Goal: Information Seeking & Learning: Learn about a topic

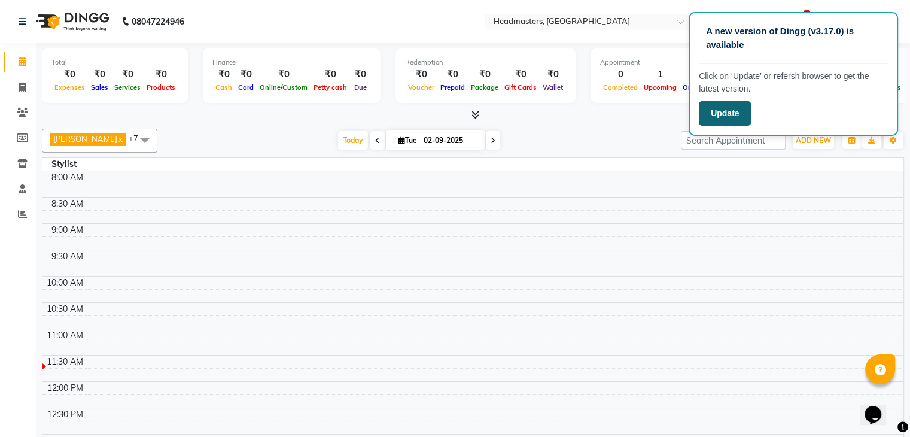
click at [721, 121] on button "Update" at bounding box center [725, 113] width 52 height 25
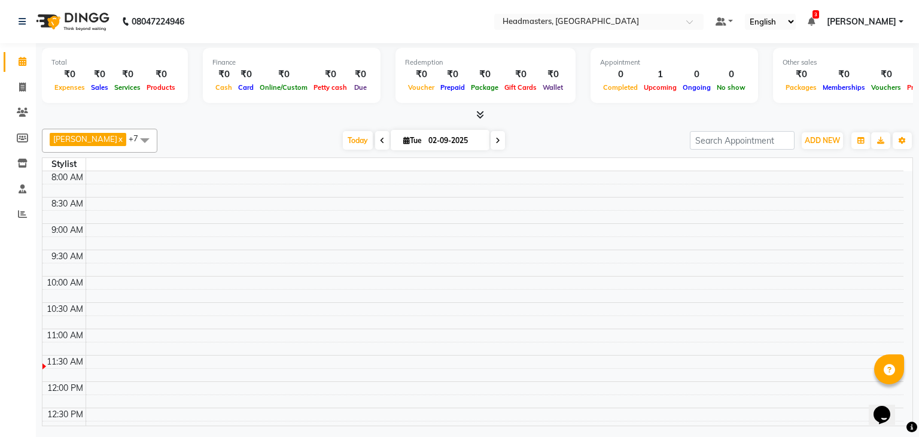
click at [256, 21] on nav "08047224946 Select Location × Headmasters, Batala Default Panel My Panel Englis…" at bounding box center [459, 21] width 919 height 43
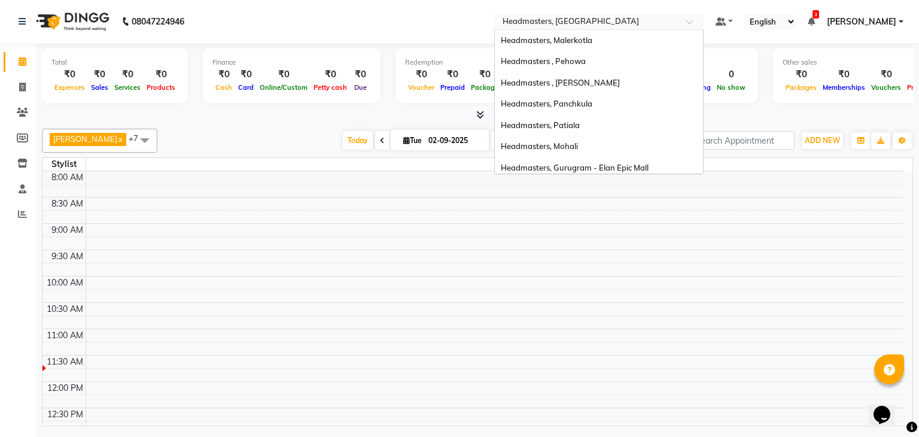
click at [648, 20] on input "text" at bounding box center [587, 23] width 174 height 12
click at [598, 34] on div "Headmasters, Malerkotla" at bounding box center [599, 41] width 208 height 22
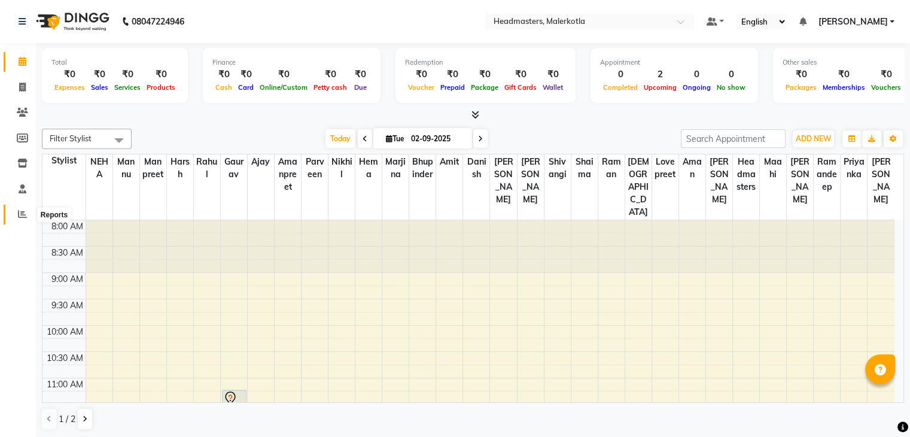
click at [12, 212] on span at bounding box center [22, 215] width 21 height 14
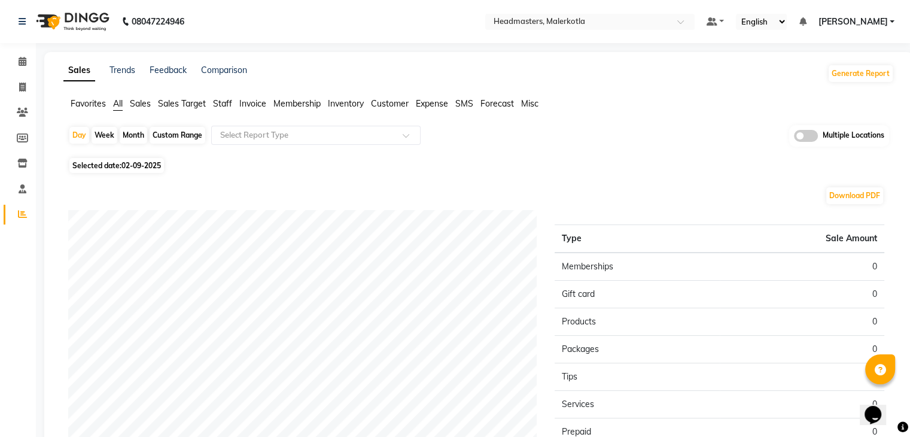
click at [136, 163] on span "02-09-2025" at bounding box center [140, 165] width 39 height 9
select select "9"
select select "2025"
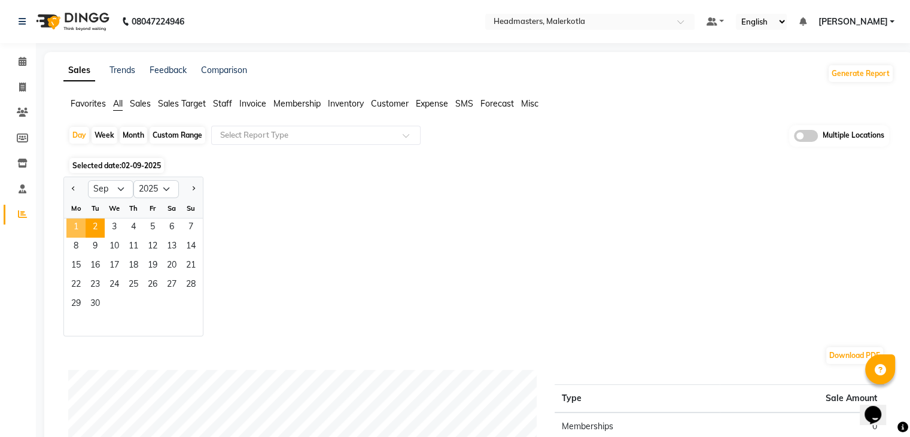
click at [81, 221] on span "1" at bounding box center [75, 227] width 19 height 19
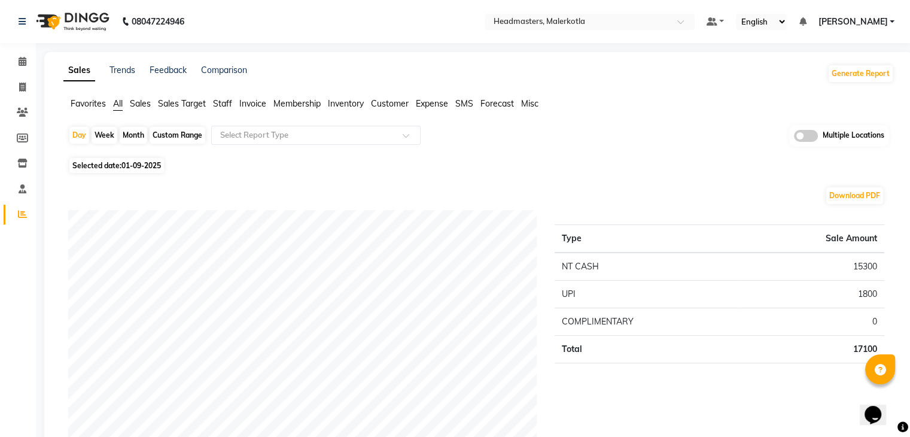
click at [138, 98] on span "Sales" at bounding box center [140, 103] width 21 height 11
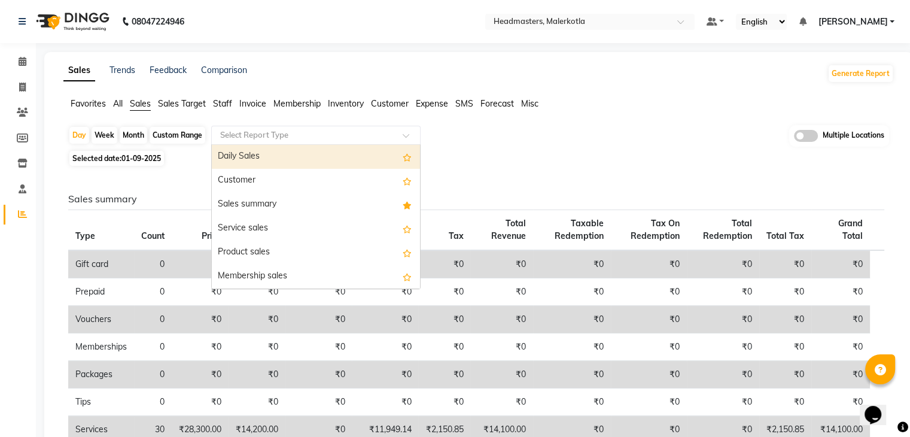
click at [300, 131] on input "text" at bounding box center [304, 135] width 172 height 12
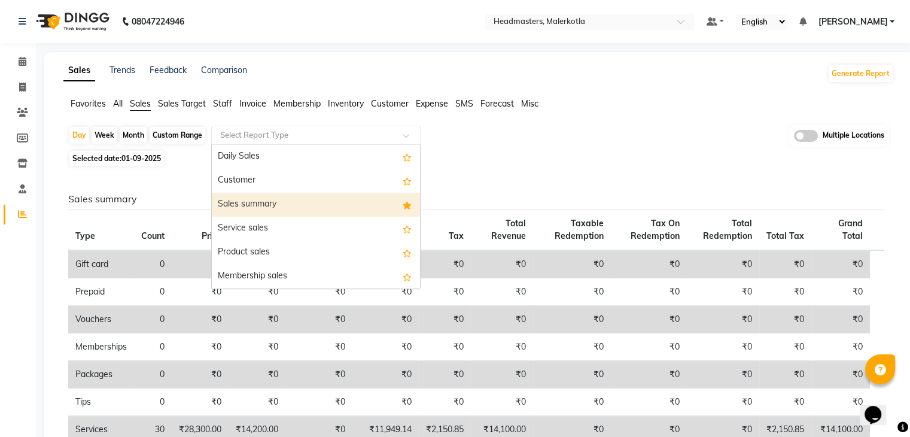
click at [311, 212] on div "Sales summary" at bounding box center [316, 205] width 208 height 24
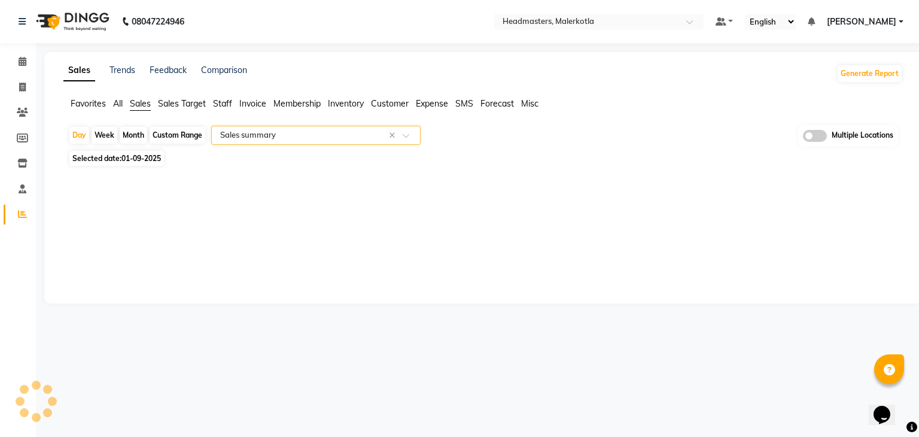
select select "full_report"
select select "csv"
click at [269, 126] on div "Select Report Type × Sales summary ×" at bounding box center [315, 135] width 209 height 19
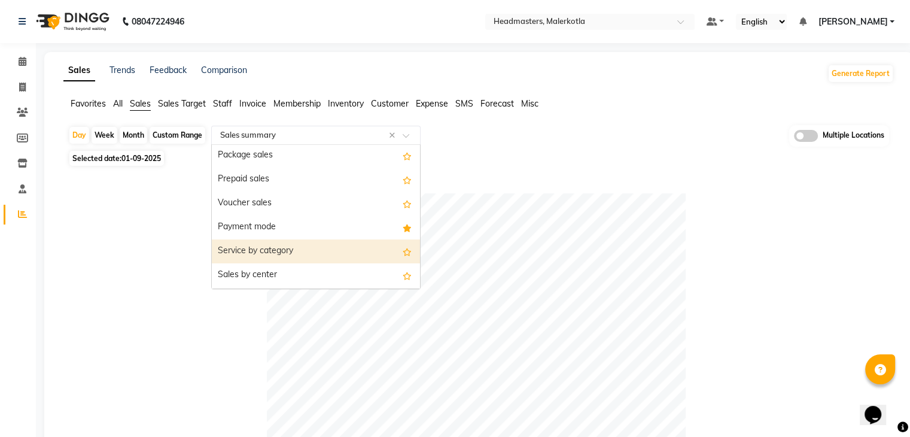
scroll to position [146, 0]
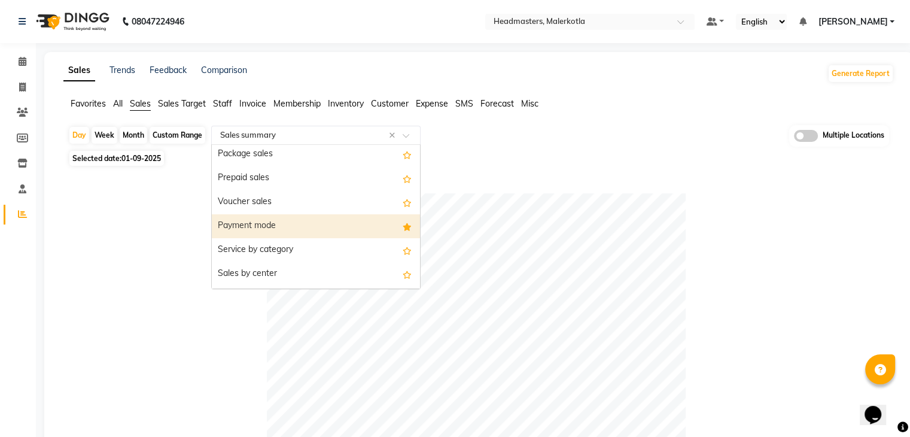
click at [263, 230] on div "Payment mode" at bounding box center [316, 226] width 208 height 24
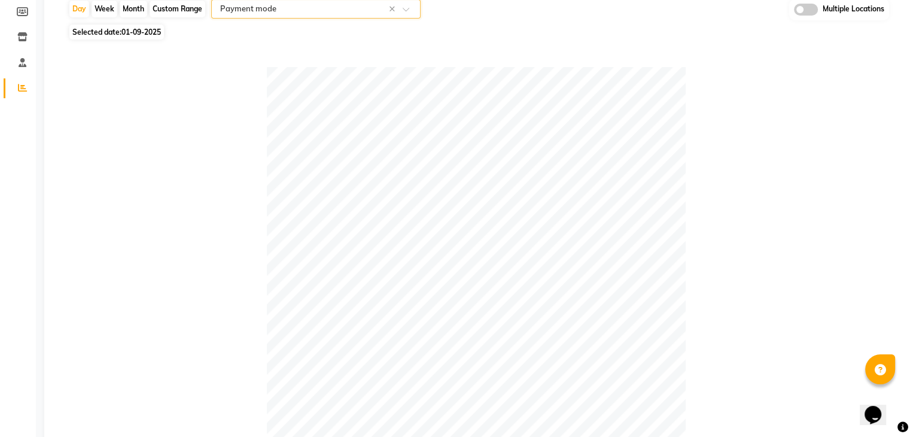
scroll to position [0, 0]
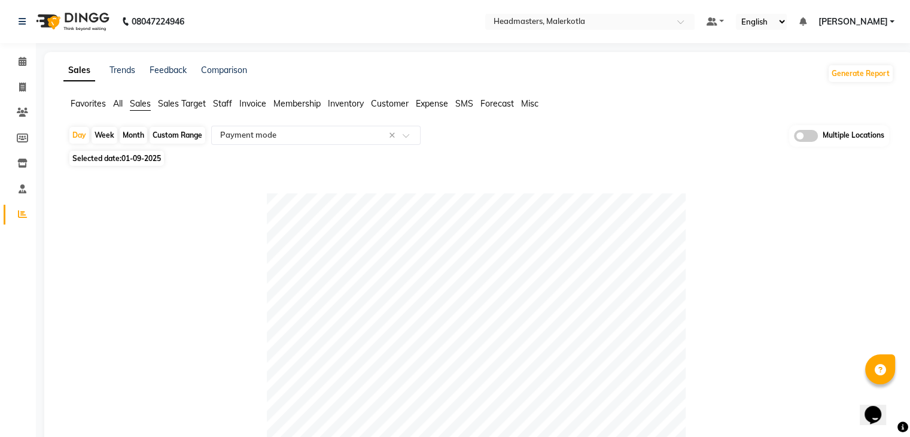
click at [92, 103] on span "Favorites" at bounding box center [88, 103] width 35 height 11
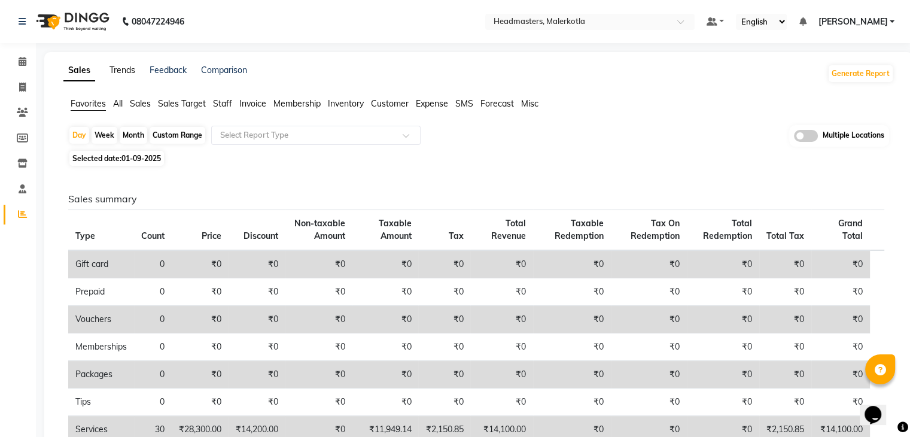
click at [123, 66] on link "Trends" at bounding box center [123, 70] width 26 height 11
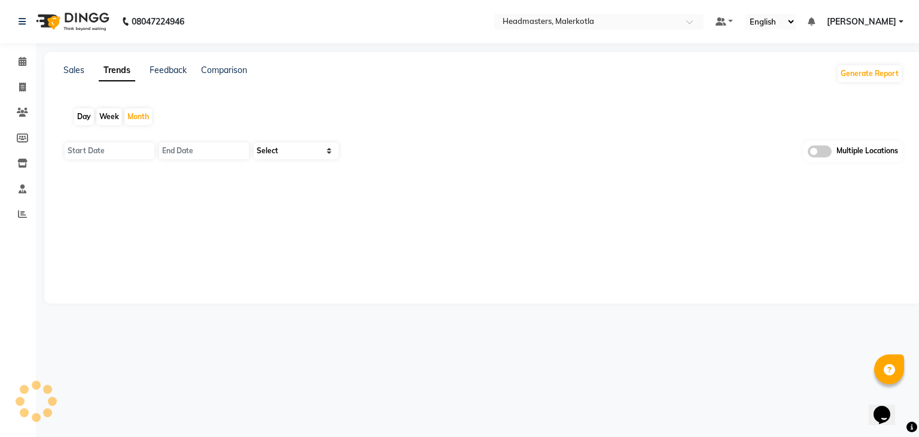
type input "01-09-2025"
type input "30-09-2025"
click at [90, 112] on div "Day" at bounding box center [84, 116] width 20 height 17
type input "02-09-2025"
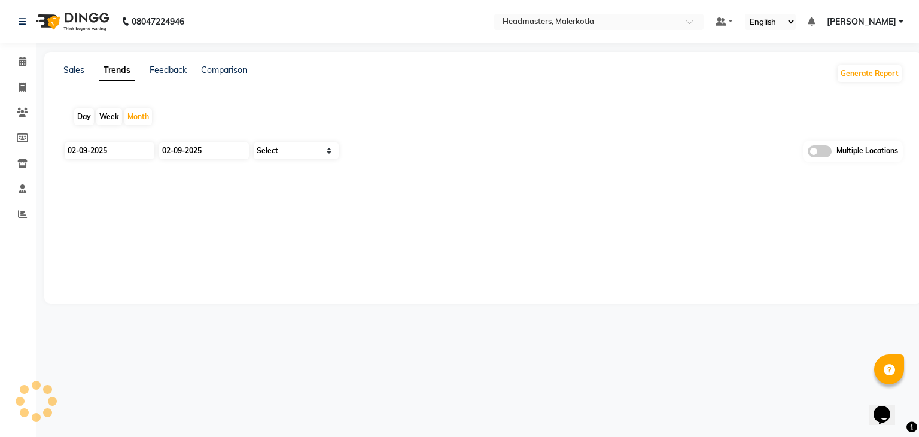
select select "by_client"
drag, startPoint x: 128, startPoint y: 166, endPoint x: 118, endPoint y: 150, distance: 19.1
click at [118, 150] on div "02-09-2025 02-09-2025 Select Sales Clients Multiple Locations" at bounding box center [478, 155] width 831 height 29
click at [118, 150] on input "02-09-2025" at bounding box center [110, 150] width 90 height 17
select select "9"
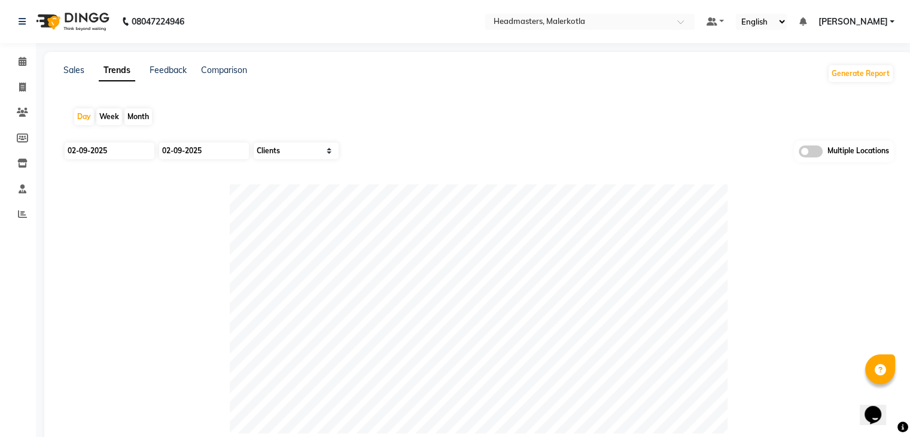
select select "2025"
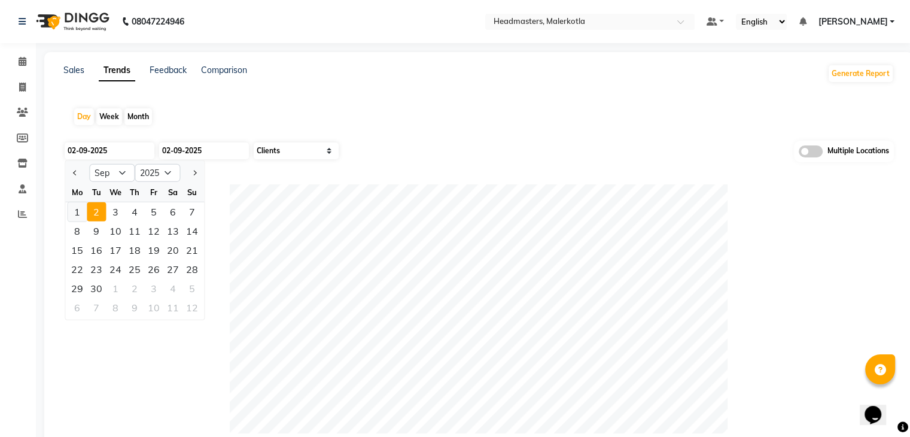
click at [81, 213] on div "1" at bounding box center [77, 211] width 19 height 19
type input "01-09-2025"
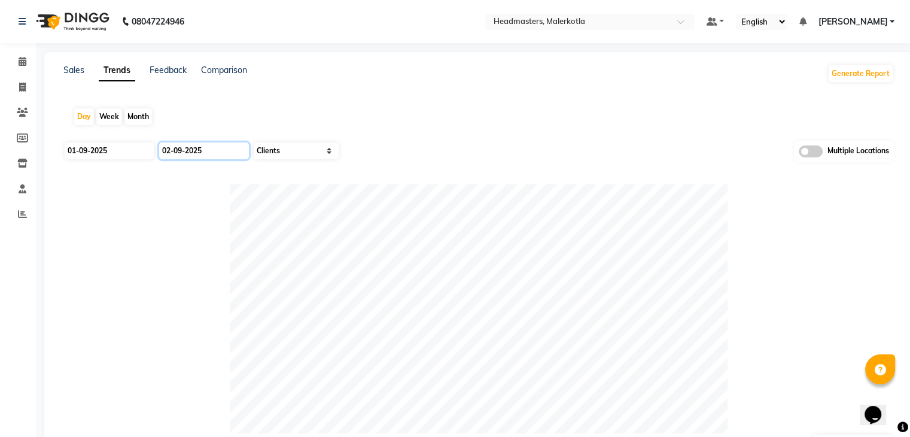
click at [201, 144] on input "02-09-2025" at bounding box center [204, 150] width 90 height 17
select select "9"
select select "2025"
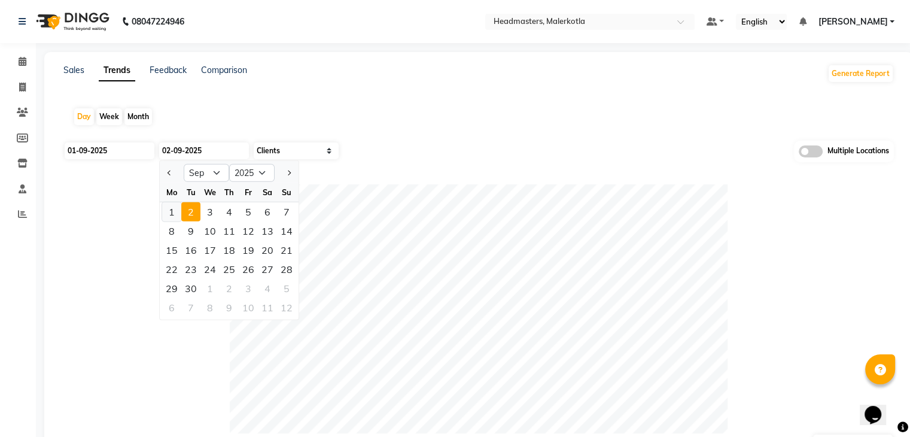
click at [177, 214] on div "1" at bounding box center [171, 211] width 19 height 19
type input "01-09-2025"
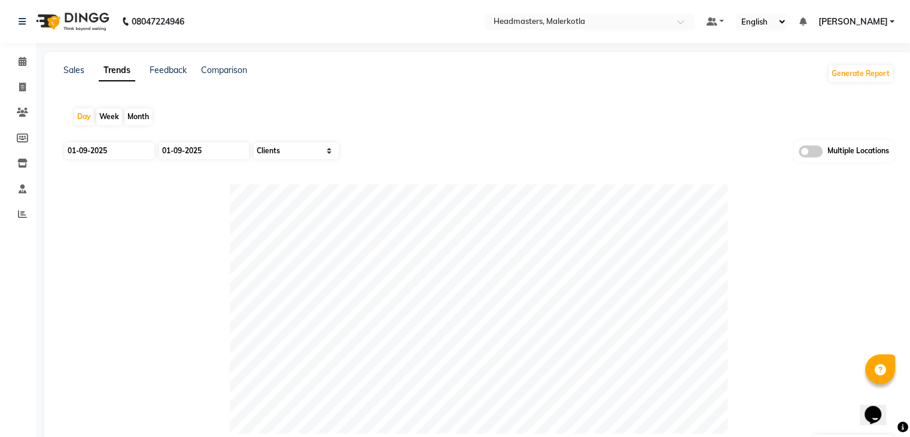
click at [429, 137] on app-trends "Day Week Month 01-09-2025 01-09-2025 Select Sales Clients Multiple Locations EX…" at bounding box center [478, 336] width 845 height 476
drag, startPoint x: 70, startPoint y: 88, endPoint x: 74, endPoint y: 60, distance: 27.8
click at [74, 60] on div "Sales Trends Feedback Comparison Generate Report Day Week Month 01-09-2025 01-0…" at bounding box center [478, 319] width 869 height 534
click at [76, 77] on div "Sales" at bounding box center [73, 73] width 21 height 19
click at [74, 72] on link "Sales" at bounding box center [73, 70] width 21 height 11
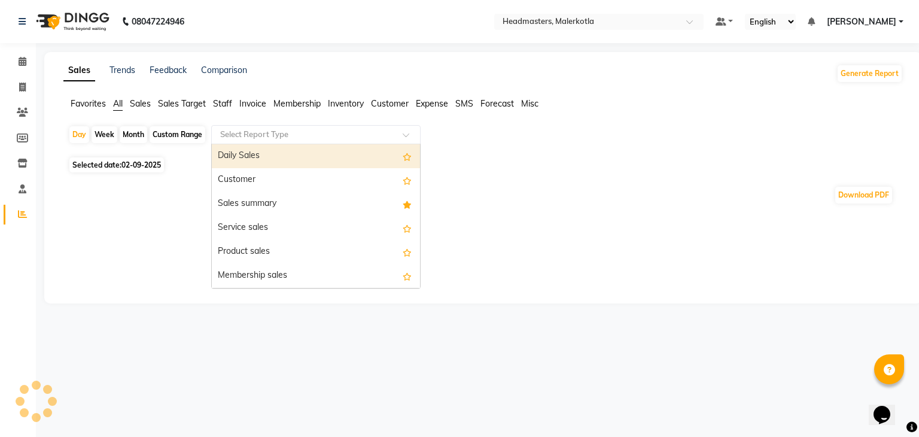
click at [279, 125] on div "Select Report Type" at bounding box center [315, 134] width 209 height 19
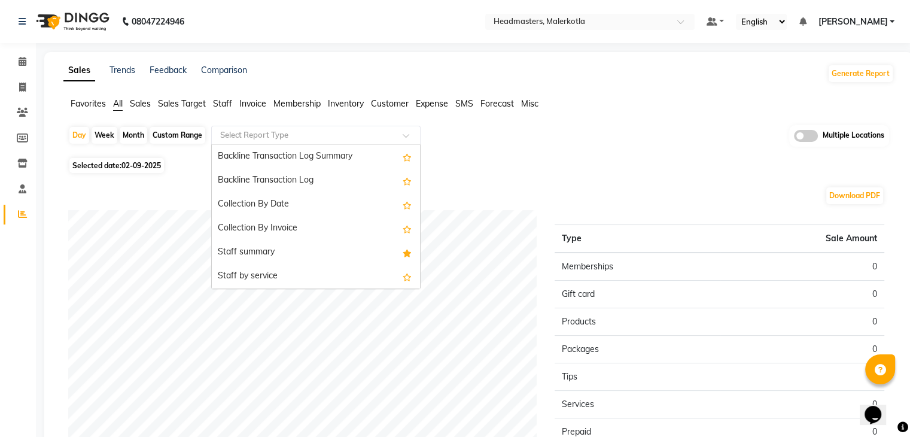
scroll to position [338, 0]
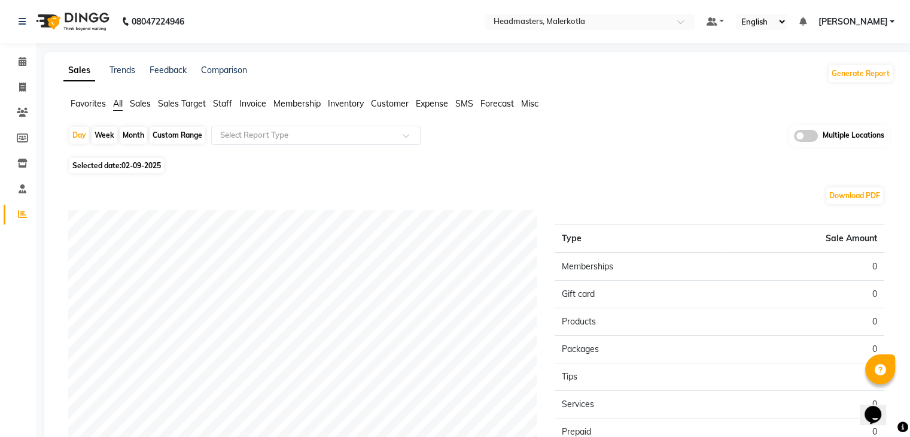
click at [98, 103] on span "Favorites" at bounding box center [88, 103] width 35 height 11
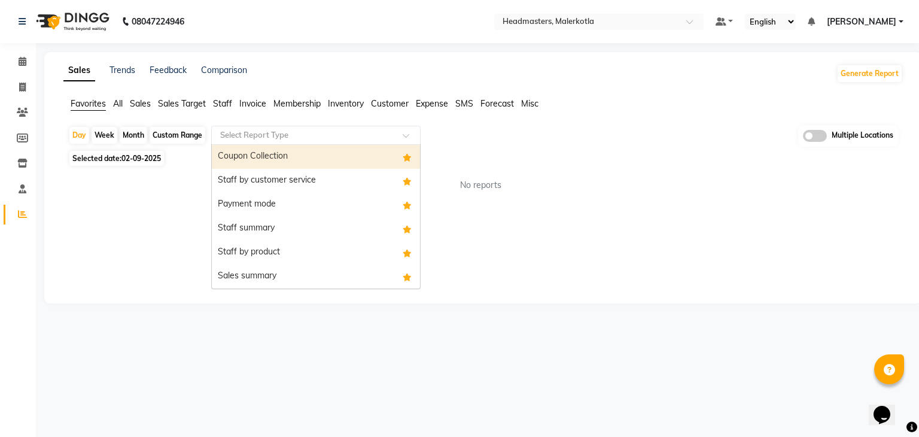
click at [287, 142] on div "Select Report Type" at bounding box center [315, 135] width 209 height 19
click at [285, 163] on div "Coupon Collection" at bounding box center [316, 157] width 208 height 24
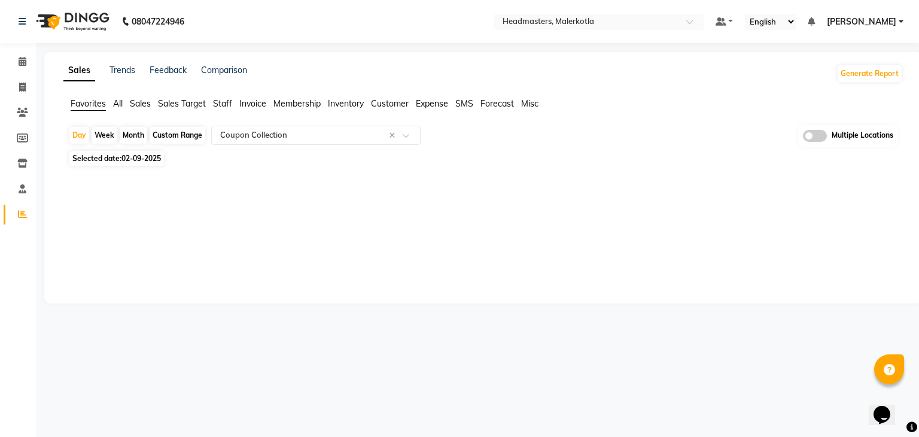
click at [140, 159] on span "02-09-2025" at bounding box center [140, 158] width 39 height 9
select select "9"
select select "2025"
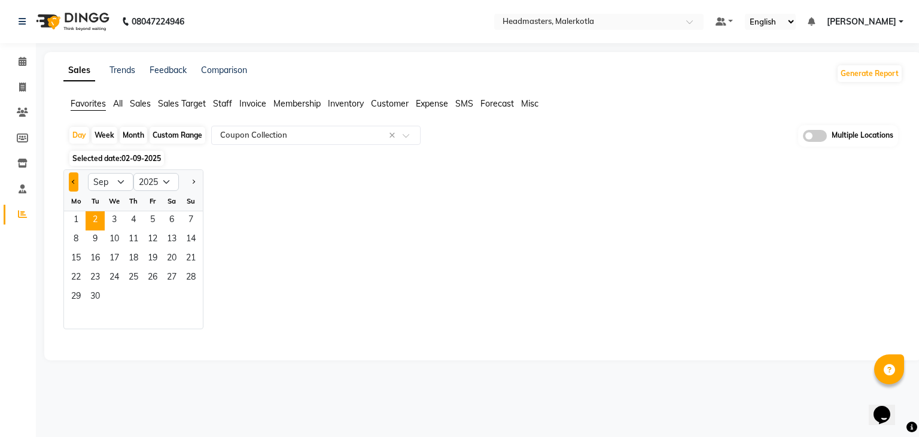
click at [71, 182] on button "Previous month" at bounding box center [74, 181] width 10 height 19
click at [191, 181] on span "Next month" at bounding box center [193, 181] width 4 height 4
select select "9"
click at [77, 217] on span "1" at bounding box center [75, 220] width 19 height 19
select select "full_report"
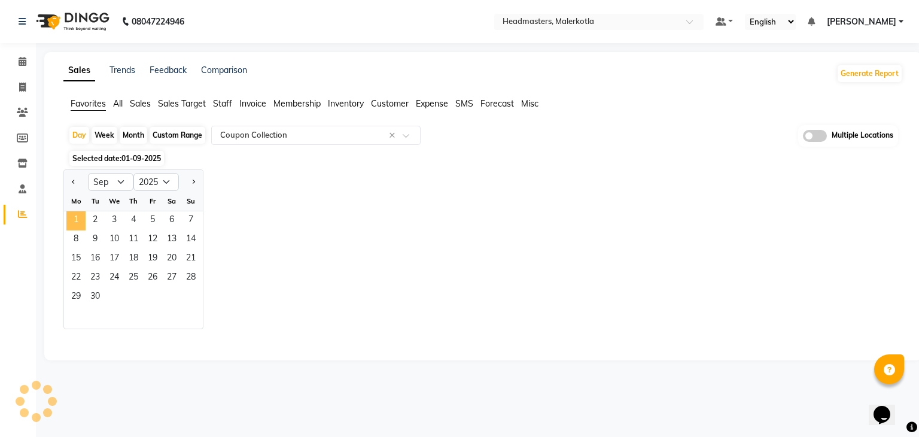
select select "csv"
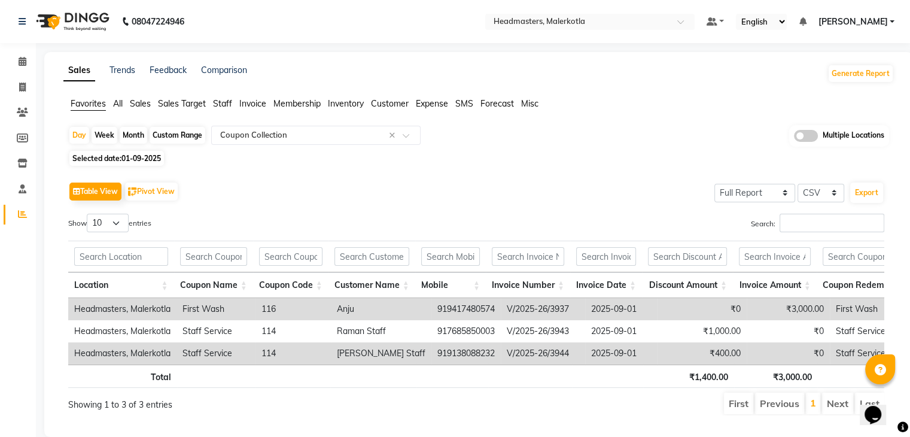
scroll to position [35, 0]
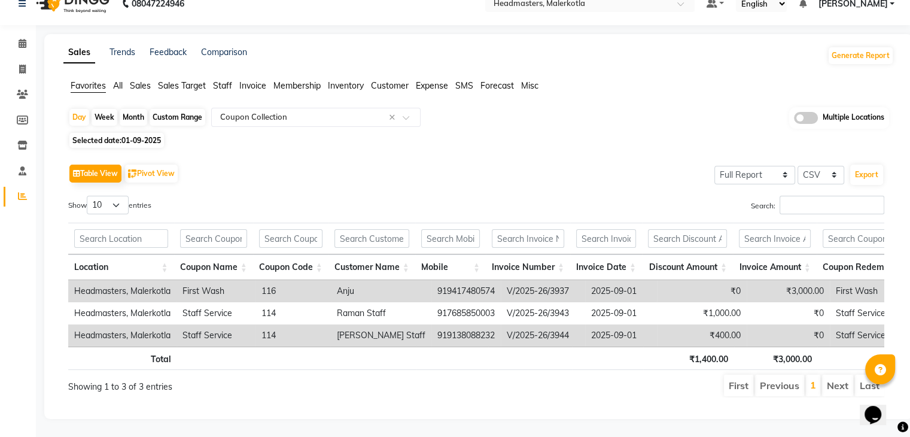
click at [342, 196] on div "Show 10 25 50 100 entries" at bounding box center [267, 207] width 399 height 23
click at [555, 229] on input "text" at bounding box center [528, 238] width 72 height 19
click at [614, 161] on div "Table View Pivot View Select Full Report Filtered Report Select CSV PDF Export" at bounding box center [476, 173] width 816 height 25
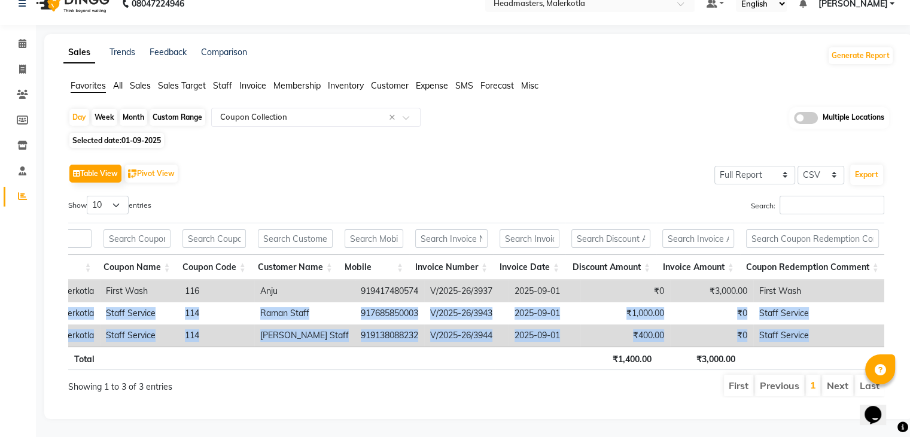
scroll to position [0, 9]
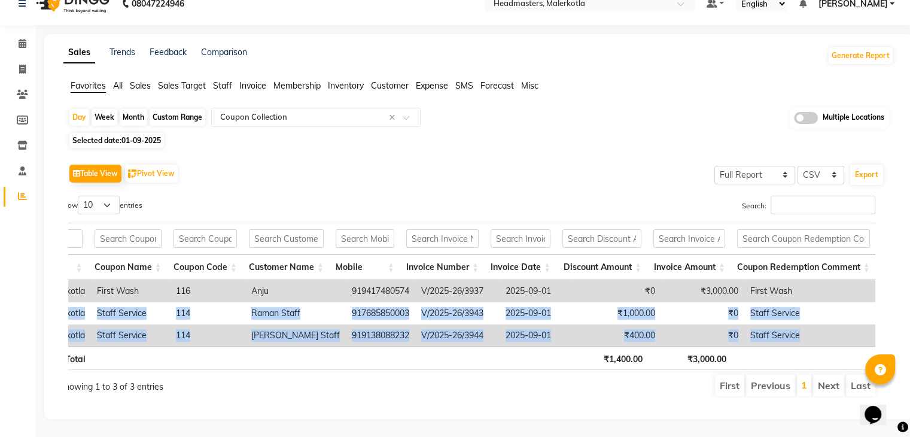
drag, startPoint x: 74, startPoint y: 293, endPoint x: 795, endPoint y: 317, distance: 721.6
click at [795, 317] on tbody "Headmasters, Malerkotla First Wash 116 Anju 919417480574 V/2025-26/3937 2025-09…" at bounding box center [436, 313] width 907 height 66
copy tbody "Headmasters, Malerkotla Staff Service 114 Raman Staff 917685850003 V/2025-26/39…"
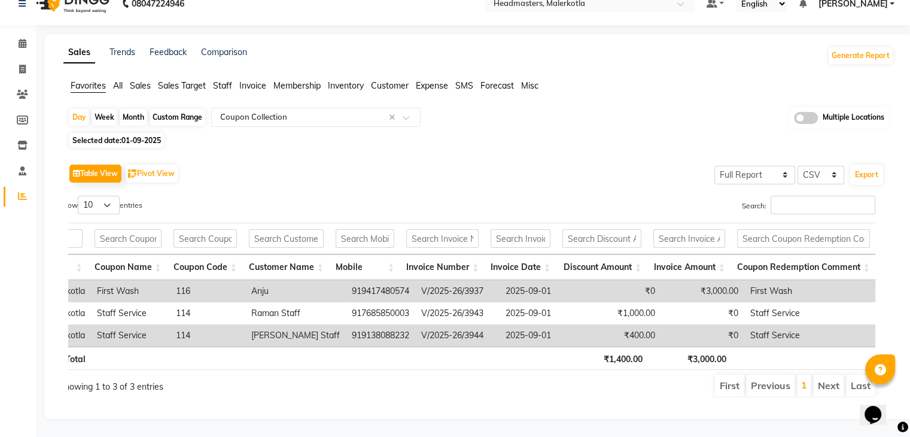
click at [500, 233] on th at bounding box center [521, 239] width 72 height 32
drag, startPoint x: 396, startPoint y: 315, endPoint x: 330, endPoint y: 317, distance: 65.9
click at [346, 324] on td "919138088232" at bounding box center [380, 335] width 69 height 22
copy td "919138088232"
click at [402, 161] on div "Table View Pivot View Select Full Report Filtered Report Select CSV PDF Export" at bounding box center [476, 173] width 816 height 25
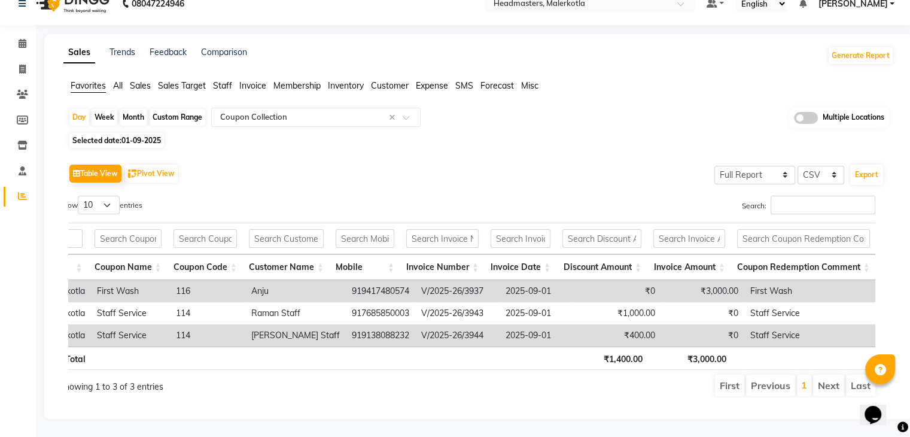
click at [395, 280] on td "919417480574" at bounding box center [380, 291] width 69 height 22
drag, startPoint x: 400, startPoint y: 271, endPoint x: 338, endPoint y: 272, distance: 62.3
click at [346, 280] on td "919417480574" at bounding box center [380, 291] width 69 height 22
copy td "919417480574"
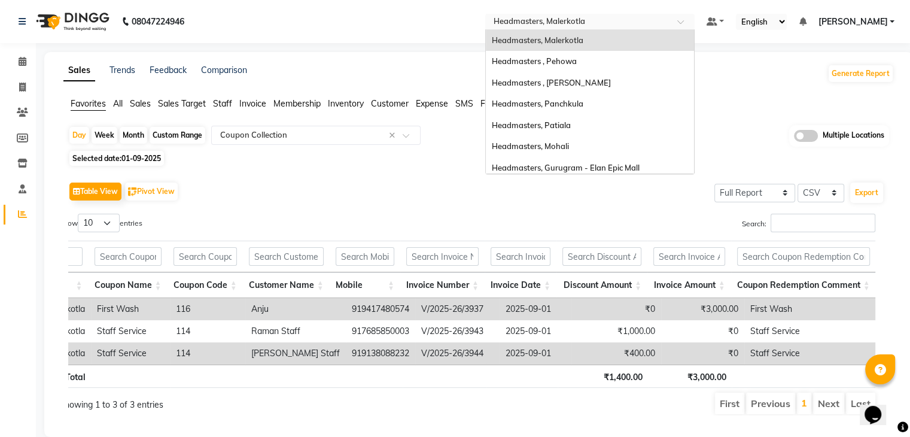
click at [622, 14] on div "Select Location × Headmasters, Malerkotla" at bounding box center [589, 22] width 209 height 16
click at [584, 107] on span "Headmasters, Panchkula" at bounding box center [538, 104] width 92 height 10
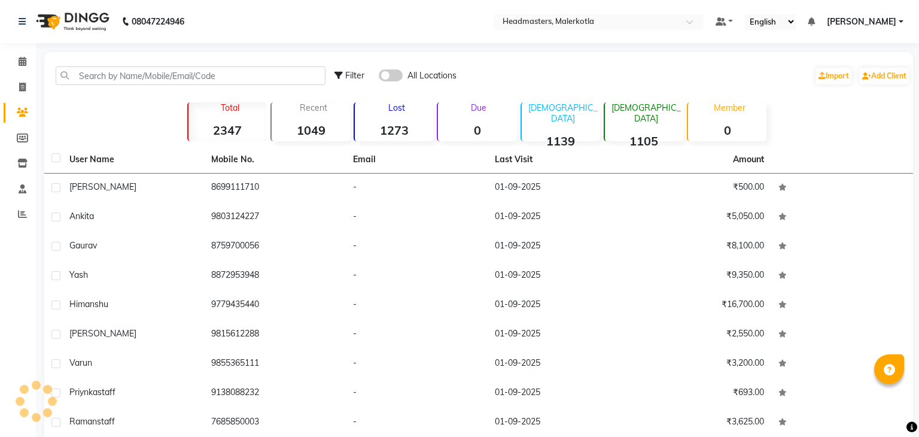
select select "en"
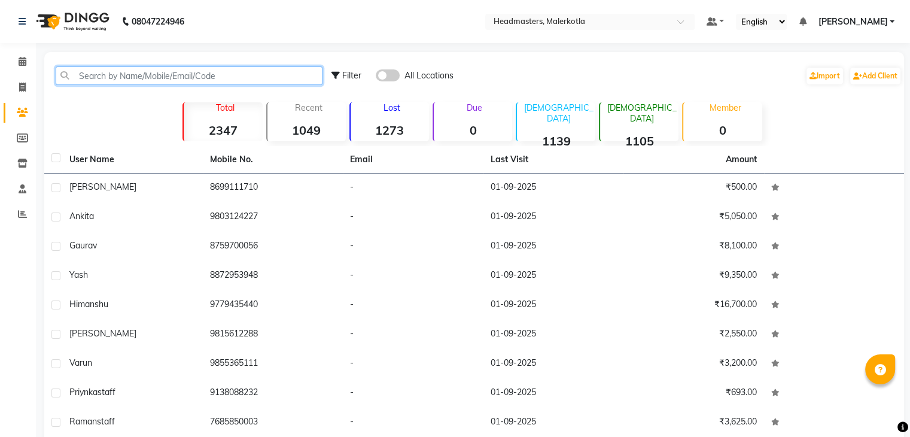
click at [83, 81] on input "text" at bounding box center [189, 75] width 267 height 19
paste input "917685850003"
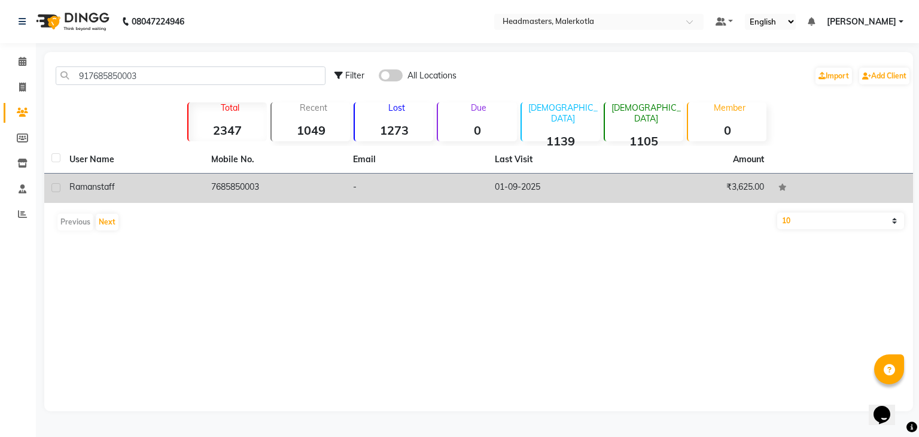
click at [111, 192] on div "Raman staff" at bounding box center [132, 187] width 127 height 13
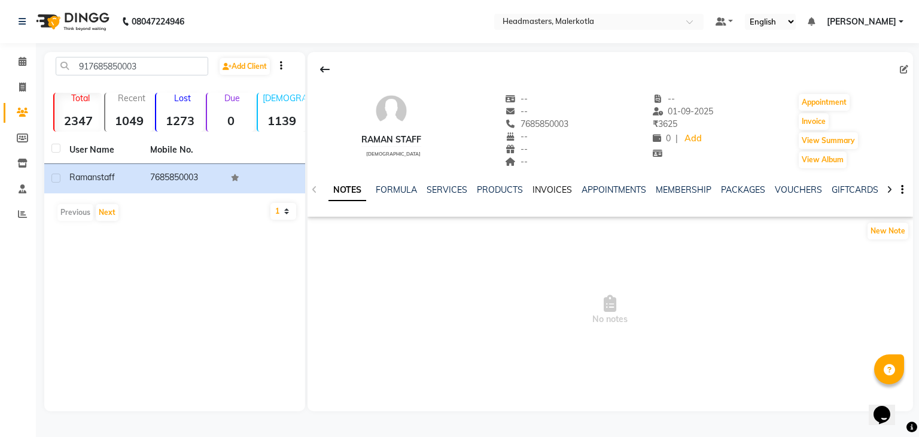
click at [541, 185] on link "INVOICES" at bounding box center [552, 189] width 39 height 11
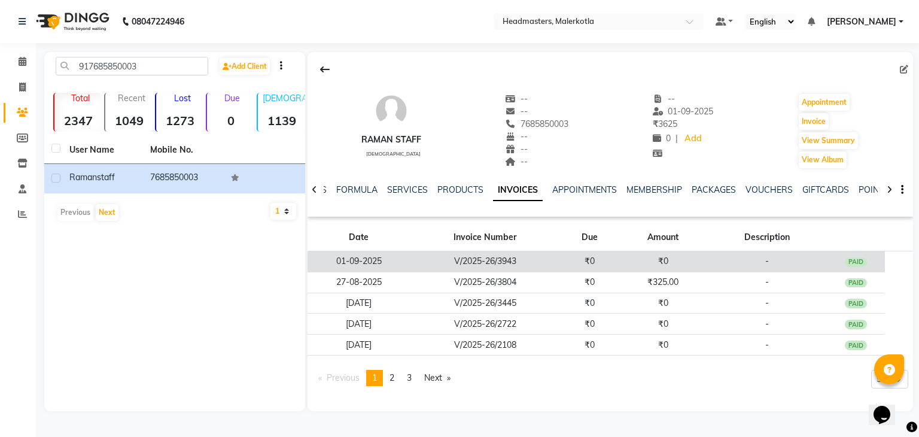
click at [639, 256] on td "₹0" at bounding box center [663, 261] width 88 height 21
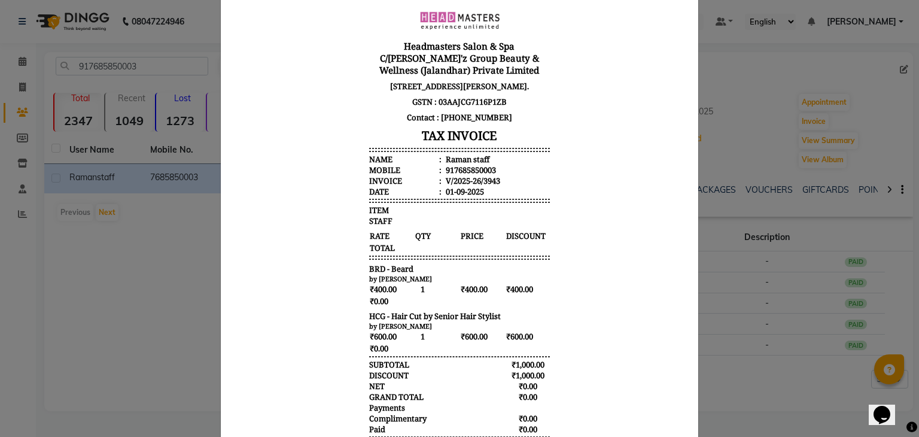
scroll to position [141, 0]
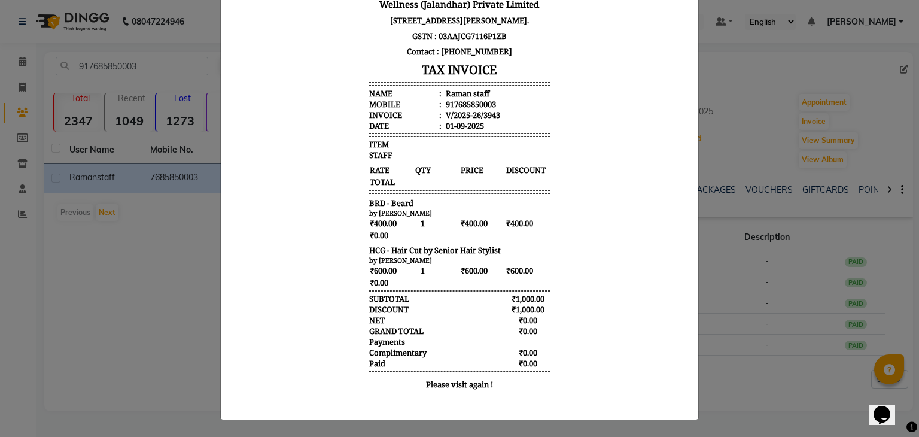
click at [139, 245] on ngb-modal-window "INVOICE View Invoice Close" at bounding box center [459, 218] width 919 height 437
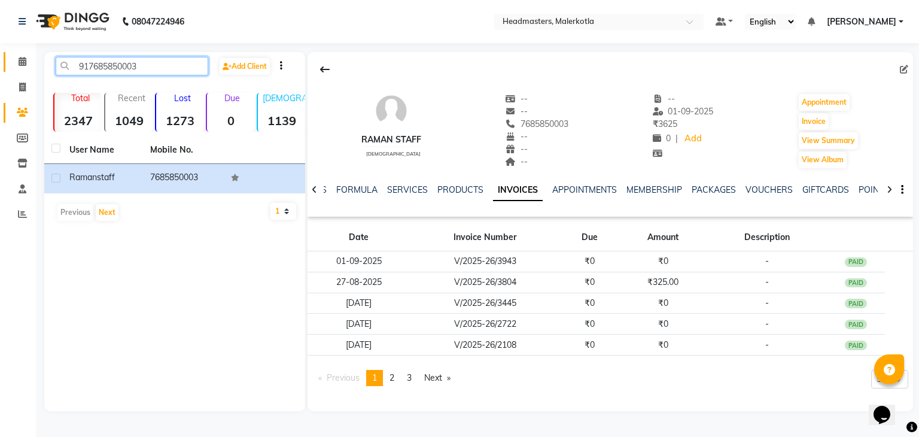
drag, startPoint x: 149, startPoint y: 62, endPoint x: 5, endPoint y: 63, distance: 144.2
click at [5, 63] on app-home "08047224946 Select Location × Headmasters, Malerkotla Default Panel My Panel En…" at bounding box center [459, 214] width 919 height 429
paste input "9138088232"
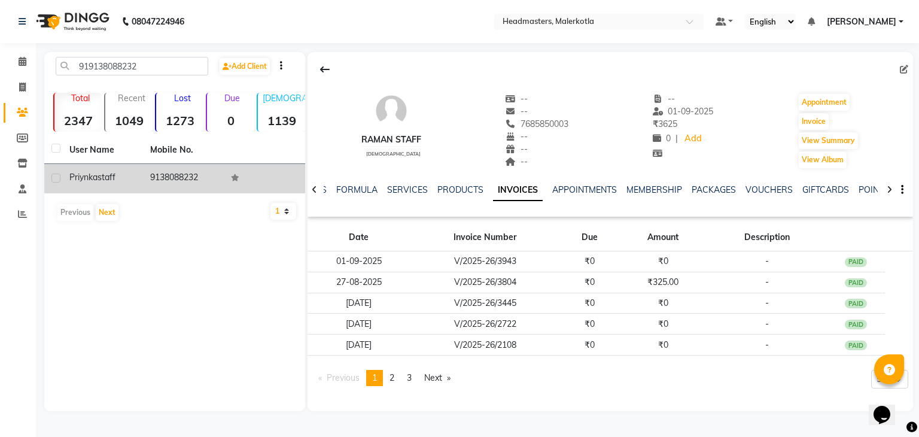
click at [129, 171] on td "priynka staff" at bounding box center [102, 178] width 81 height 29
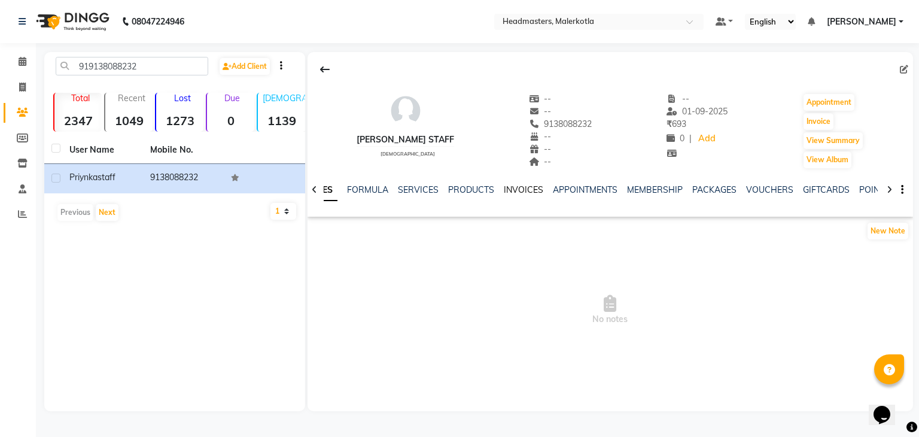
click at [534, 189] on link "INVOICES" at bounding box center [523, 189] width 39 height 11
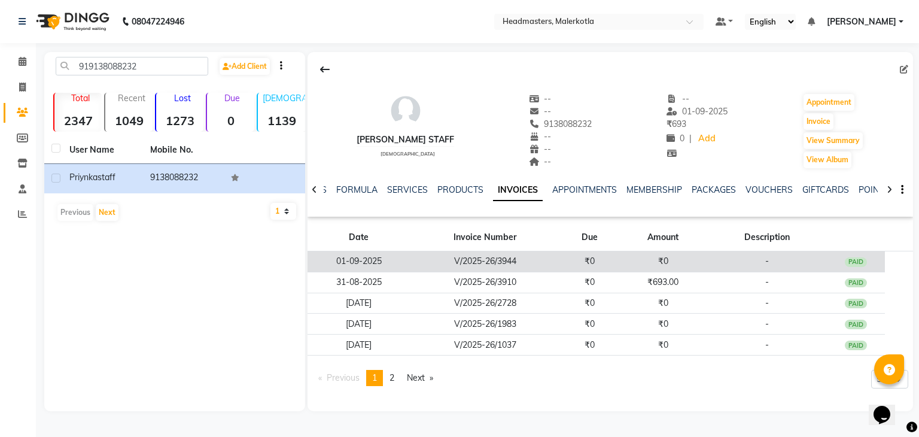
click at [667, 257] on td "₹0" at bounding box center [663, 261] width 88 height 21
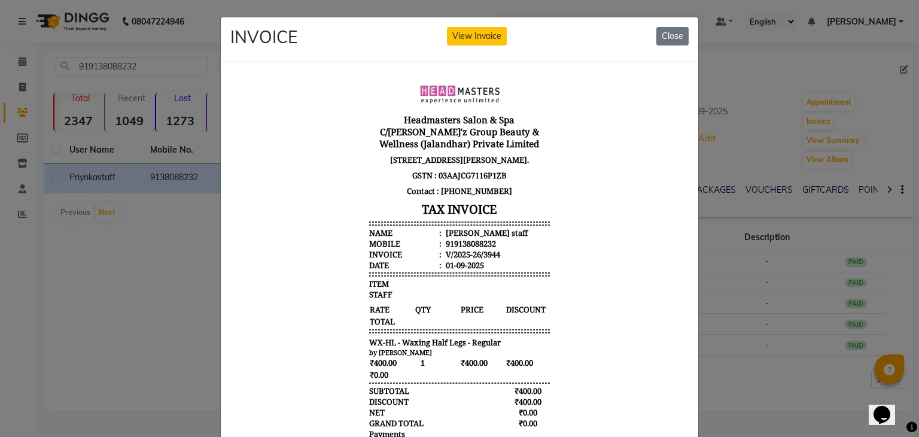
scroll to position [10, 0]
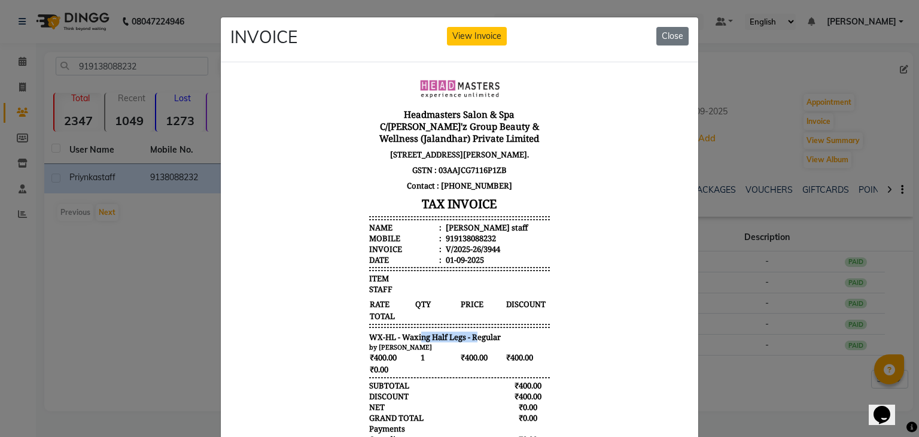
drag, startPoint x: 467, startPoint y: 338, endPoint x: 409, endPoint y: 338, distance: 58.1
click at [409, 338] on span "WX-HL - Waxing Half Legs - Regular" at bounding box center [435, 336] width 132 height 11
drag, startPoint x: 495, startPoint y: 339, endPoint x: 453, endPoint y: 334, distance: 42.2
click at [453, 334] on div "WX-HL - Waxing Half Legs - Regular" at bounding box center [459, 336] width 181 height 11
click at [60, 260] on ngb-modal-window "INVOICE View Invoice Close" at bounding box center [459, 218] width 919 height 437
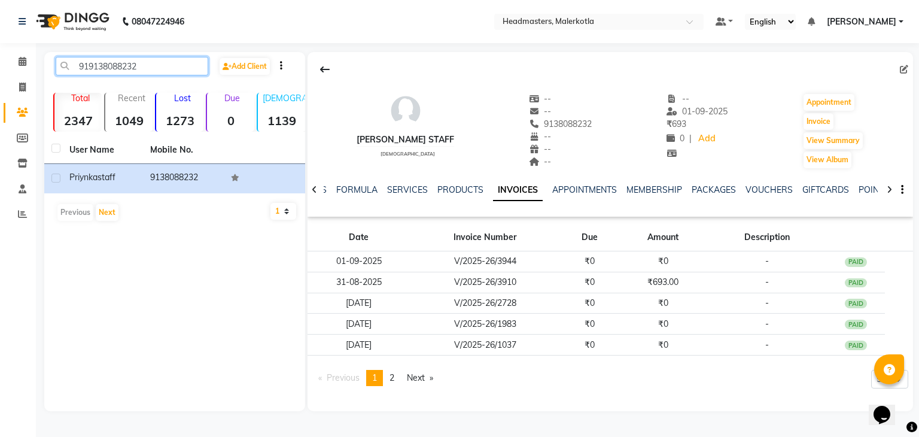
drag, startPoint x: 145, startPoint y: 65, endPoint x: 0, endPoint y: 65, distance: 145.4
click at [0, 65] on app-home "08047224946 Select Location × Headmasters, Malerkotla Default Panel My Panel En…" at bounding box center [459, 214] width 919 height 429
paste input "417480574"
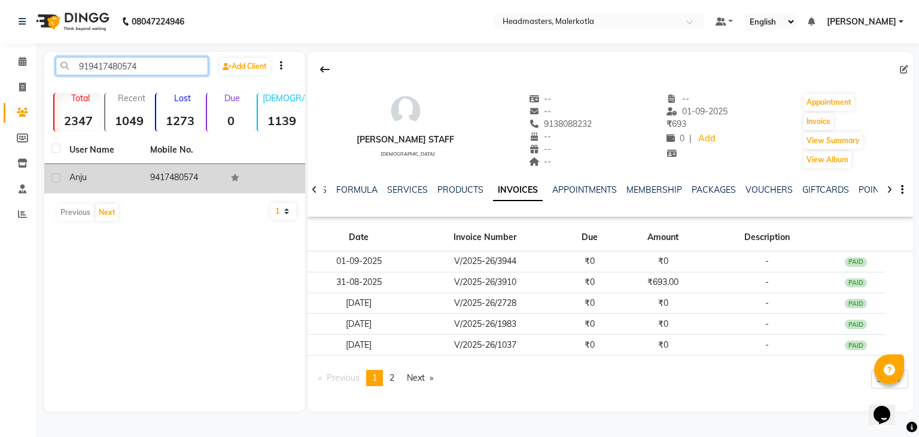
type input "919417480574"
click at [117, 180] on div "Anju" at bounding box center [102, 177] width 66 height 13
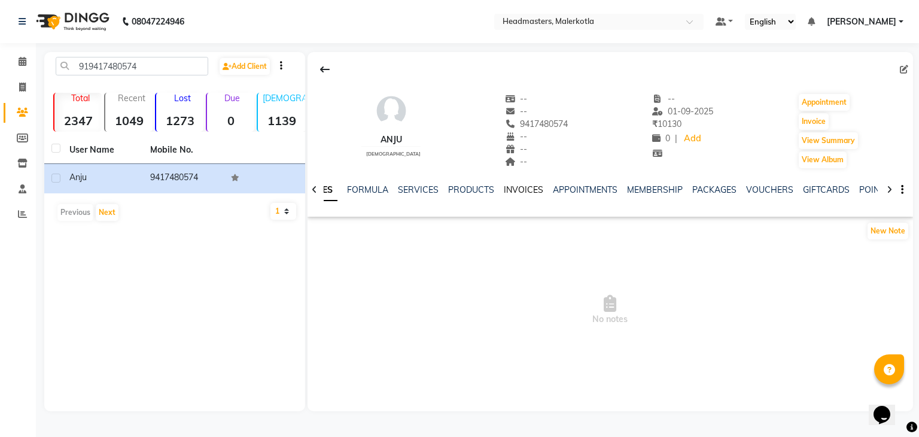
click at [530, 192] on link "INVOICES" at bounding box center [523, 189] width 39 height 11
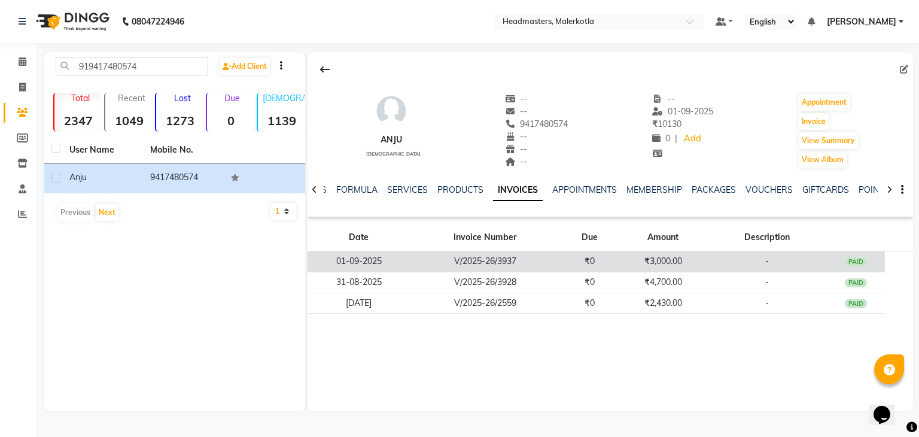
click at [657, 268] on td "₹3,000.00" at bounding box center [663, 261] width 88 height 21
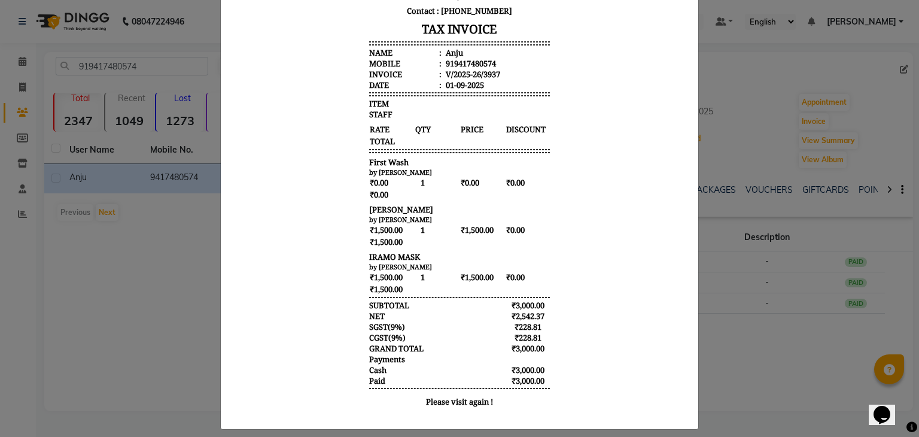
scroll to position [197, 0]
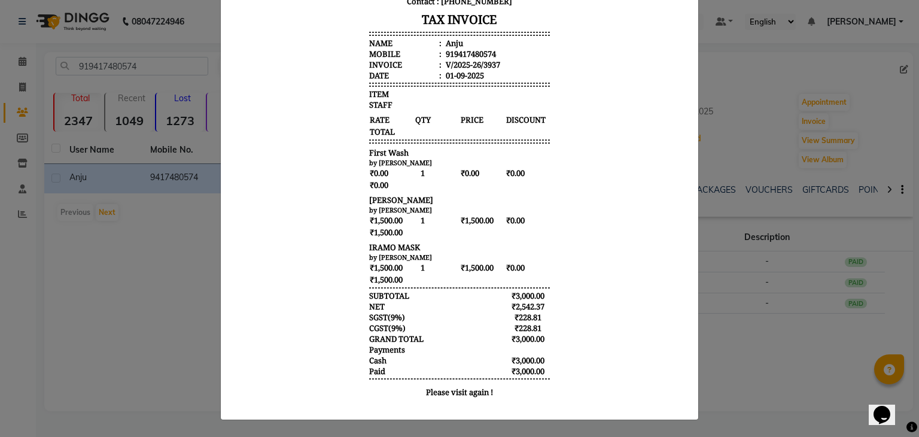
click at [740, 291] on ngb-modal-window "INVOICE View Invoice Close" at bounding box center [459, 218] width 919 height 437
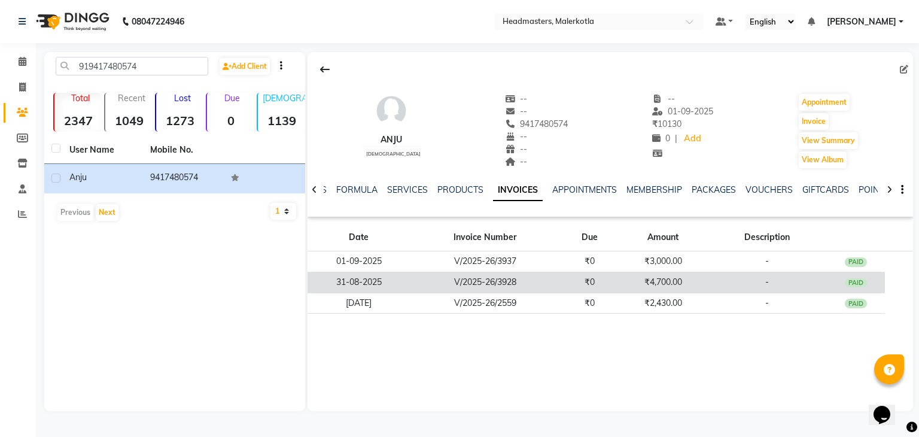
click at [695, 285] on td "₹4,700.00" at bounding box center [663, 282] width 88 height 21
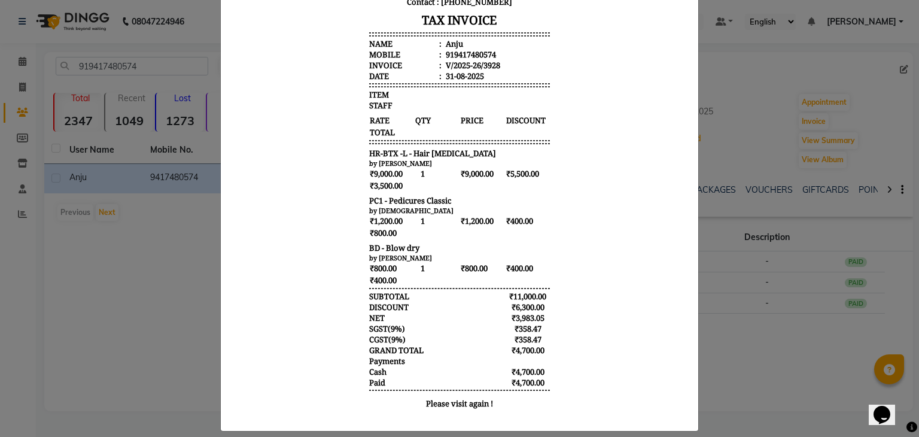
scroll to position [208, 0]
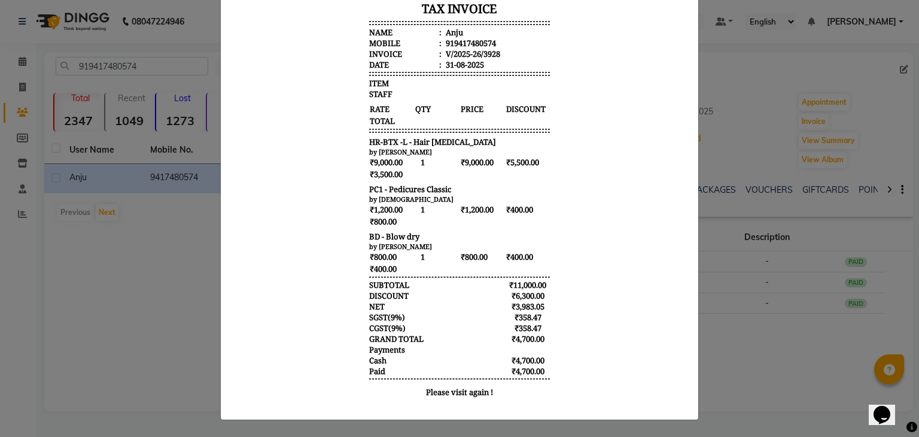
click at [98, 291] on ngb-modal-window "INVOICE View Invoice Close" at bounding box center [459, 218] width 919 height 437
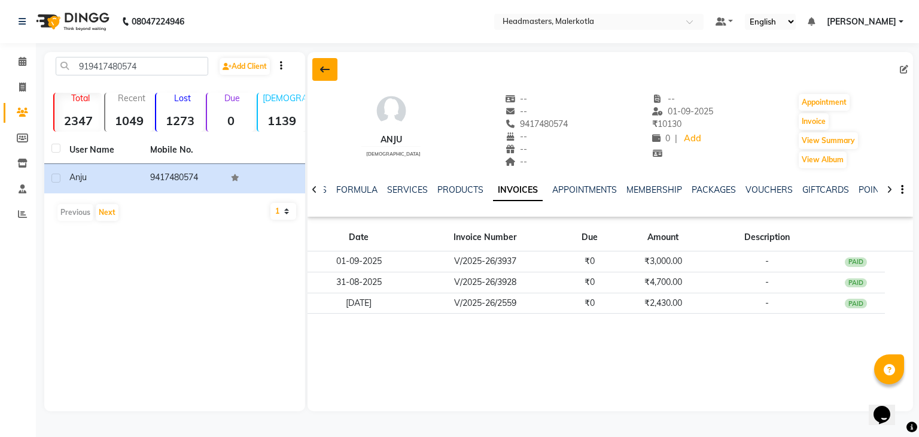
click at [329, 65] on icon at bounding box center [325, 70] width 10 height 10
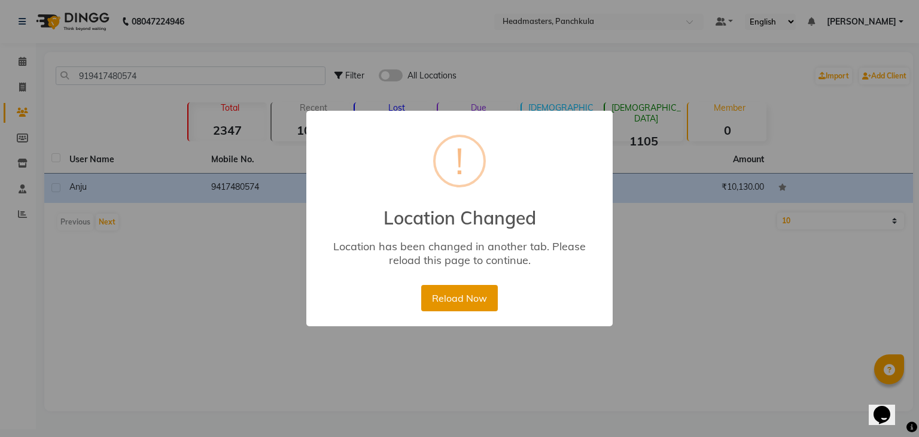
click at [460, 300] on button "Reload Now" at bounding box center [459, 298] width 76 height 26
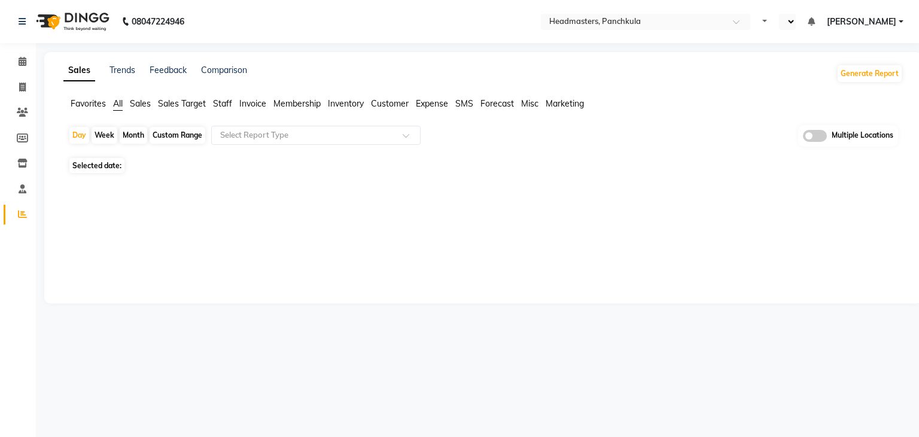
select select "en"
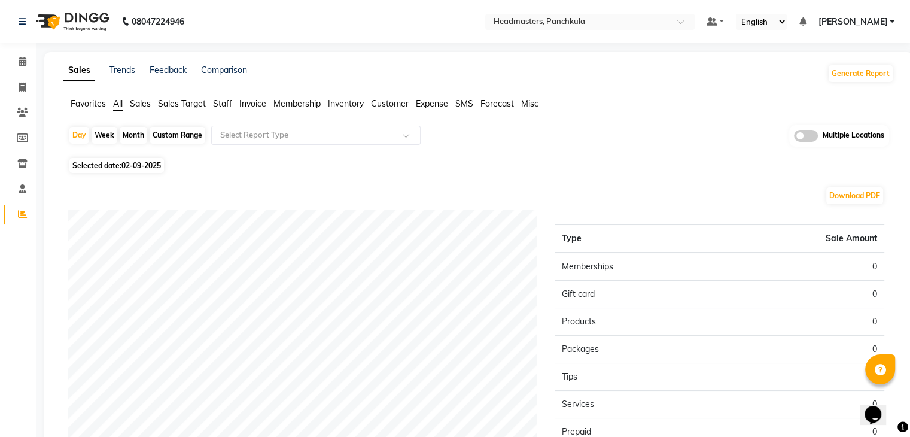
click at [150, 174] on div "Day Week Month Custom Range Select Report Type Multiple Locations Selected date…" at bounding box center [478, 346] width 831 height 442
click at [146, 168] on span "02-09-2025" at bounding box center [140, 165] width 39 height 9
select select "9"
select select "2025"
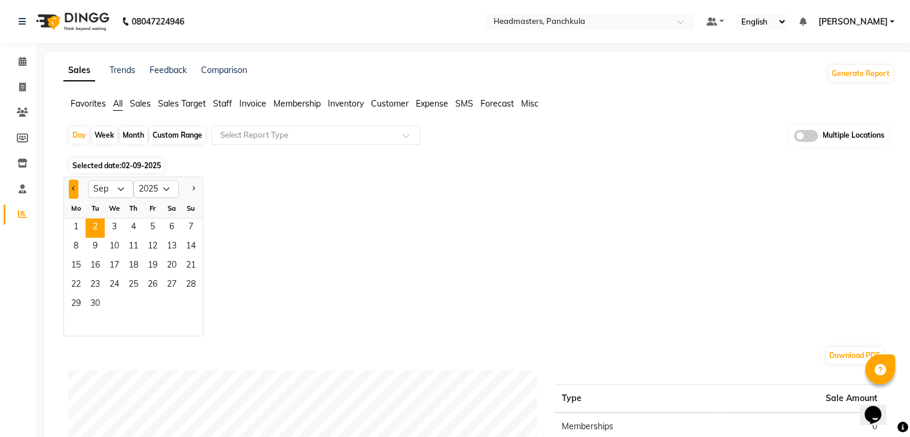
click at [76, 180] on button "Previous month" at bounding box center [74, 189] width 10 height 19
click at [200, 190] on div at bounding box center [191, 189] width 24 height 19
click at [196, 190] on div at bounding box center [191, 189] width 24 height 19
click at [196, 190] on button "Next month" at bounding box center [194, 189] width 10 height 19
select select "9"
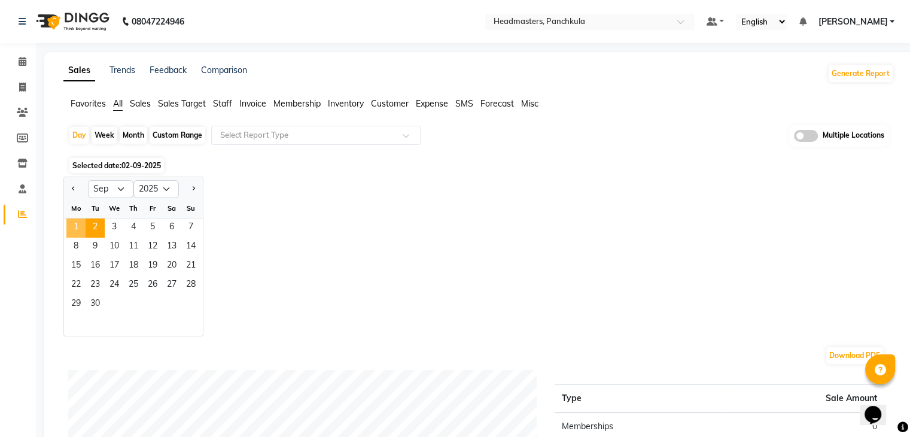
click at [79, 224] on span "1" at bounding box center [75, 227] width 19 height 19
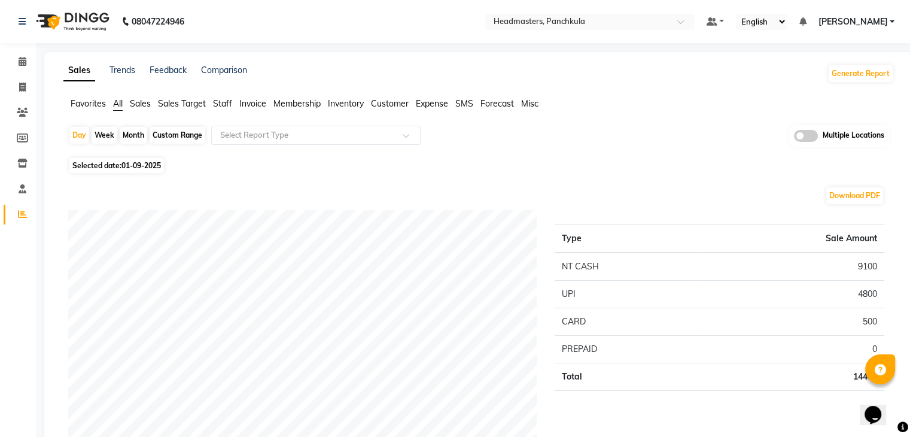
click at [142, 105] on span "Sales" at bounding box center [140, 103] width 21 height 11
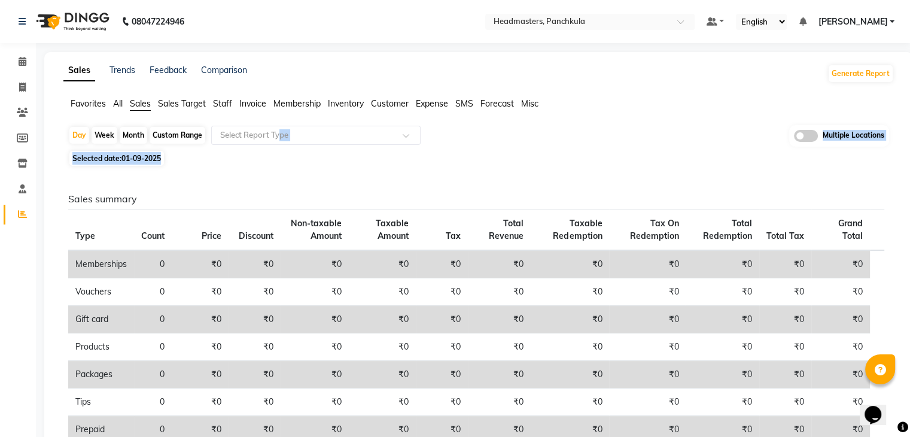
drag, startPoint x: 279, startPoint y: 123, endPoint x: 278, endPoint y: 151, distance: 28.8
click at [278, 151] on app-reports "Favorites All Sales Sales Target Staff Invoice Membership Inventory Customer Ex…" at bounding box center [478, 404] width 845 height 613
click at [278, 152] on div "Selected date: 01-09-2025" at bounding box center [481, 158] width 826 height 13
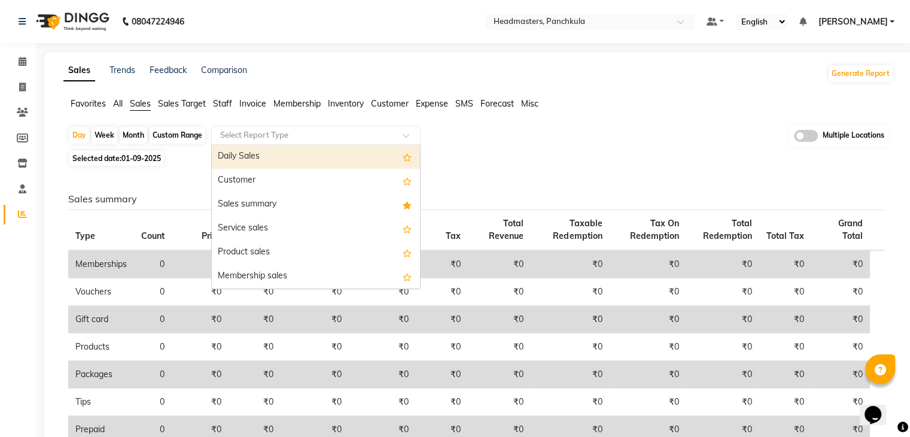
click at [294, 144] on ng-select "Select Report Type Daily Sales Customer Sales summary Service sales Product sal…" at bounding box center [315, 135] width 209 height 19
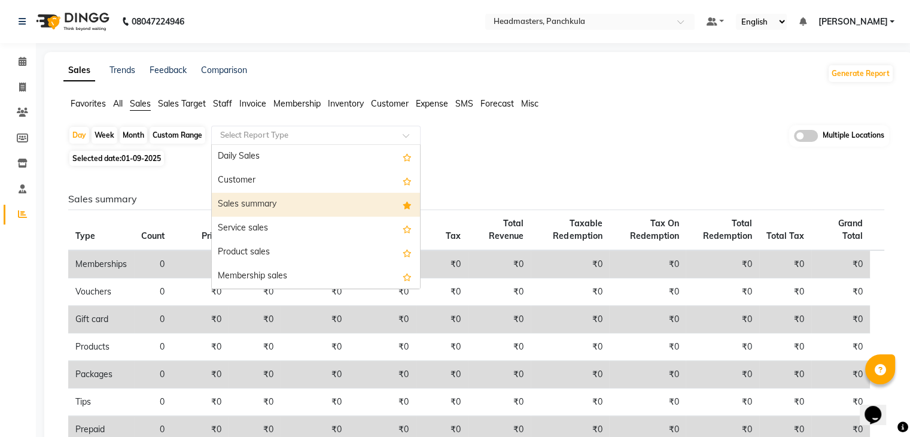
click at [282, 206] on div "Sales summary" at bounding box center [316, 205] width 208 height 24
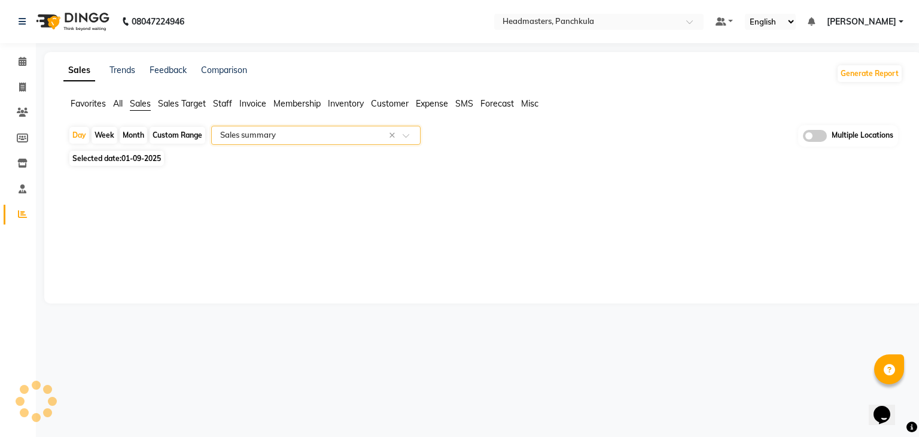
select select "full_report"
select select "csv"
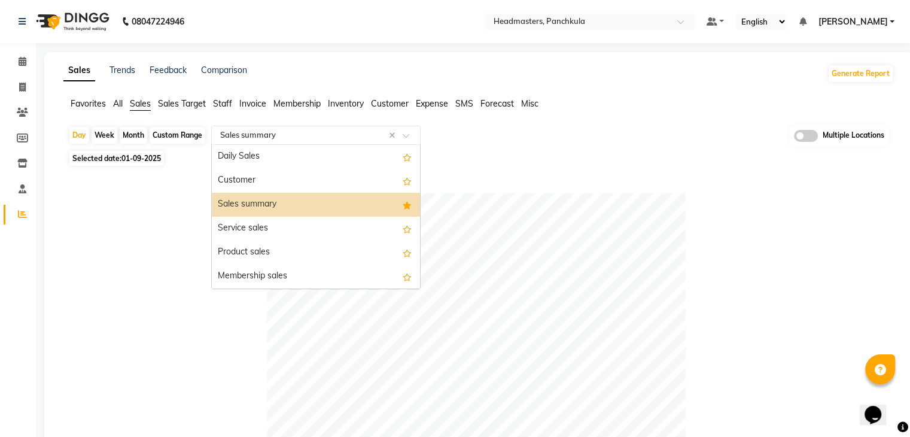
click at [304, 135] on input "text" at bounding box center [304, 135] width 172 height 12
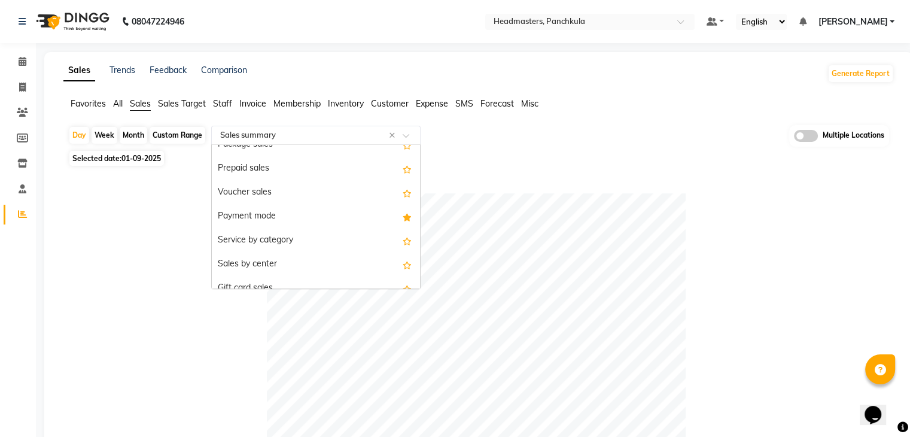
scroll to position [158, 0]
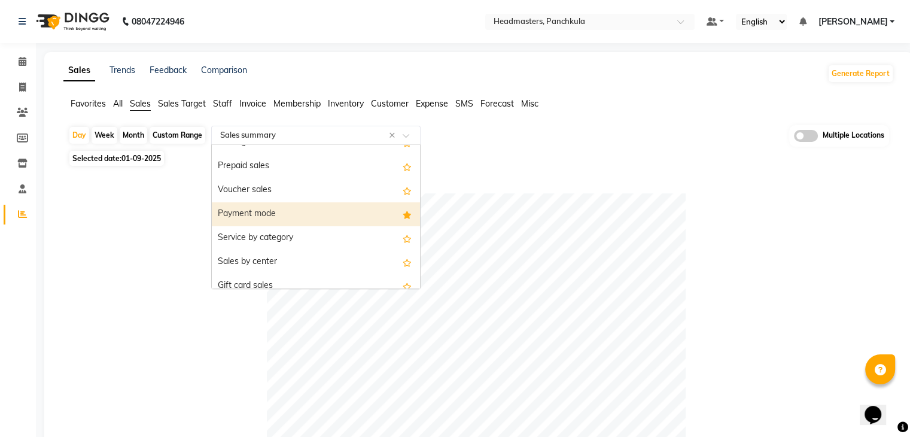
click at [285, 212] on div "Payment mode" at bounding box center [316, 214] width 208 height 24
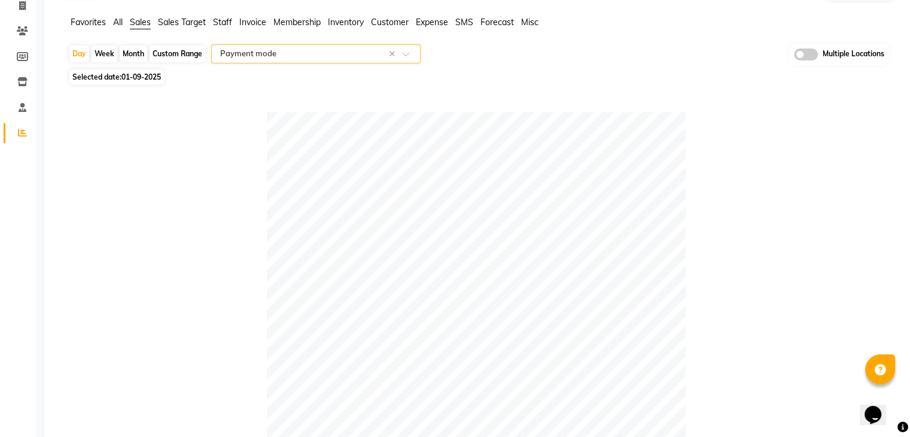
scroll to position [0, 0]
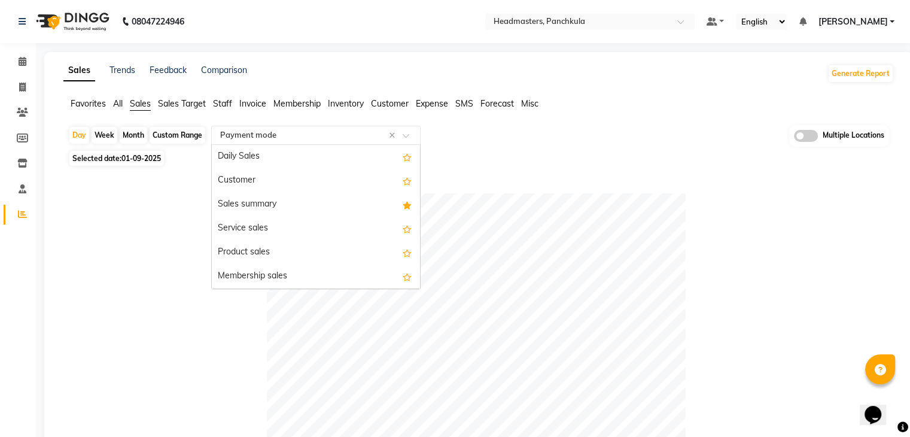
click at [271, 142] on div "Select Report Type × Payment mode ×" at bounding box center [315, 135] width 209 height 19
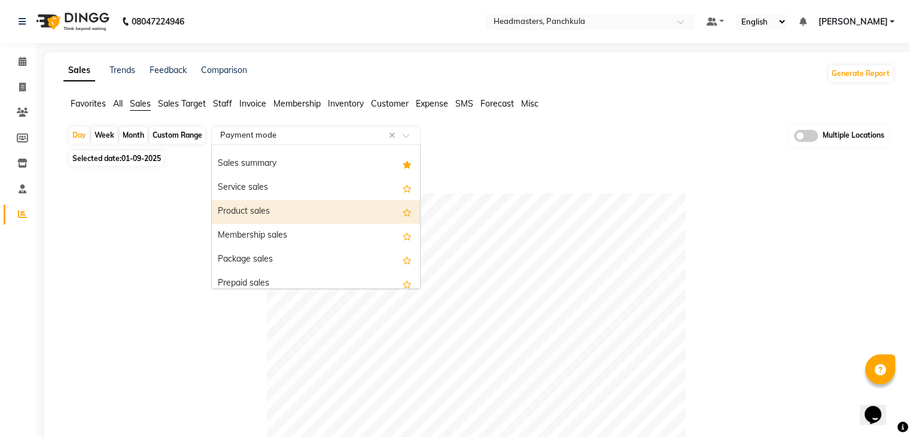
scroll to position [41, 0]
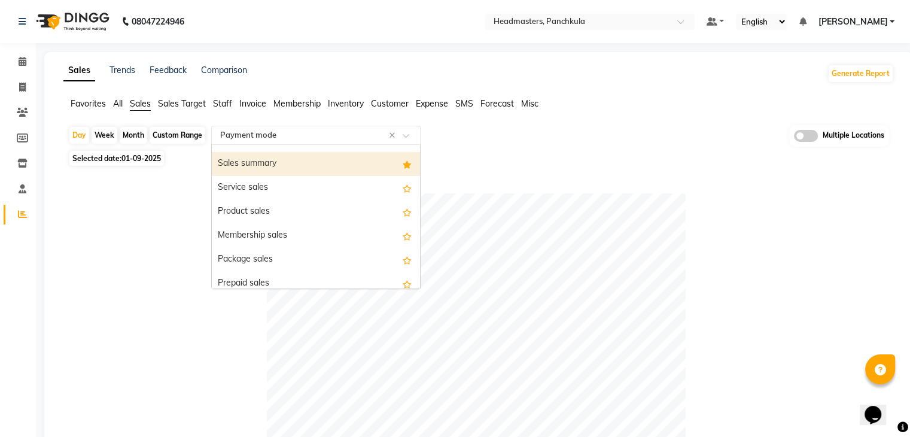
click at [285, 168] on div "Sales summary" at bounding box center [316, 164] width 208 height 24
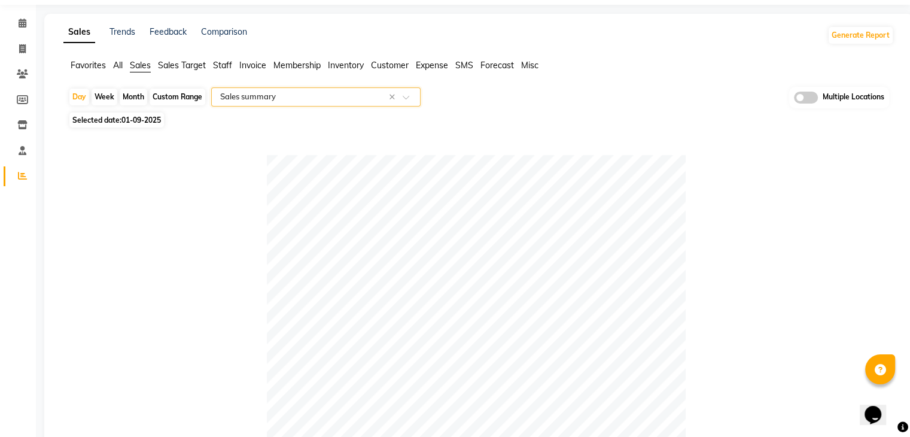
scroll to position [0, 0]
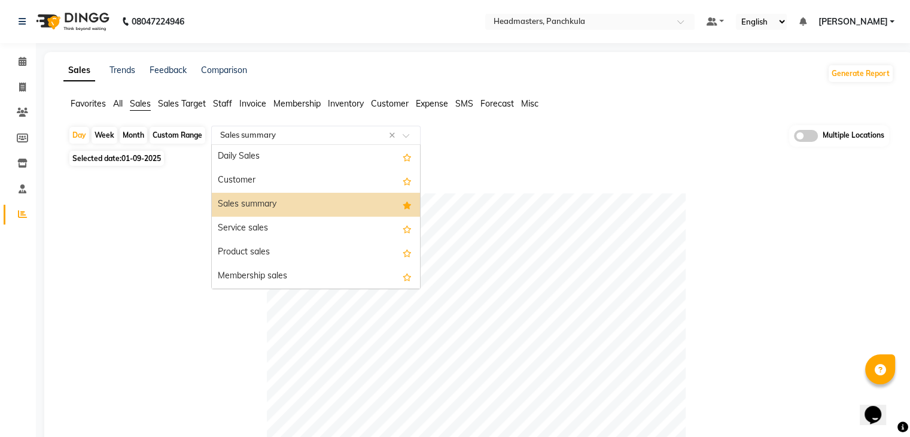
click at [301, 137] on input "text" at bounding box center [304, 135] width 172 height 12
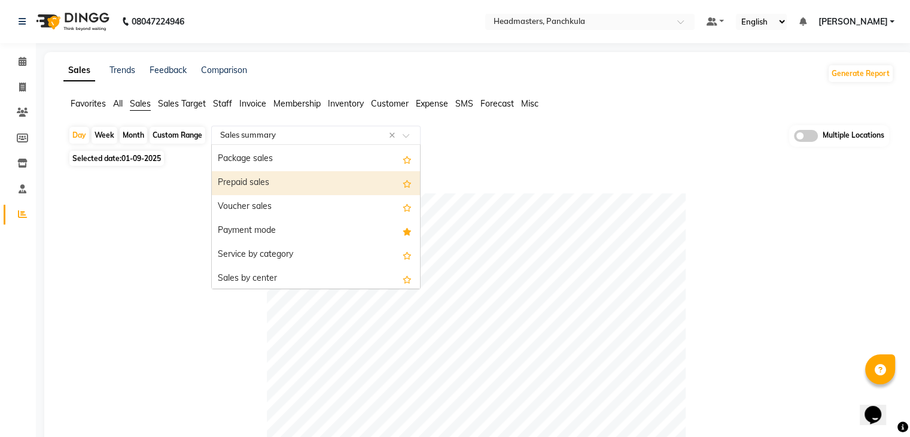
scroll to position [144, 0]
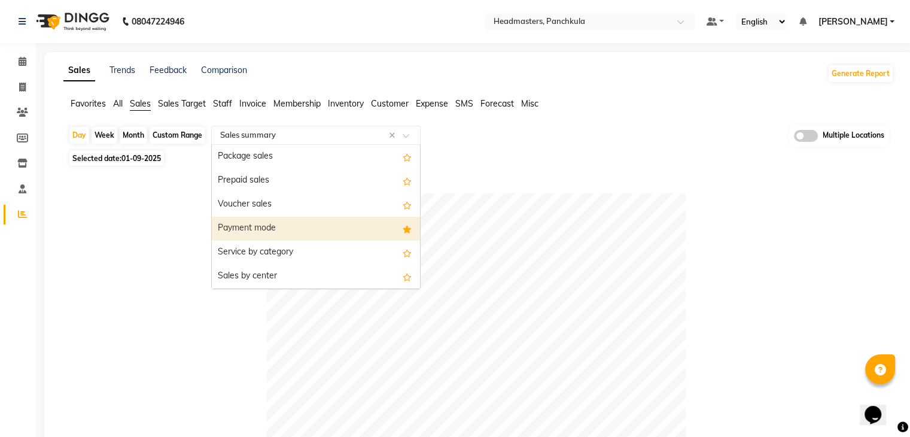
click at [277, 223] on div "Payment mode" at bounding box center [316, 229] width 208 height 24
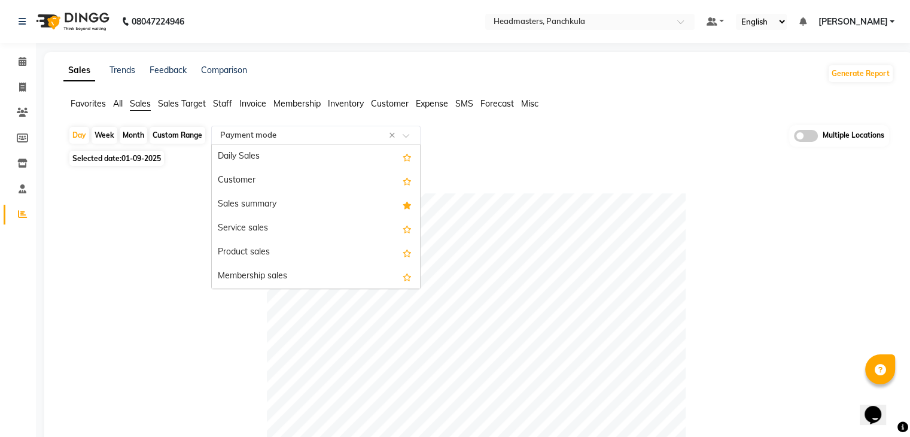
scroll to position [215, 0]
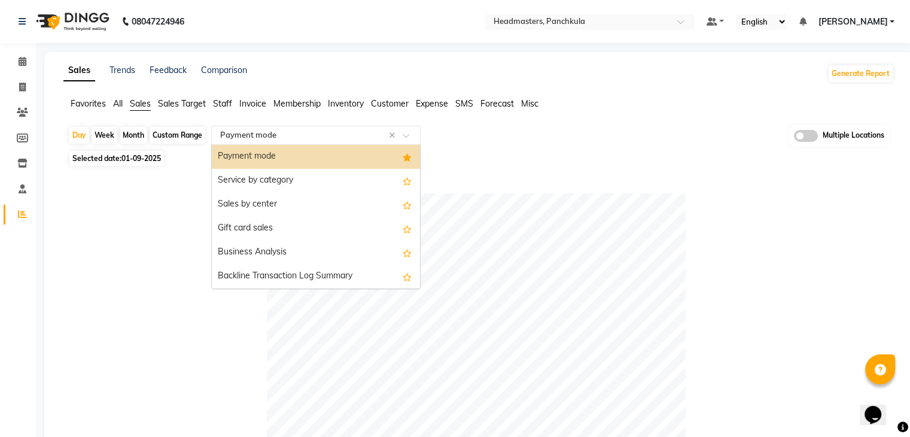
click at [279, 133] on input "text" at bounding box center [304, 135] width 172 height 12
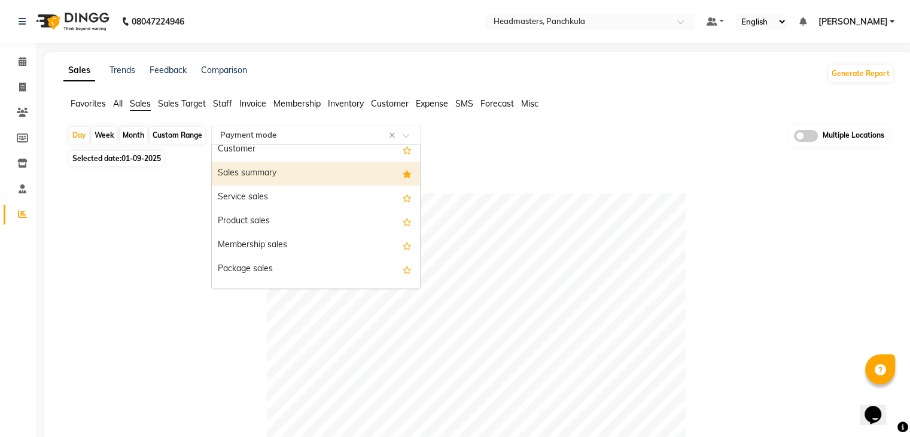
scroll to position [31, 0]
click at [294, 168] on div "Sales summary" at bounding box center [316, 174] width 208 height 24
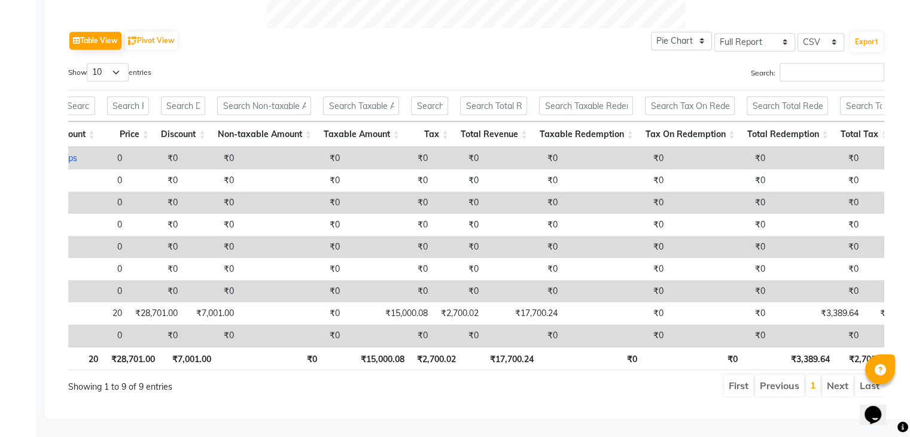
scroll to position [0, 48]
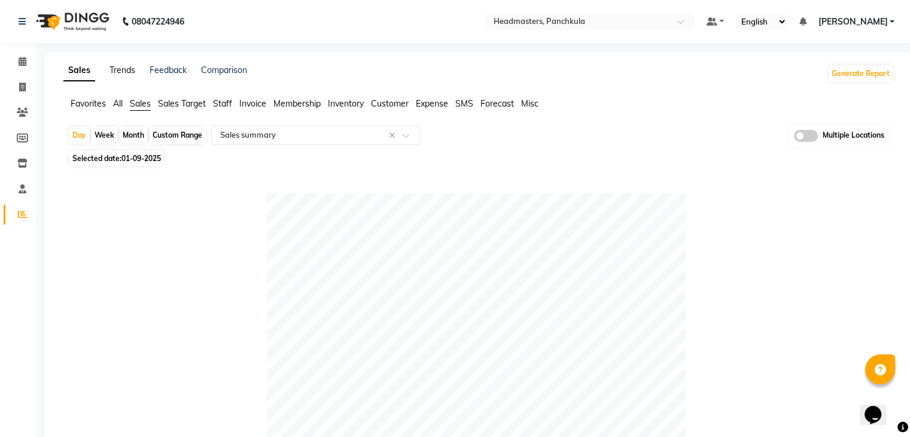
click at [120, 69] on link "Trends" at bounding box center [123, 70] width 26 height 11
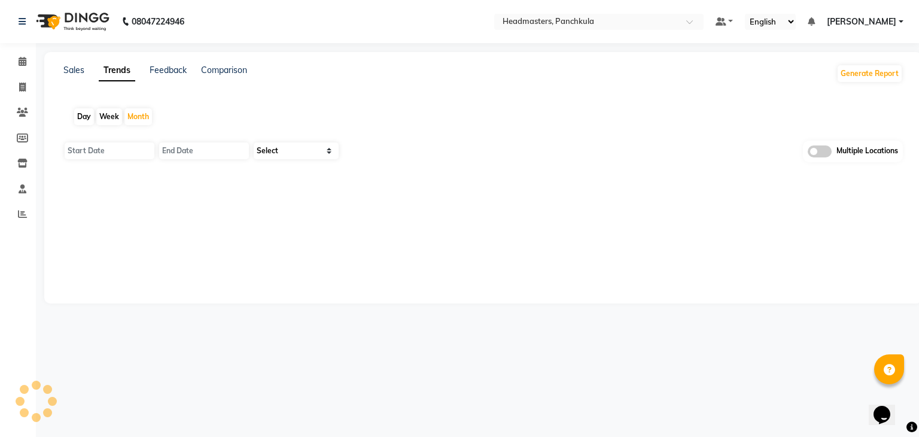
type input "01-09-2025"
type input "[DATE]"
select select "by_client"
click at [88, 118] on div "Day" at bounding box center [84, 116] width 20 height 17
type input "02-09-2025"
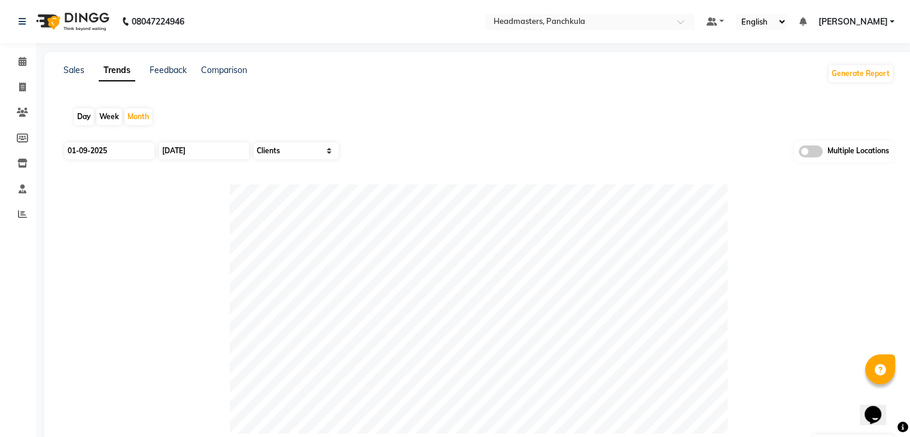
type input "02-09-2025"
click at [127, 156] on input "02-09-2025" at bounding box center [110, 150] width 90 height 17
select select "9"
select select "2025"
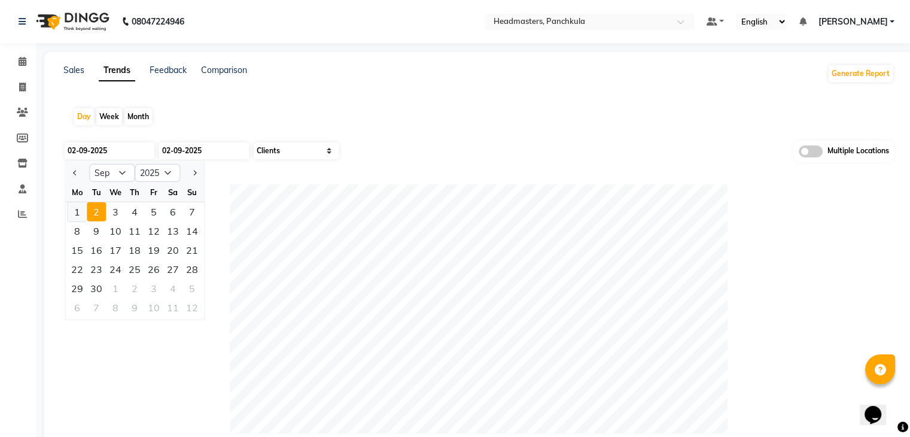
click at [80, 206] on div "1" at bounding box center [77, 211] width 19 height 19
type input "01-09-2025"
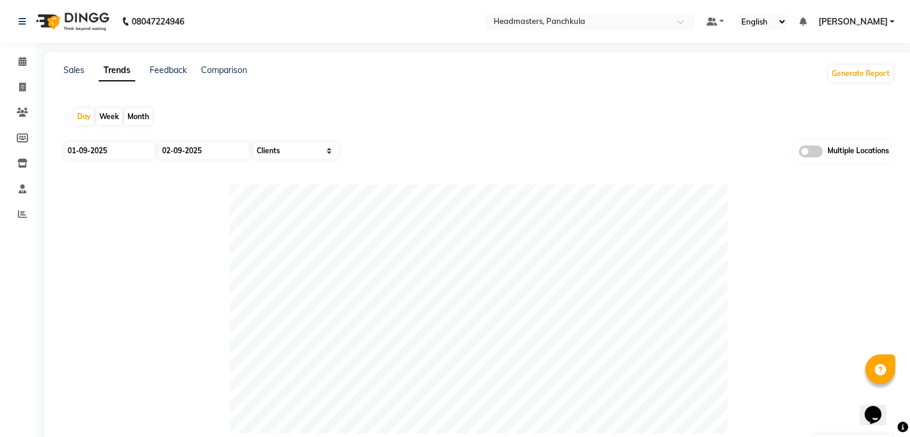
drag, startPoint x: 206, startPoint y: 138, endPoint x: 208, endPoint y: 149, distance: 10.9
click at [208, 149] on app-trends "Day Week Month 01-09-2025 02-09-2025 Select Sales Clients Multiple Locations EX…" at bounding box center [478, 336] width 845 height 476
click at [208, 149] on input "02-09-2025" at bounding box center [204, 150] width 90 height 17
select select "9"
select select "2025"
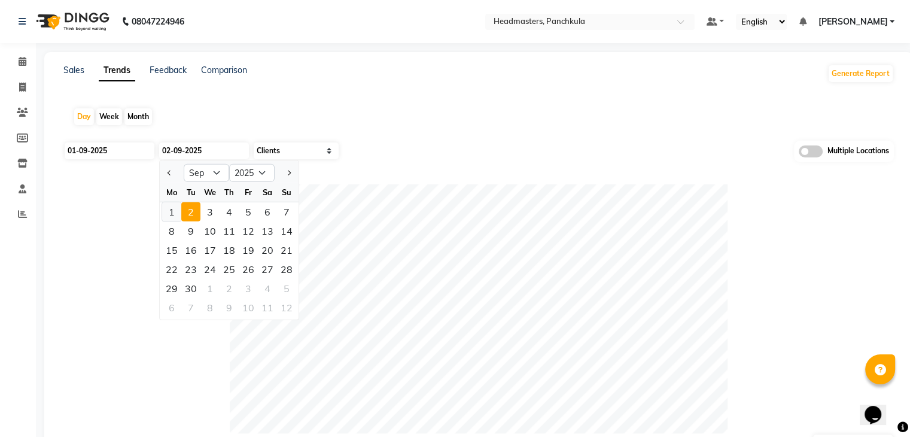
click at [170, 216] on div "1" at bounding box center [171, 211] width 19 height 19
type input "01-09-2025"
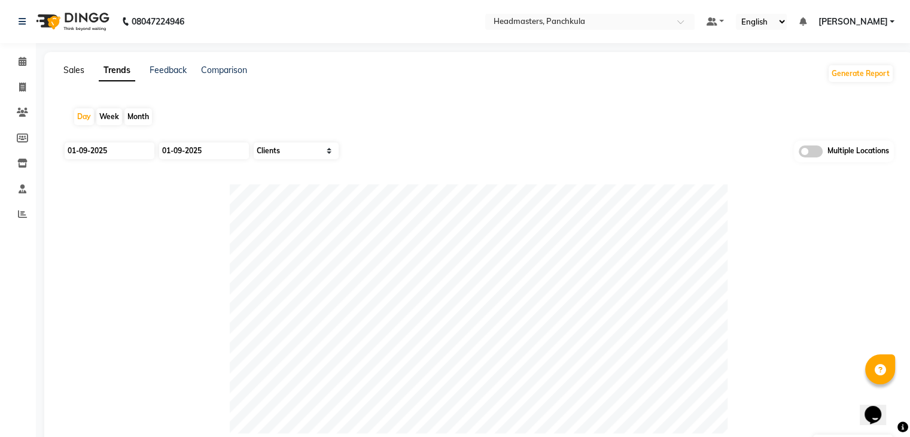
click at [69, 68] on link "Sales" at bounding box center [73, 70] width 21 height 11
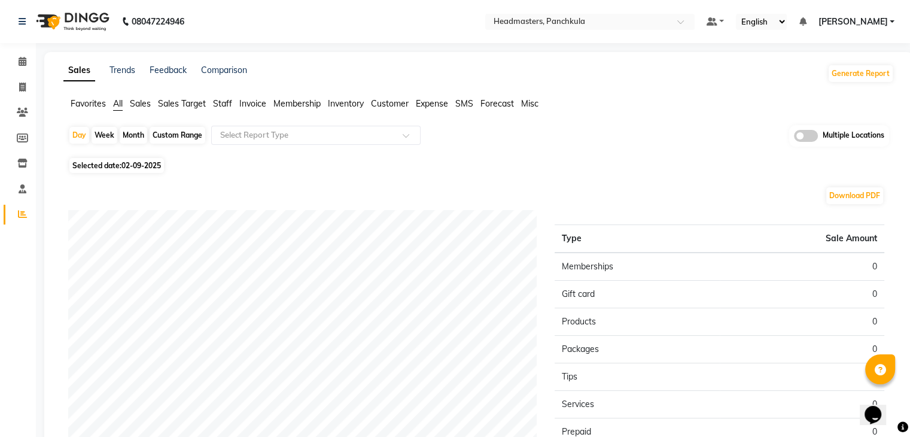
click at [136, 164] on span "02-09-2025" at bounding box center [140, 165] width 39 height 9
select select "9"
select select "2025"
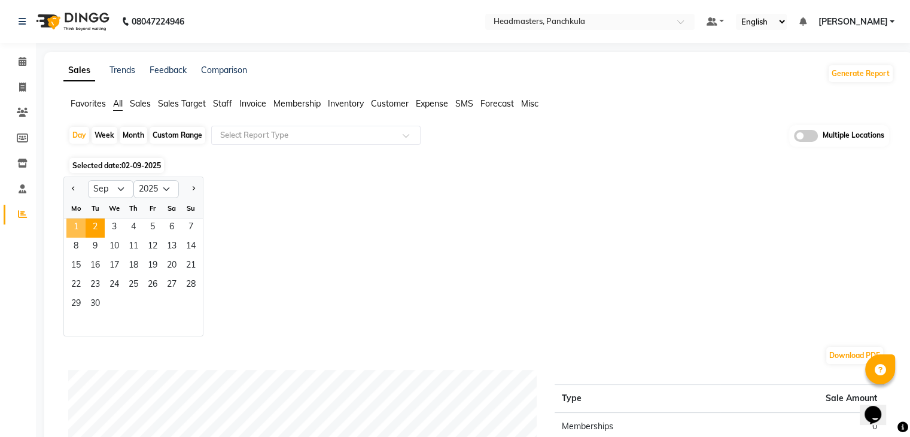
click at [82, 229] on span "1" at bounding box center [75, 227] width 19 height 19
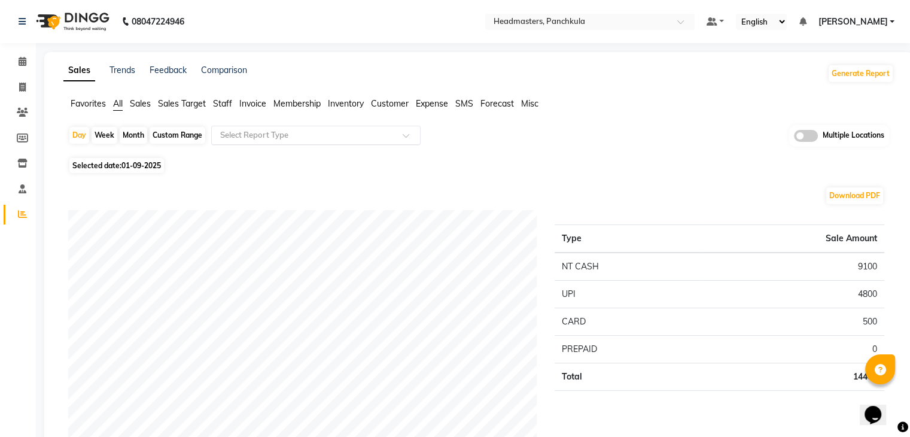
click at [256, 137] on input "text" at bounding box center [304, 135] width 172 height 12
click at [86, 98] on li "Favorites" at bounding box center [88, 104] width 35 height 13
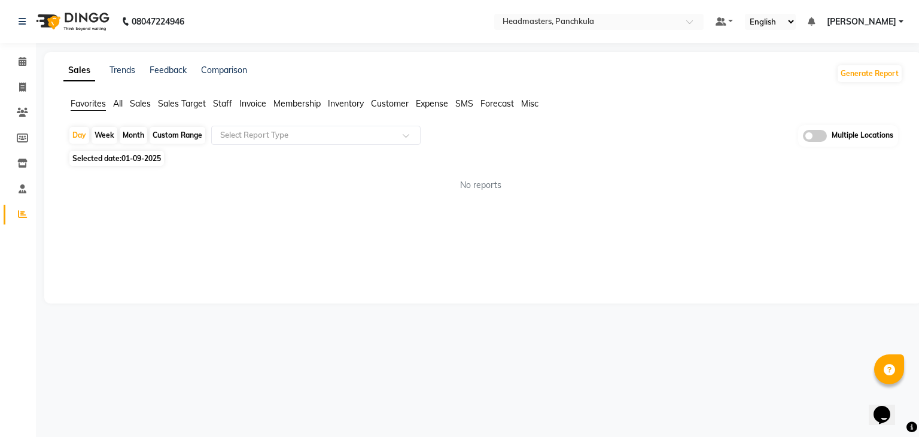
click at [89, 104] on span "Favorites" at bounding box center [88, 103] width 35 height 11
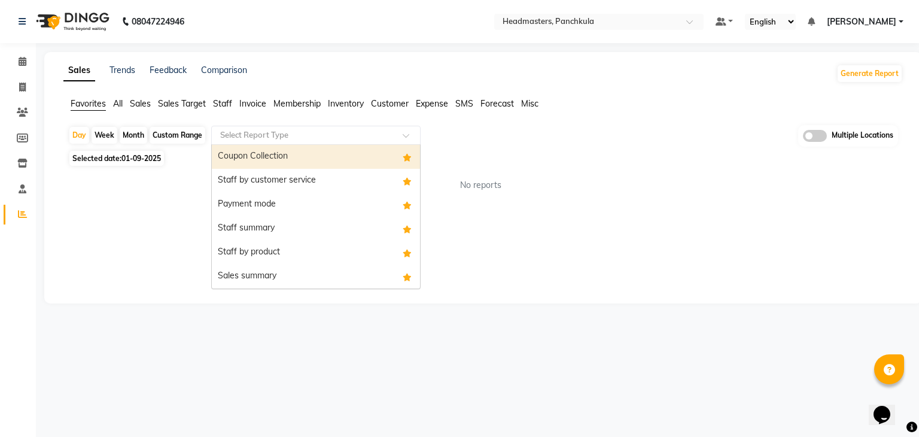
click at [244, 132] on input "text" at bounding box center [304, 135] width 172 height 12
click at [254, 164] on div "Coupon Collection" at bounding box center [316, 157] width 208 height 24
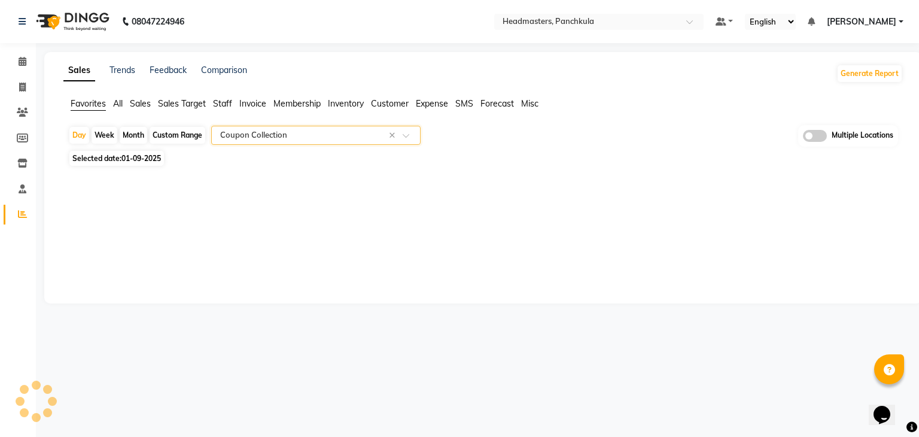
select select "full_report"
select select "csv"
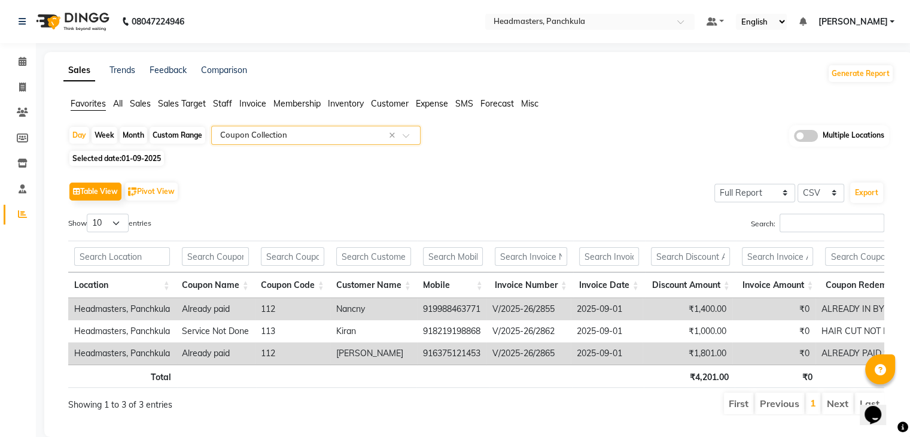
click at [142, 102] on span "Sales" at bounding box center [140, 103] width 21 height 11
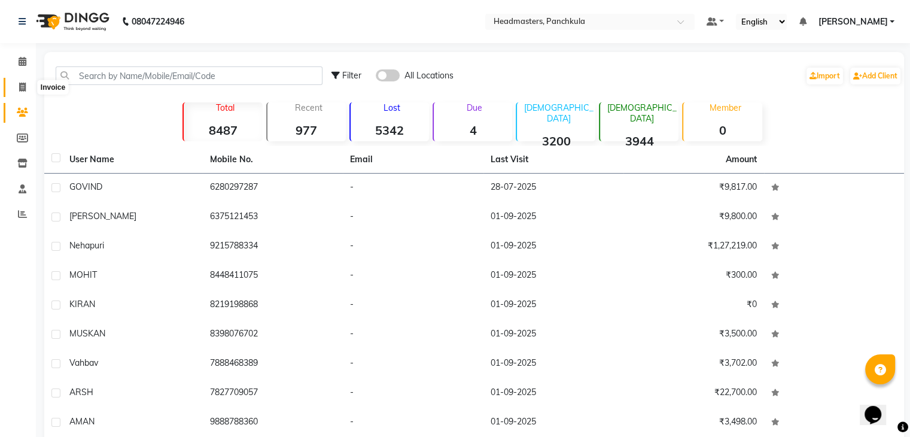
click at [14, 86] on span at bounding box center [22, 88] width 21 height 14
select select "service"
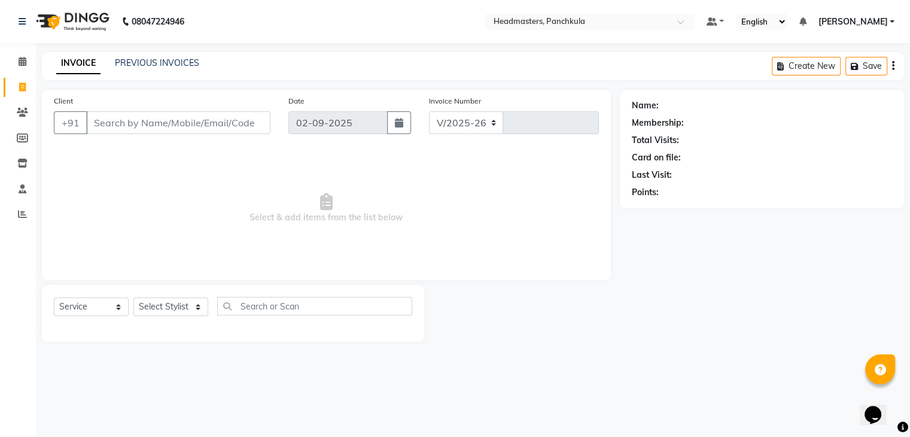
select select "7376"
type input "2866"
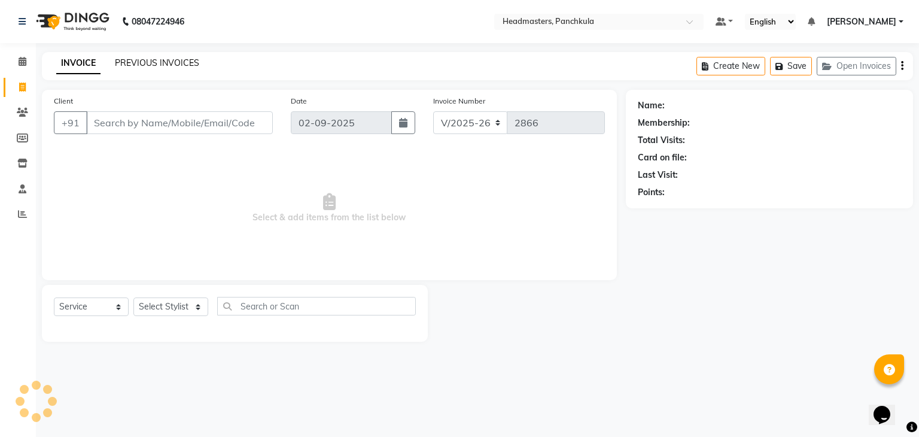
click at [171, 60] on link "PREVIOUS INVOICES" at bounding box center [157, 62] width 84 height 11
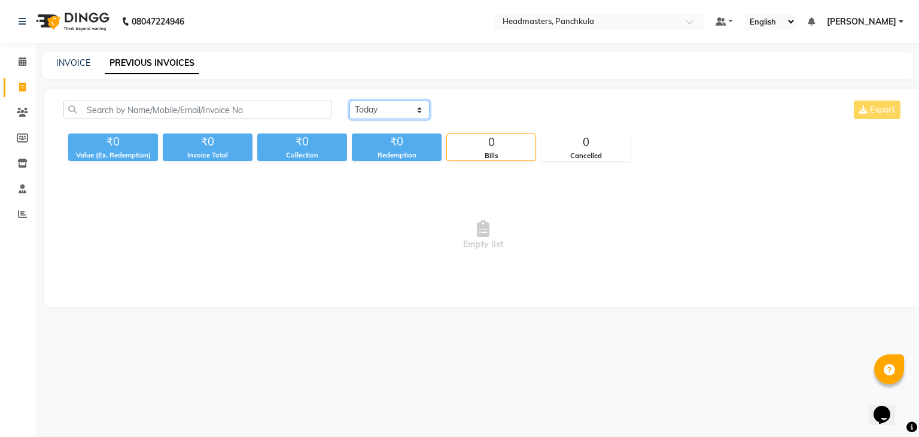
click at [408, 108] on select "Today Yesterday Custom Range" at bounding box center [390, 110] width 80 height 19
select select "yesterday"
click at [350, 101] on select "Today Yesterday Custom Range" at bounding box center [390, 110] width 80 height 19
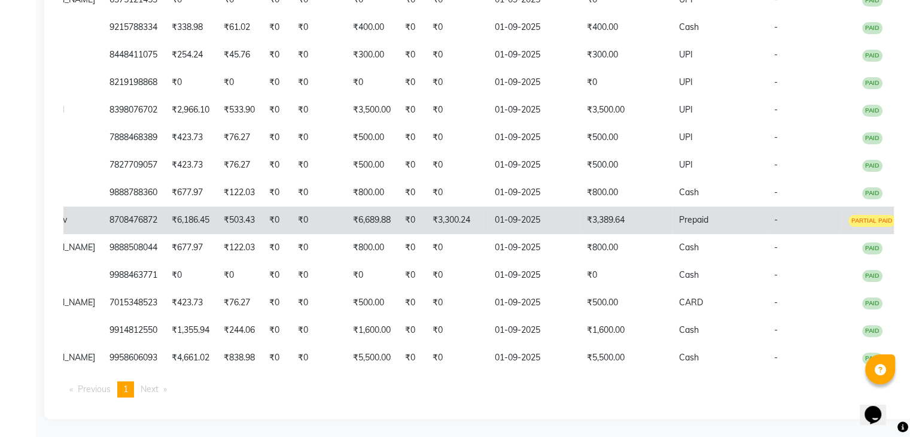
scroll to position [260, 0]
click at [621, 214] on td "₹3,389.64" at bounding box center [626, 220] width 92 height 28
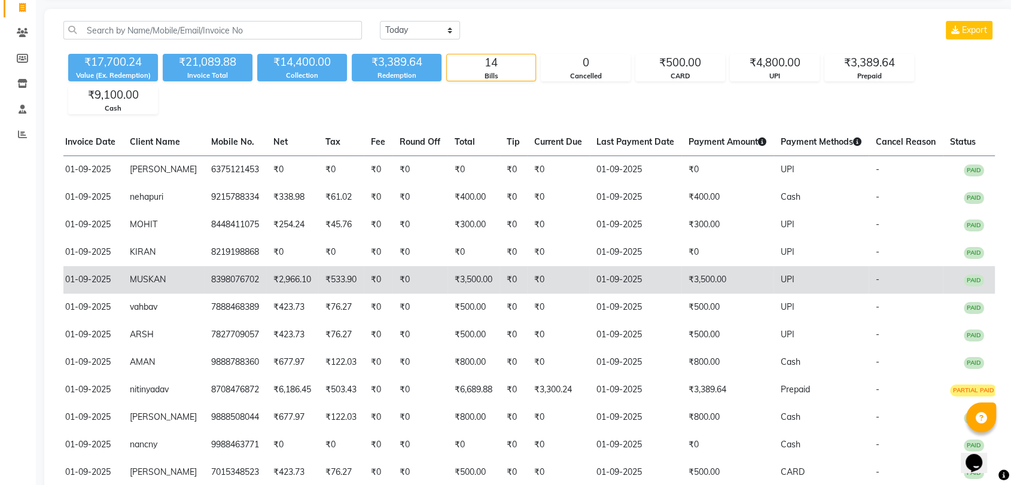
scroll to position [0, 0]
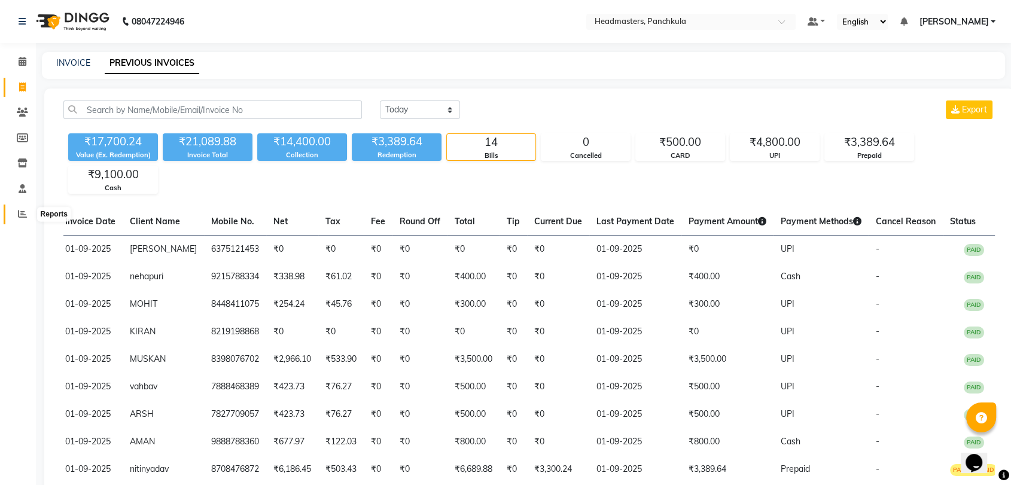
click at [26, 208] on span at bounding box center [22, 215] width 21 height 14
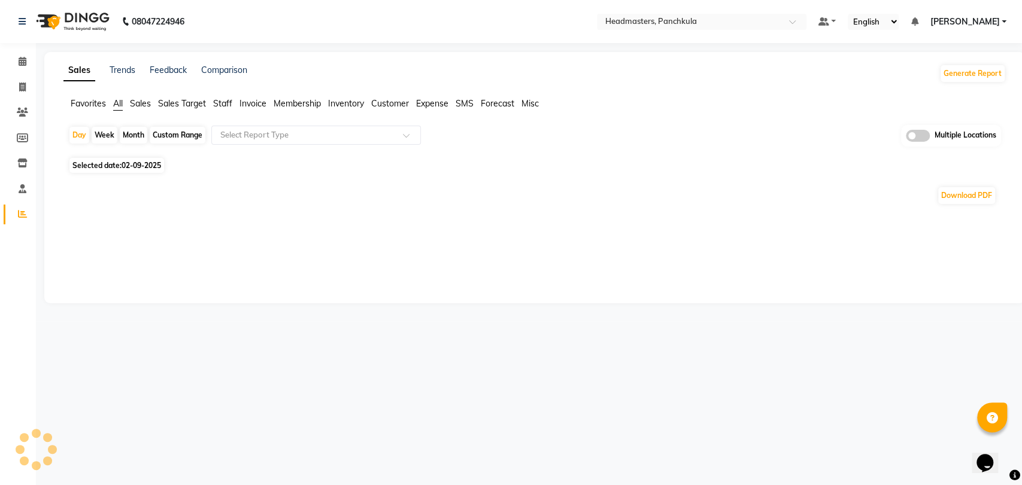
click at [144, 105] on span "Sales" at bounding box center [140, 103] width 21 height 11
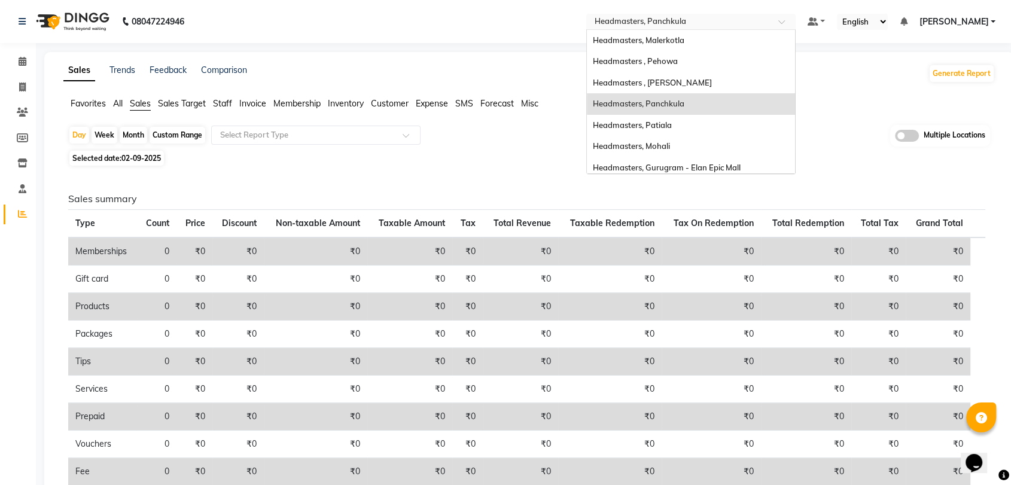
click at [694, 17] on input "text" at bounding box center [679, 23] width 174 height 12
click at [667, 70] on div "Headmasters , Pehowa" at bounding box center [691, 62] width 208 height 22
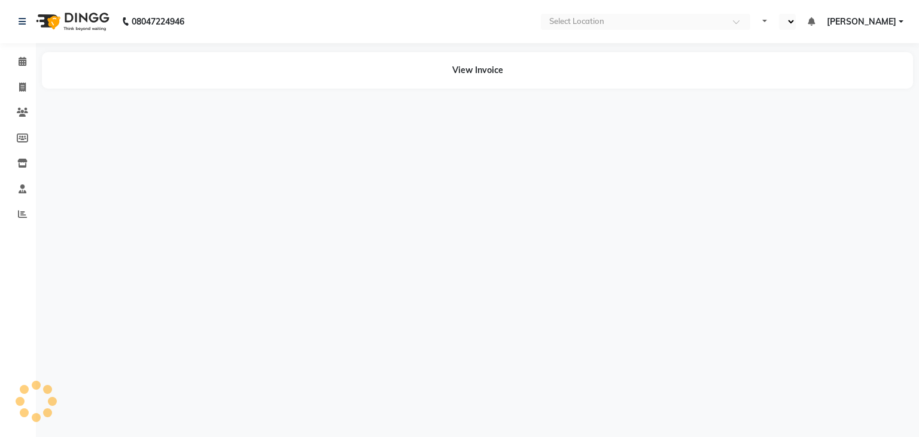
select select "en"
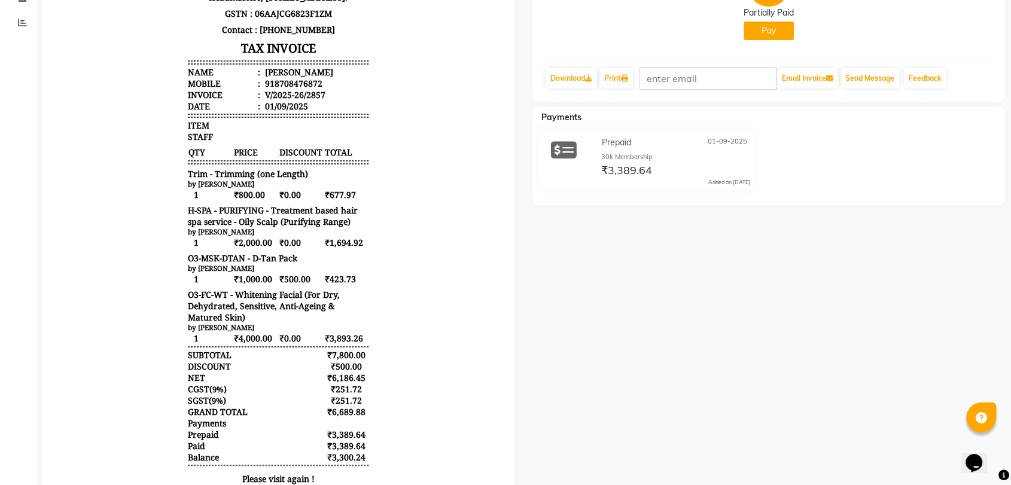
scroll to position [18, 0]
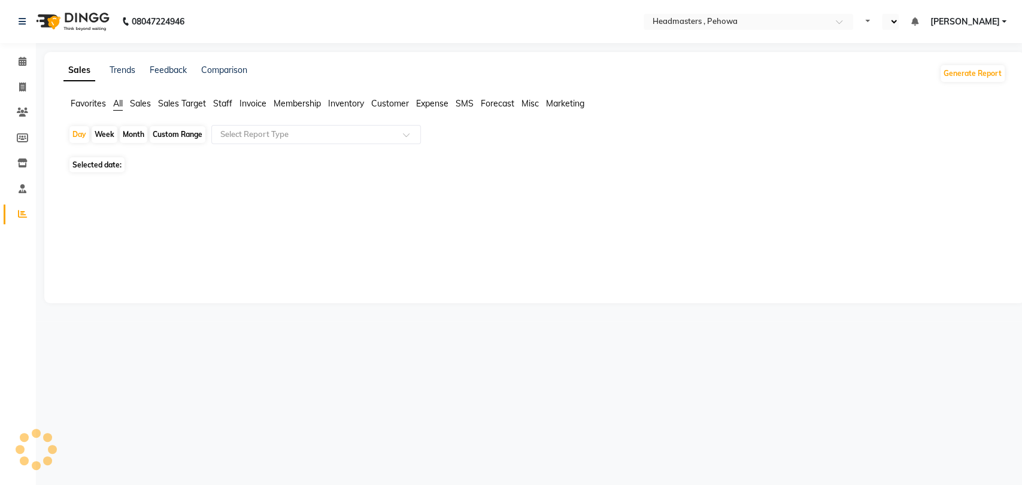
select select "en"
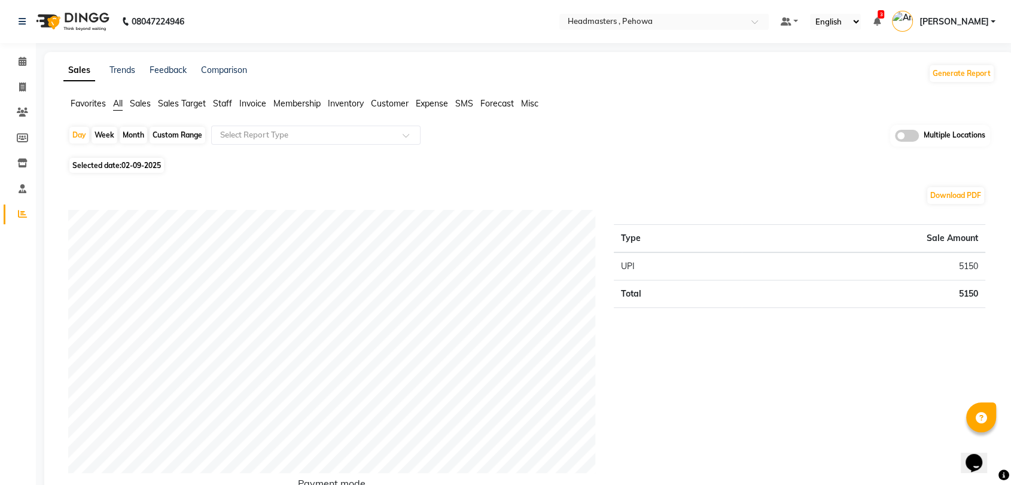
click at [145, 101] on span "Sales" at bounding box center [140, 103] width 21 height 11
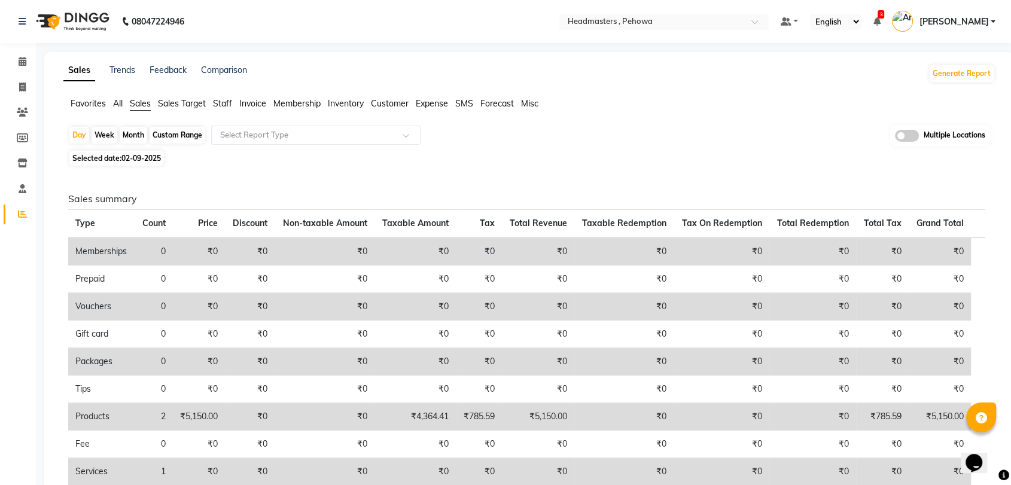
click at [144, 159] on span "02-09-2025" at bounding box center [140, 158] width 39 height 9
select select "9"
select select "2025"
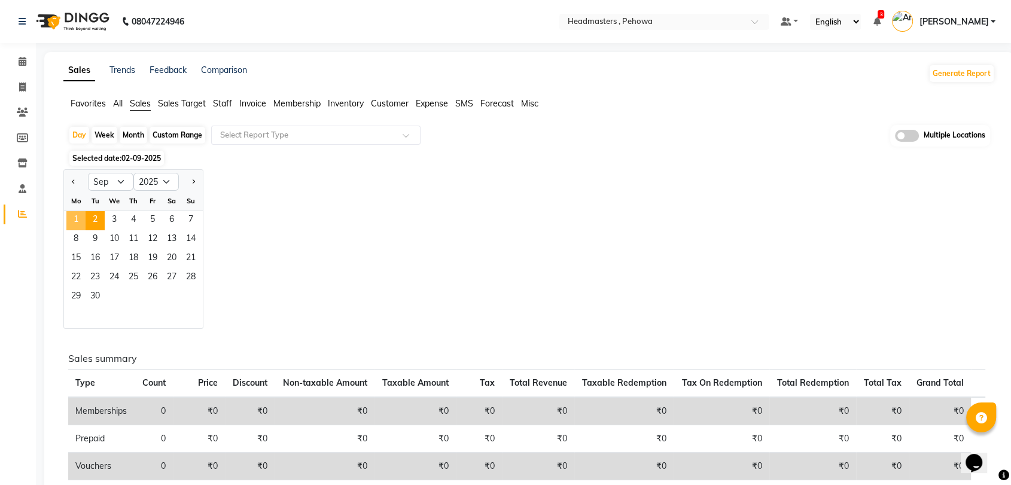
click at [76, 217] on span "1" at bounding box center [75, 220] width 19 height 19
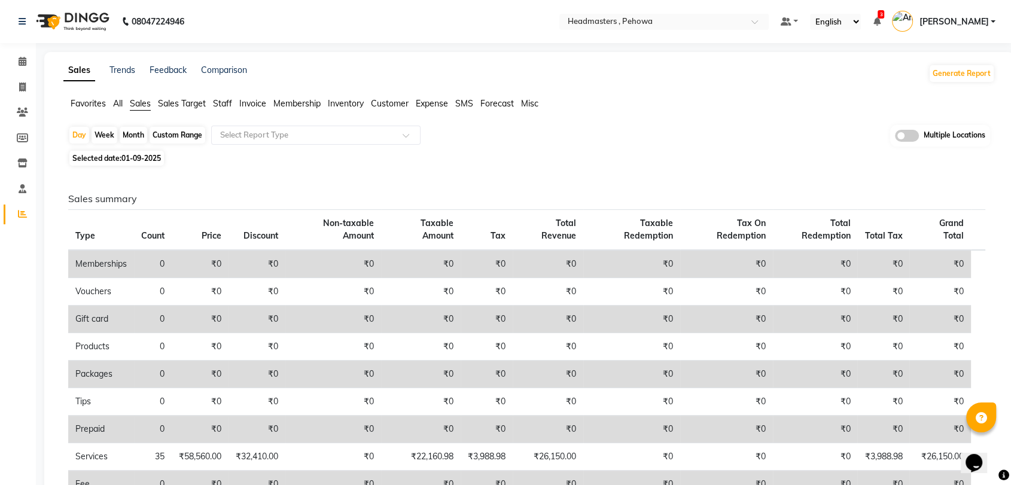
click at [323, 230] on th "Non-taxable Amount" at bounding box center [333, 230] width 96 height 41
click at [192, 168] on div "Day Week Month Custom Range Select Report Type Multiple Locations Selected date…" at bounding box center [529, 404] width 932 height 558
click at [273, 162] on div "Selected date: [DATE]" at bounding box center [531, 158] width 927 height 13
click at [119, 65] on link "Trends" at bounding box center [123, 70] width 26 height 11
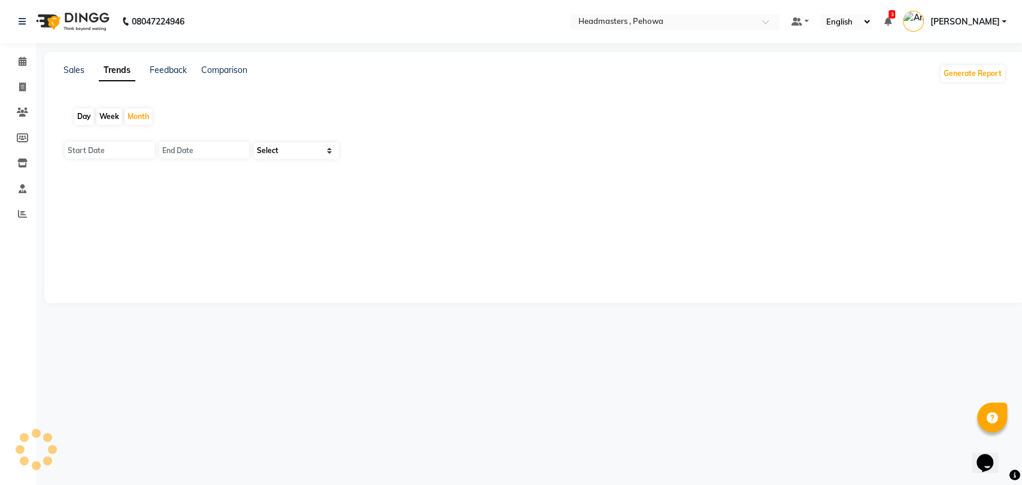
type input "01-09-2025"
type input "[DATE]"
select select "by_client"
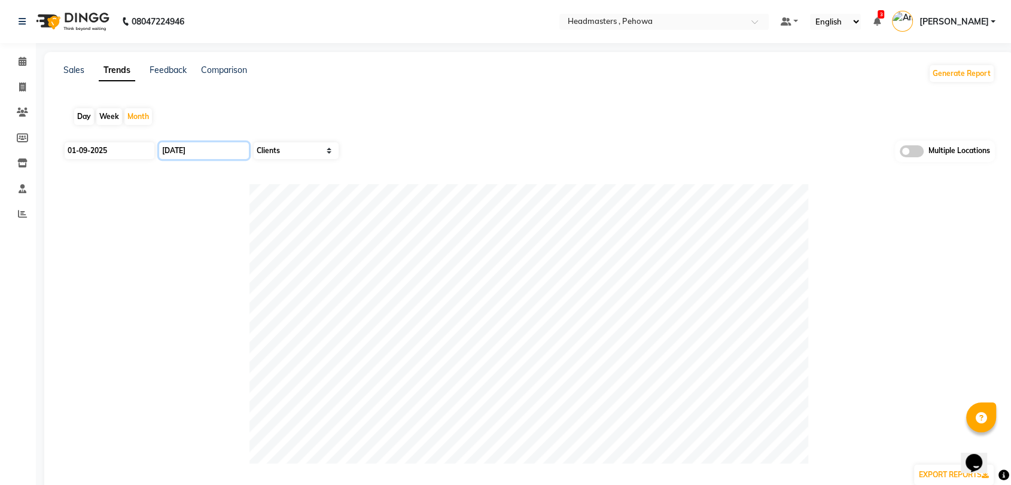
click at [190, 149] on input "[DATE]" at bounding box center [204, 150] width 90 height 17
select select "9"
select select "2025"
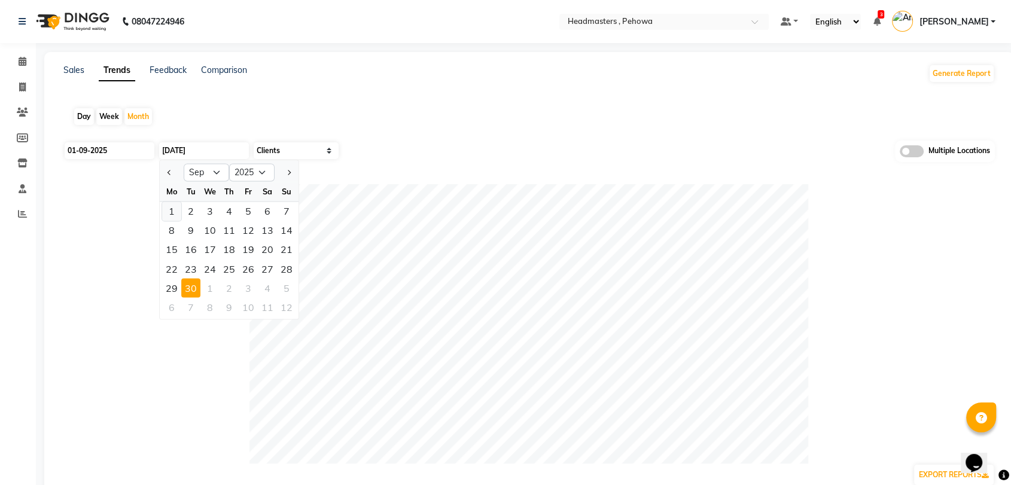
click at [179, 208] on div "1" at bounding box center [171, 211] width 19 height 19
type input "[DATE]"
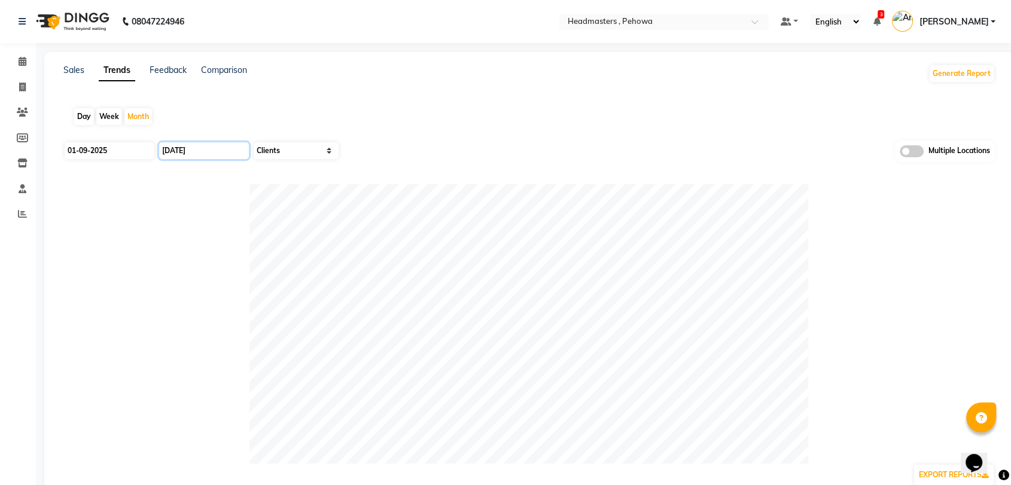
click at [224, 150] on input "[DATE]" at bounding box center [204, 150] width 90 height 17
select select "9"
select select "2025"
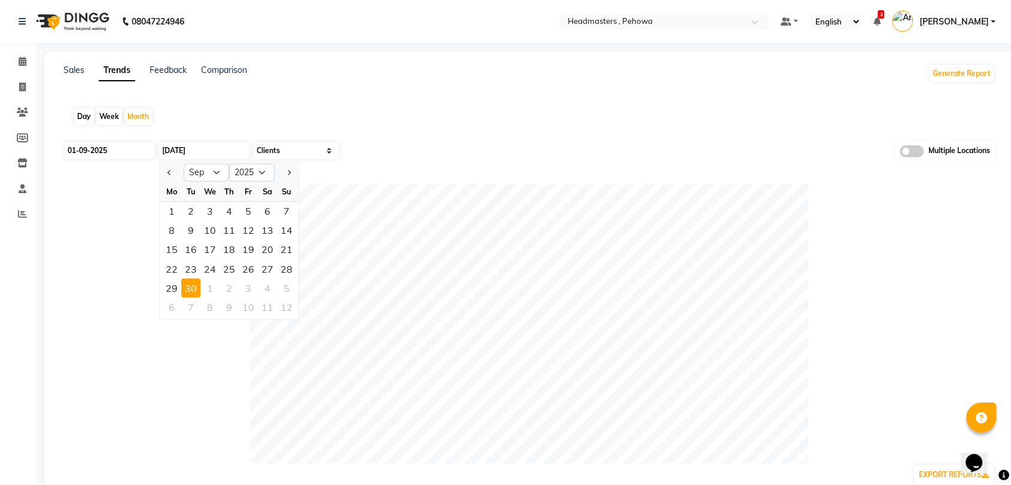
click at [80, 119] on div "Day" at bounding box center [84, 116] width 20 height 17
type input "02-09-2025"
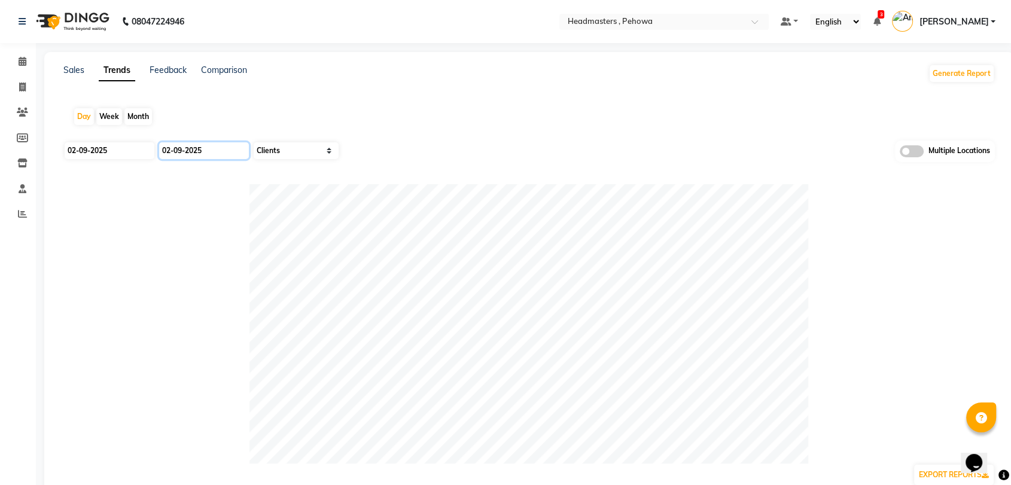
click at [212, 150] on input "02-09-2025" at bounding box center [204, 150] width 90 height 17
select select "9"
select select "2025"
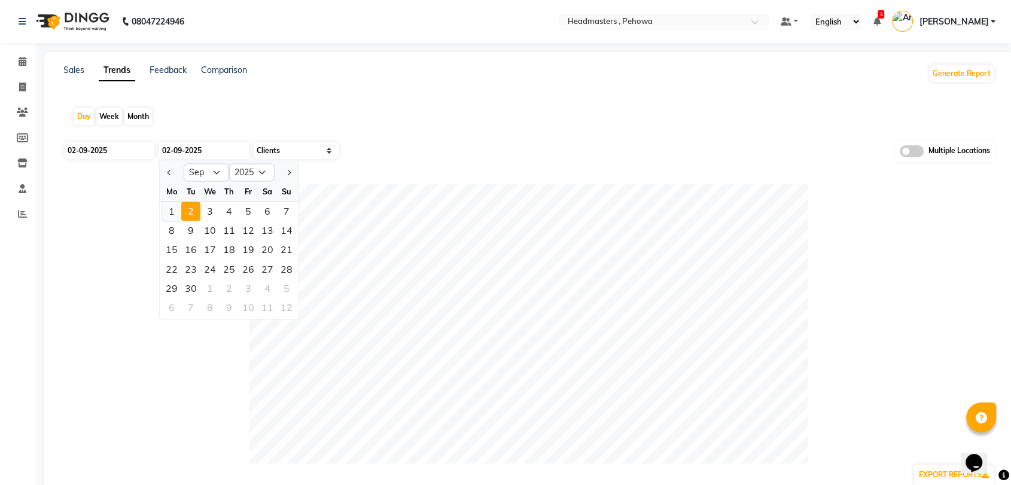
click at [163, 209] on div "1" at bounding box center [171, 211] width 19 height 19
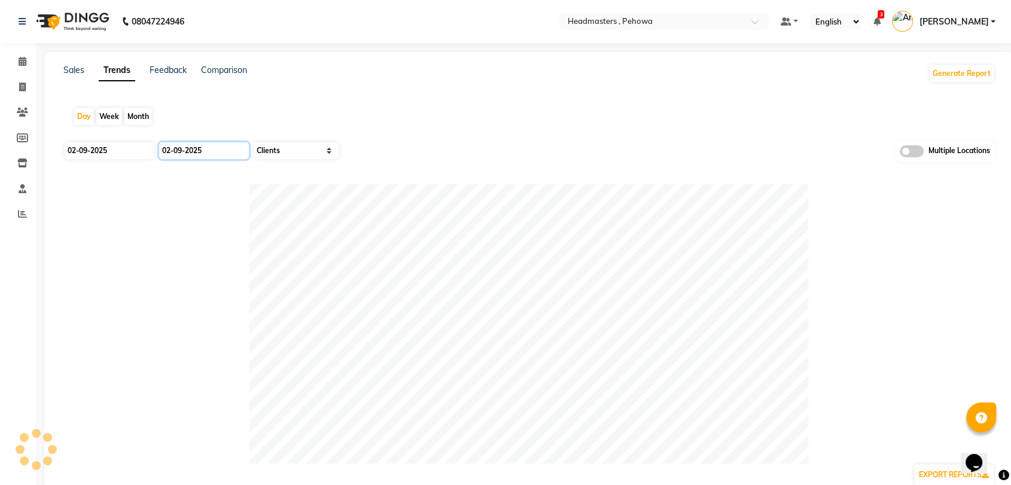
type input "01-09-2025"
click at [116, 154] on input "02-09-2025" at bounding box center [110, 150] width 90 height 17
select select "9"
select select "2025"
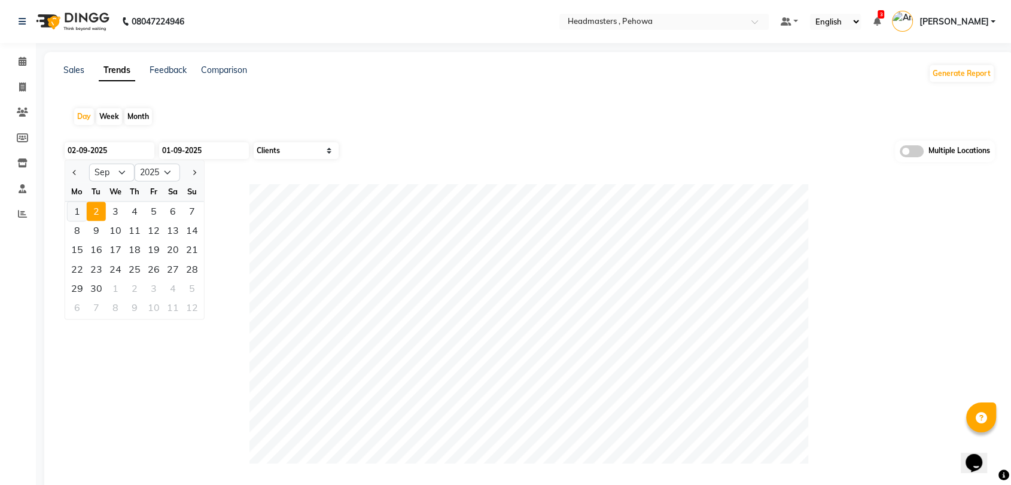
click at [79, 212] on div "1" at bounding box center [77, 211] width 19 height 19
type input "01-09-2025"
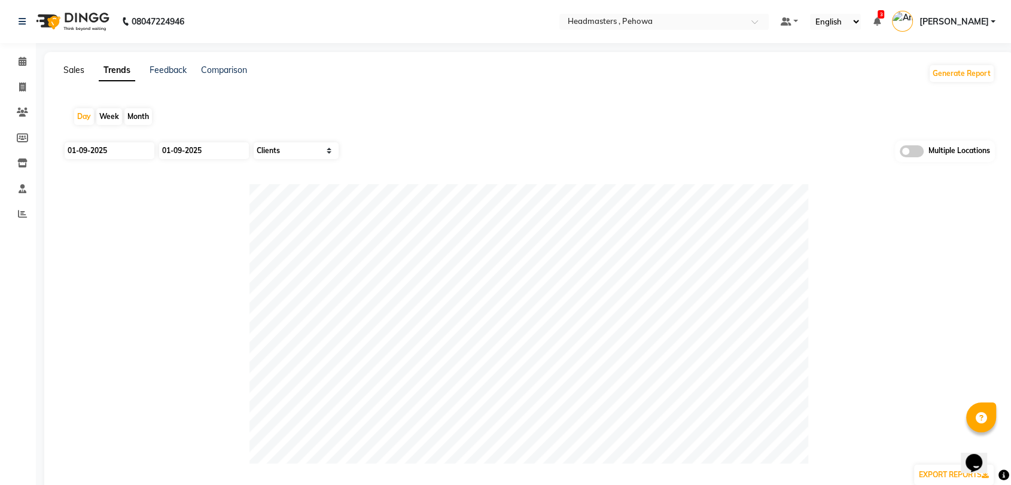
click at [73, 66] on link "Sales" at bounding box center [73, 70] width 21 height 11
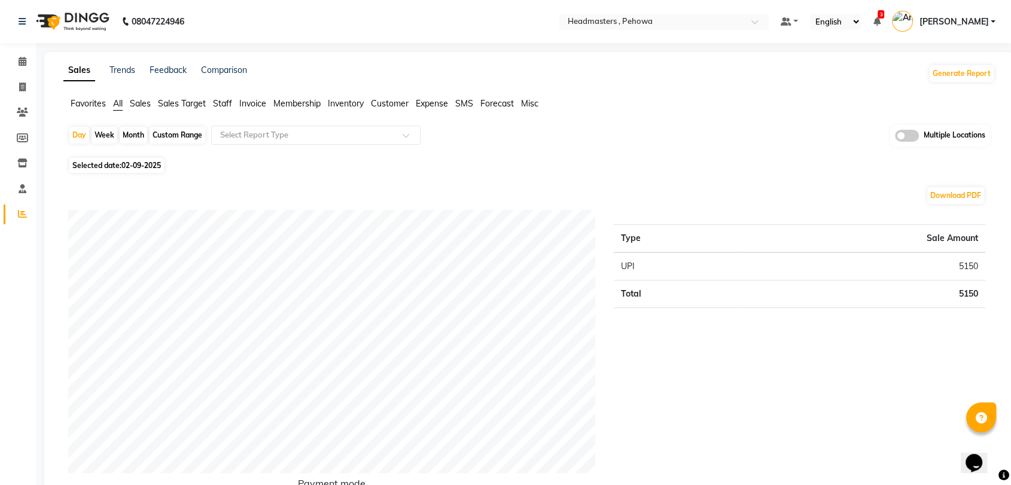
click at [90, 100] on span "Favorites" at bounding box center [88, 103] width 35 height 11
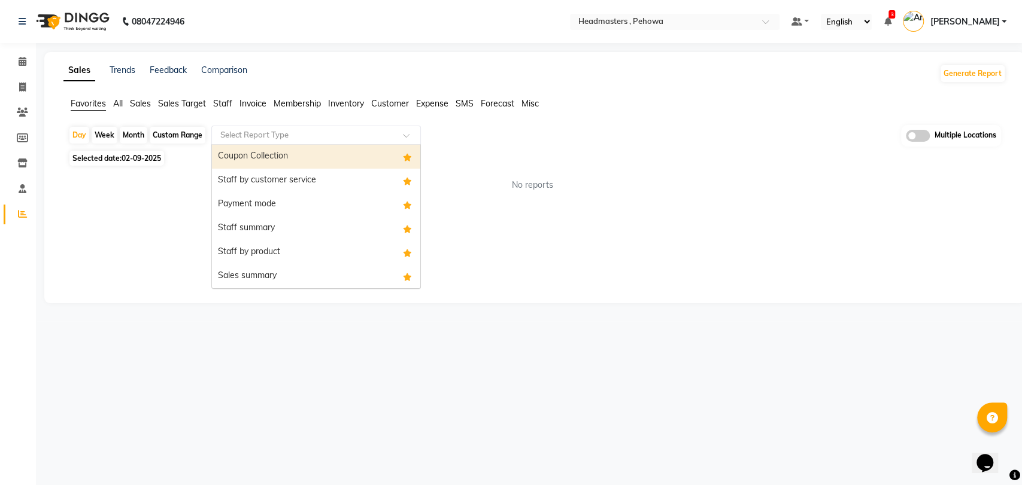
click at [278, 137] on input "text" at bounding box center [304, 135] width 172 height 12
click at [282, 158] on div "Coupon Collection" at bounding box center [316, 157] width 208 height 24
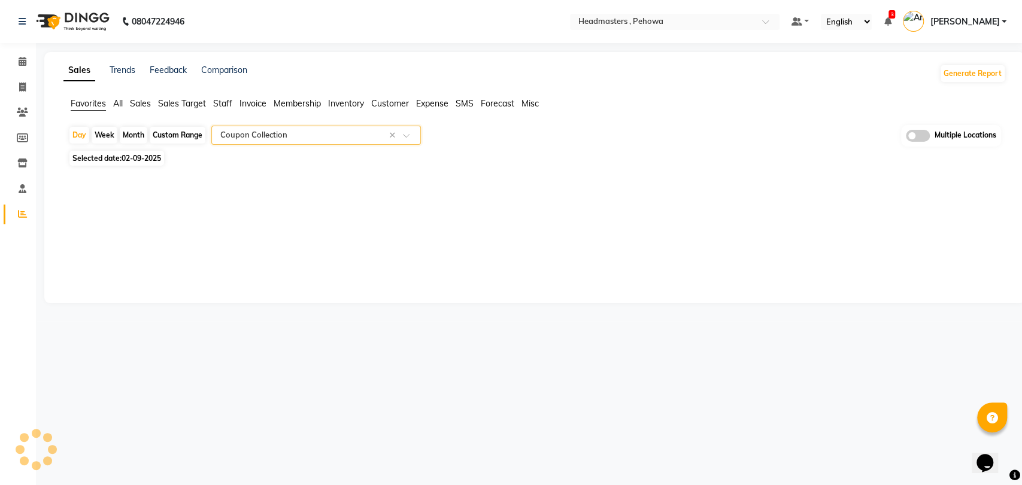
select select "full_report"
select select "csv"
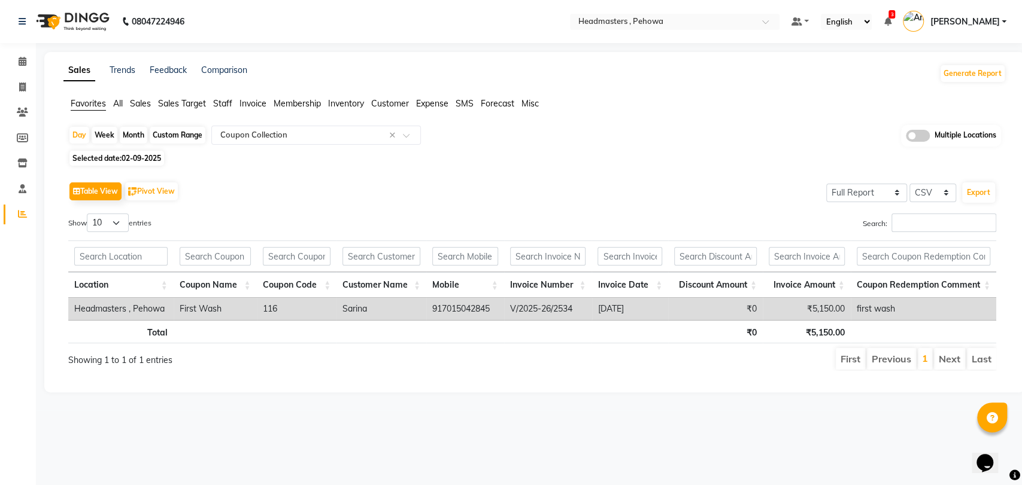
click at [146, 154] on span "02-09-2025" at bounding box center [140, 158] width 39 height 9
select select "9"
select select "2025"
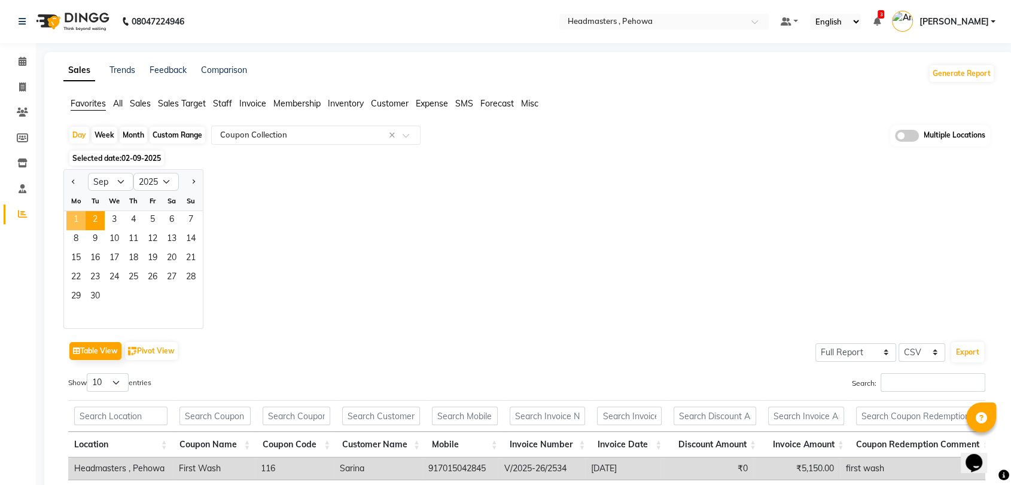
click at [82, 216] on span "1" at bounding box center [75, 220] width 19 height 19
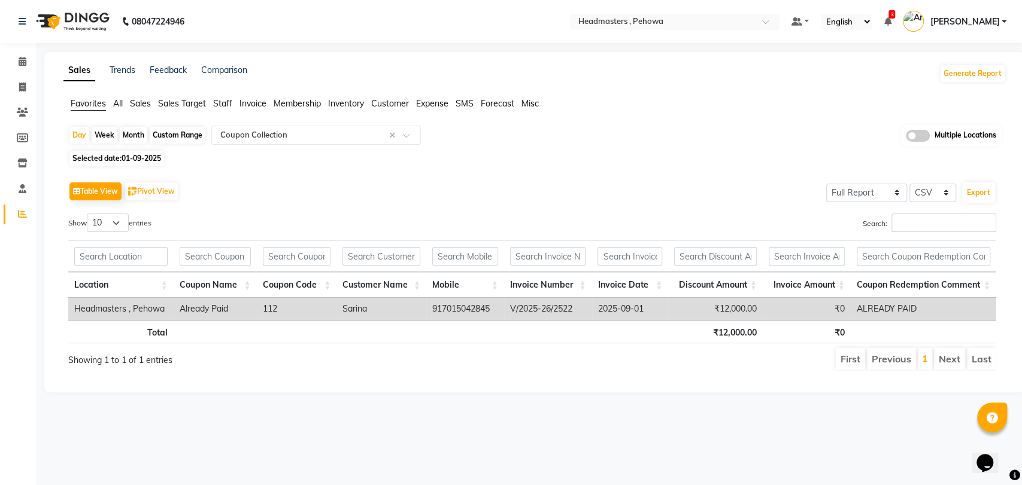
click at [749, 11] on nav "08047224946 Select Location × Headmasters , Pehowa Default Panel My Panel Engli…" at bounding box center [511, 21] width 1022 height 43
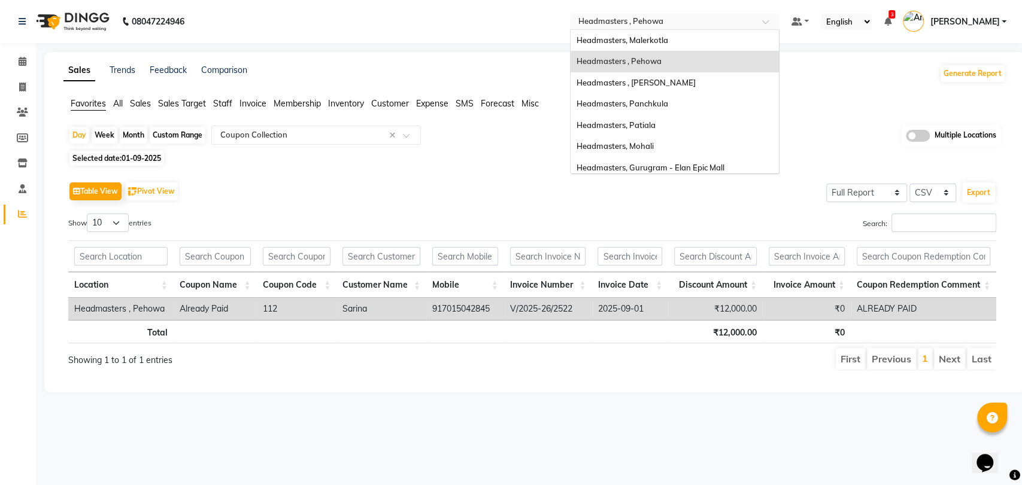
click at [746, 20] on input "text" at bounding box center [663, 23] width 174 height 12
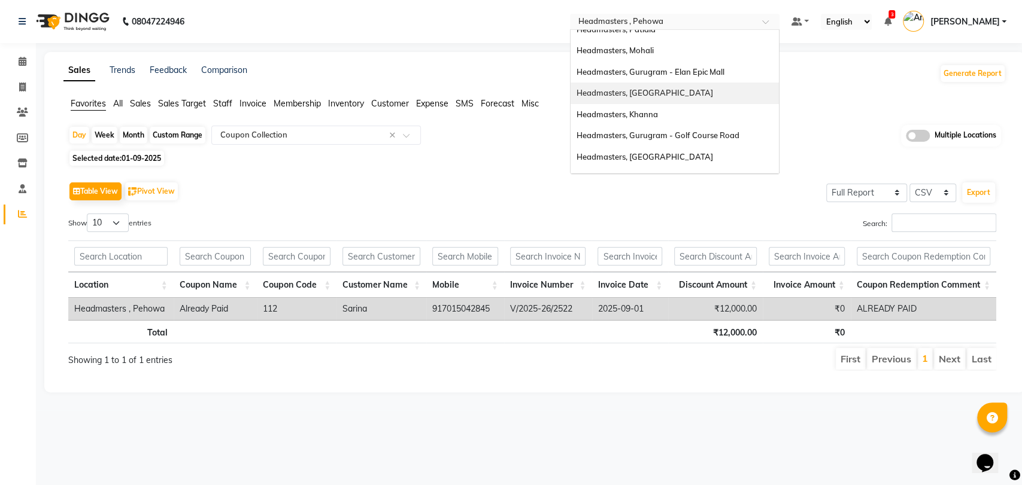
scroll to position [132, 0]
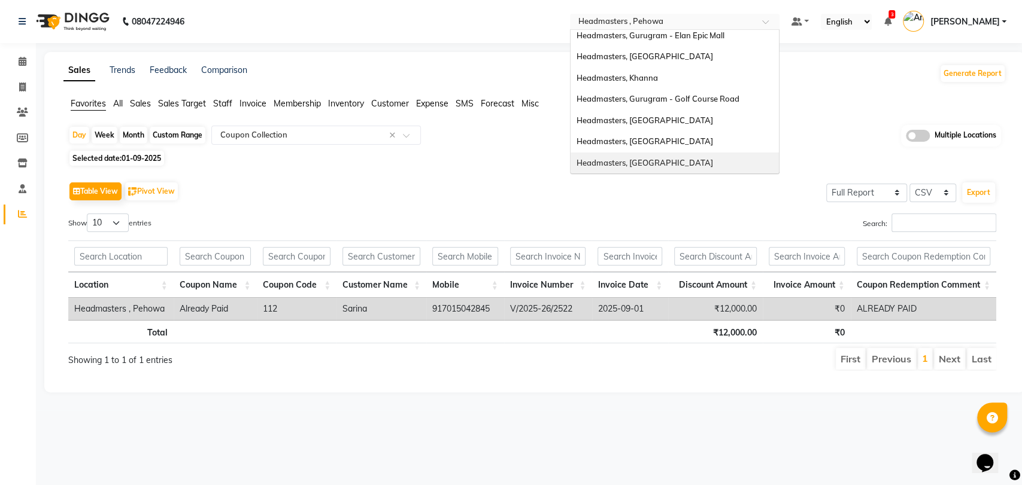
click at [691, 156] on div "Headmasters, [GEOGRAPHIC_DATA]" at bounding box center [674, 164] width 208 height 22
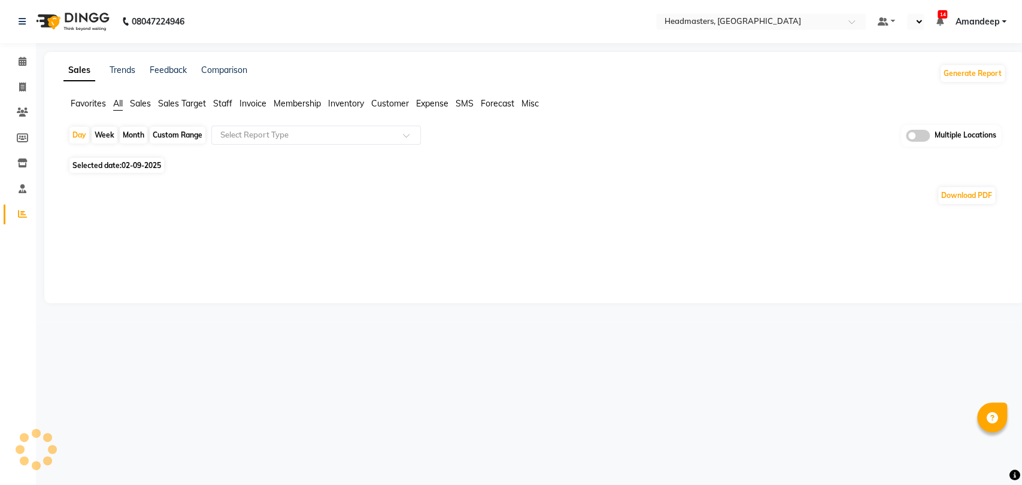
select select "en"
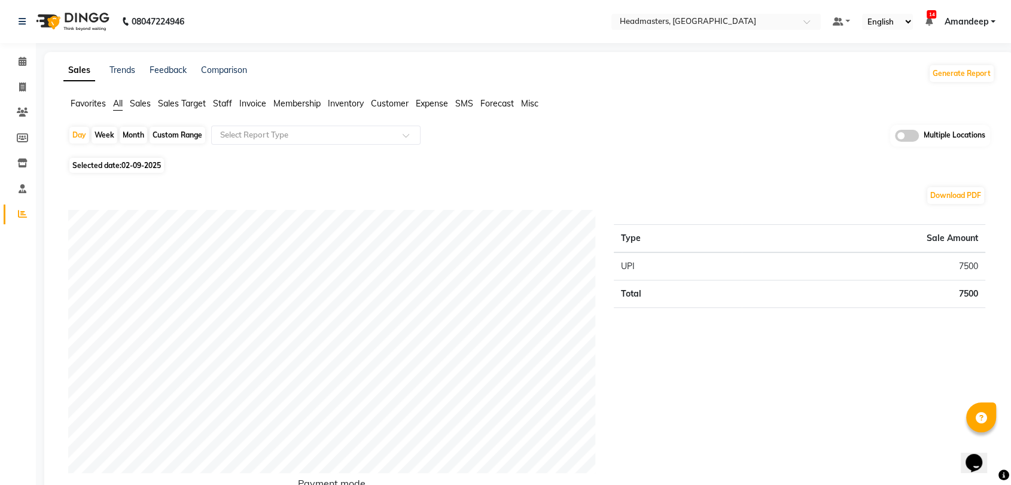
click at [144, 108] on span "Sales" at bounding box center [140, 103] width 21 height 11
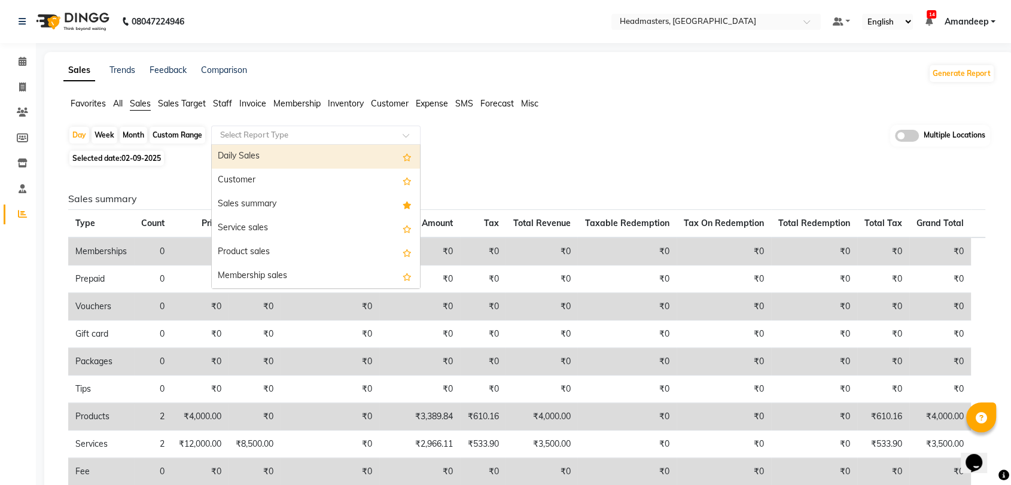
click at [259, 132] on input "text" at bounding box center [304, 135] width 172 height 12
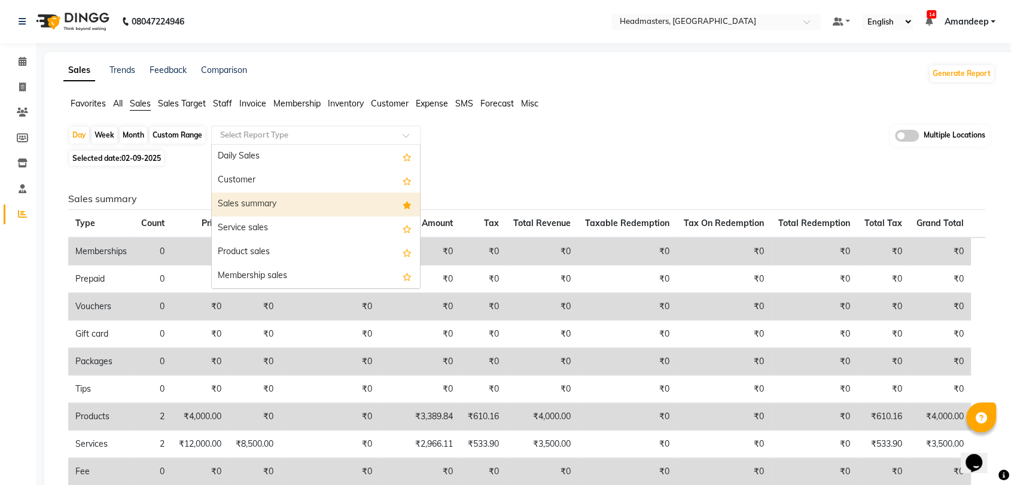
click at [272, 202] on div "Sales summary" at bounding box center [316, 205] width 208 height 24
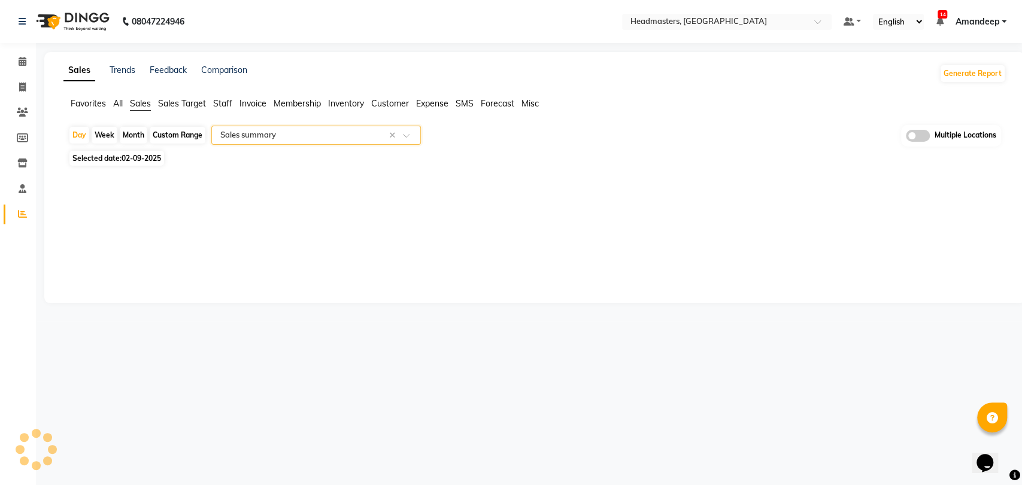
select select "full_report"
select select "csv"
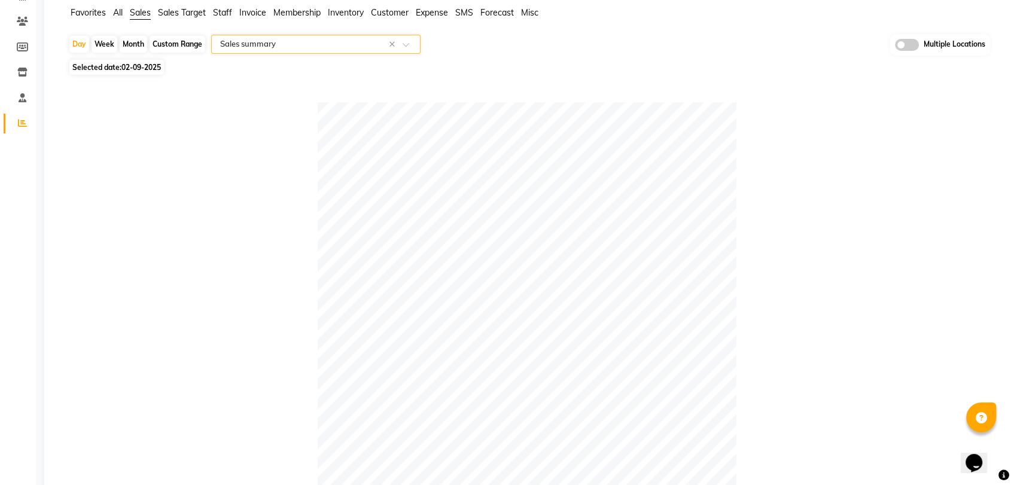
scroll to position [92, 0]
click at [136, 67] on span "02-09-2025" at bounding box center [140, 66] width 39 height 9
select select "9"
select select "2025"
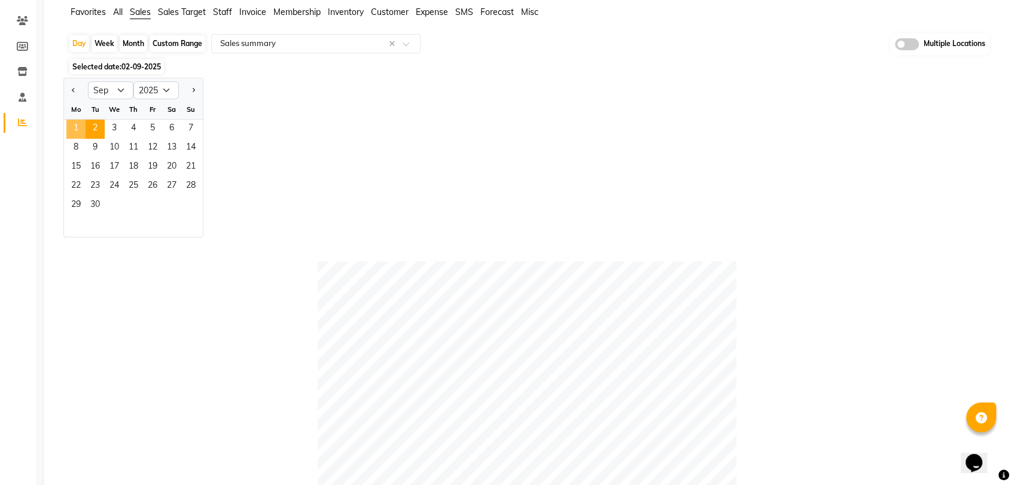
click at [75, 131] on span "1" at bounding box center [75, 129] width 19 height 19
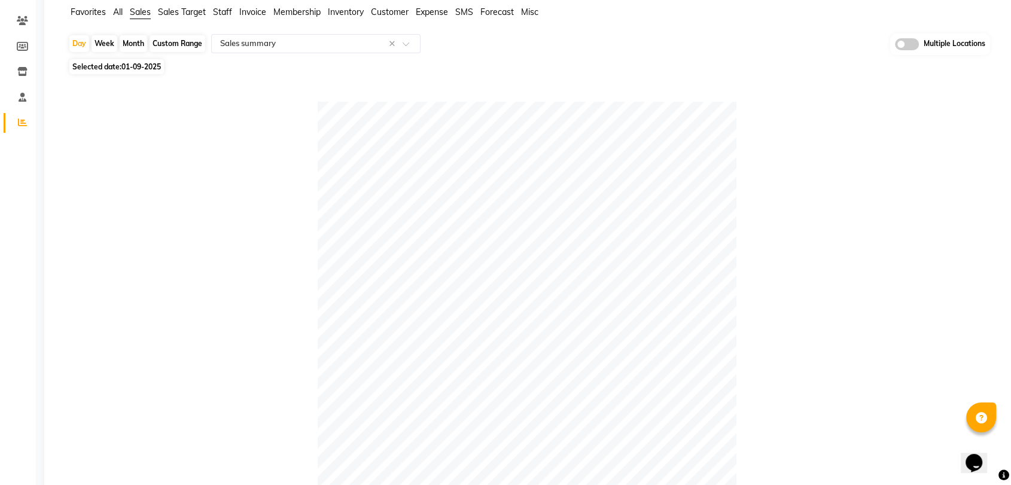
click at [273, 127] on div at bounding box center [526, 311] width 917 height 419
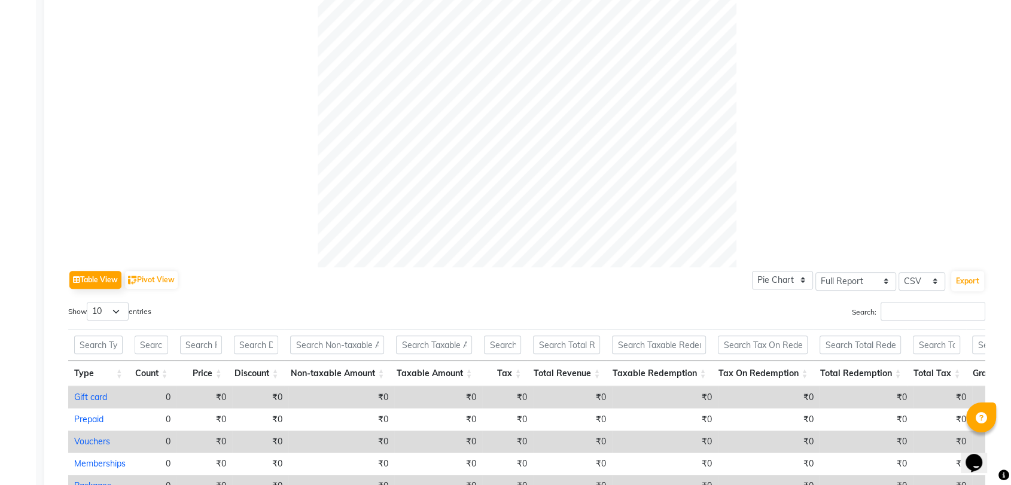
scroll to position [0, 0]
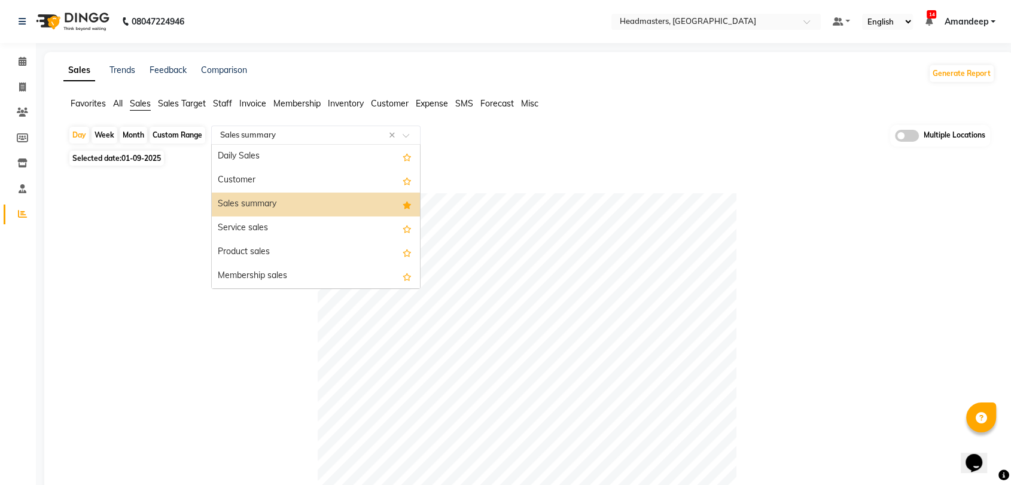
click at [323, 138] on input "text" at bounding box center [304, 135] width 172 height 12
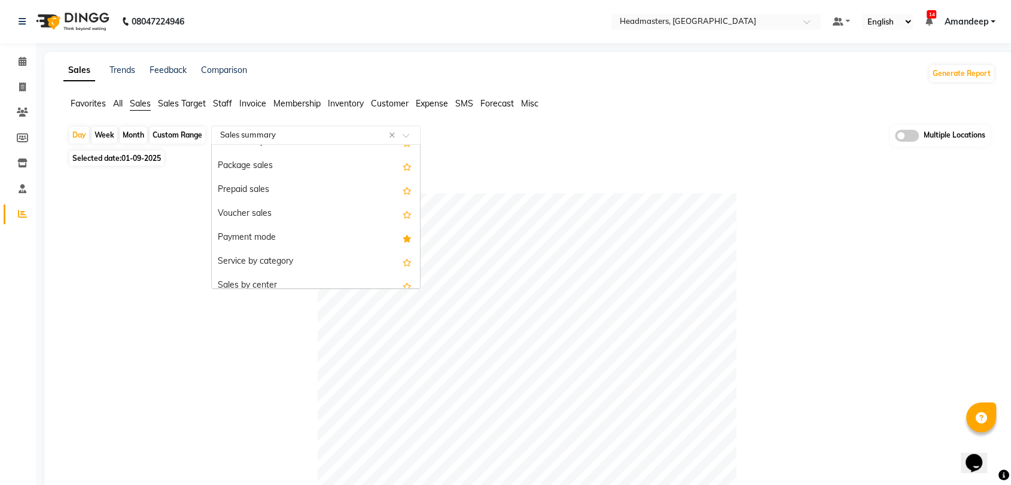
scroll to position [138, 0]
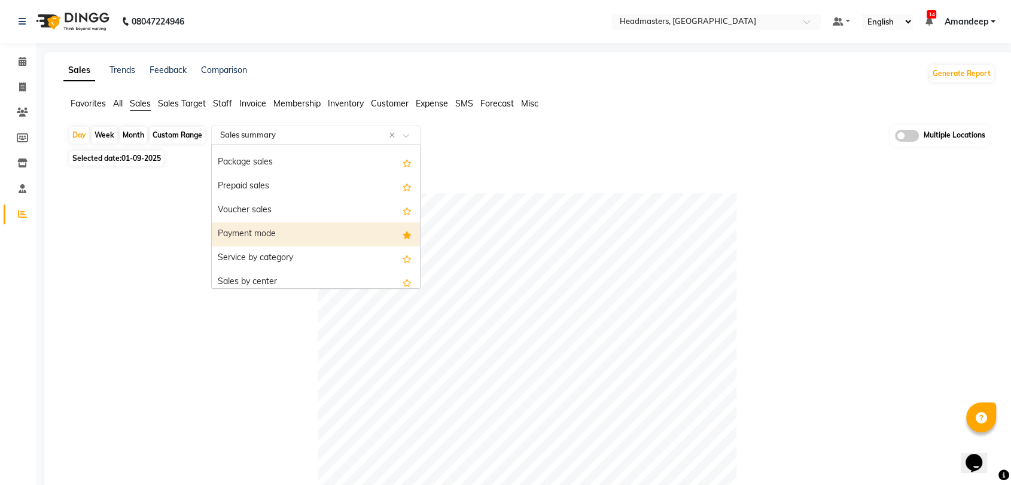
click at [283, 239] on div "Payment mode" at bounding box center [316, 235] width 208 height 24
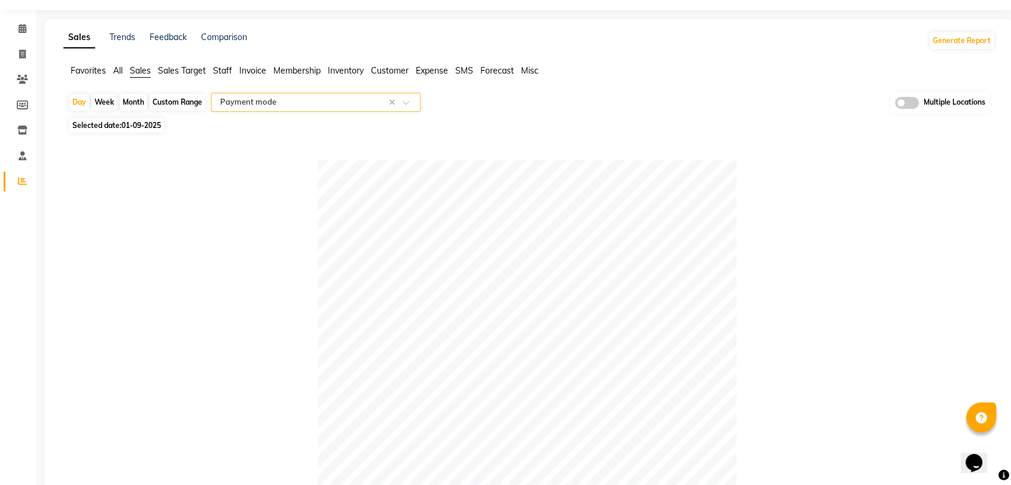
scroll to position [0, 0]
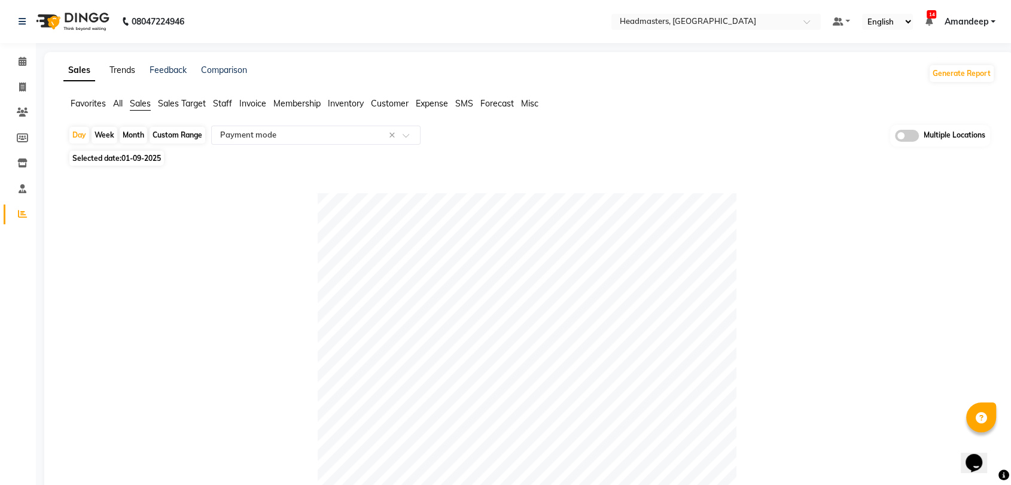
click at [124, 73] on link "Trends" at bounding box center [123, 70] width 26 height 11
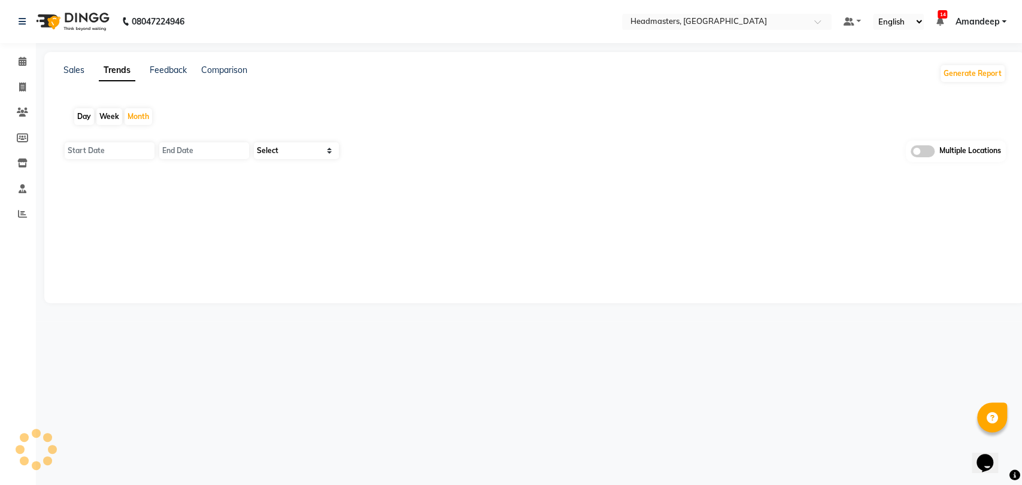
type input "01-09-2025"
type input "[DATE]"
select select "by_client"
click at [93, 118] on div "Day" at bounding box center [84, 116] width 20 height 17
type input "02-09-2025"
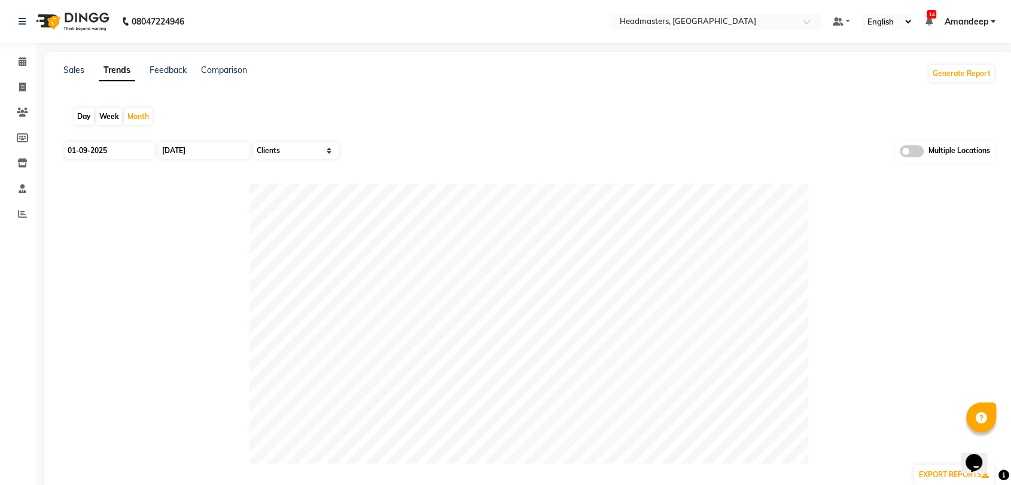
type input "02-09-2025"
click at [86, 118] on div "Day" at bounding box center [84, 116] width 20 height 17
click at [121, 150] on input "02-09-2025" at bounding box center [110, 150] width 90 height 17
select select "9"
select select "2025"
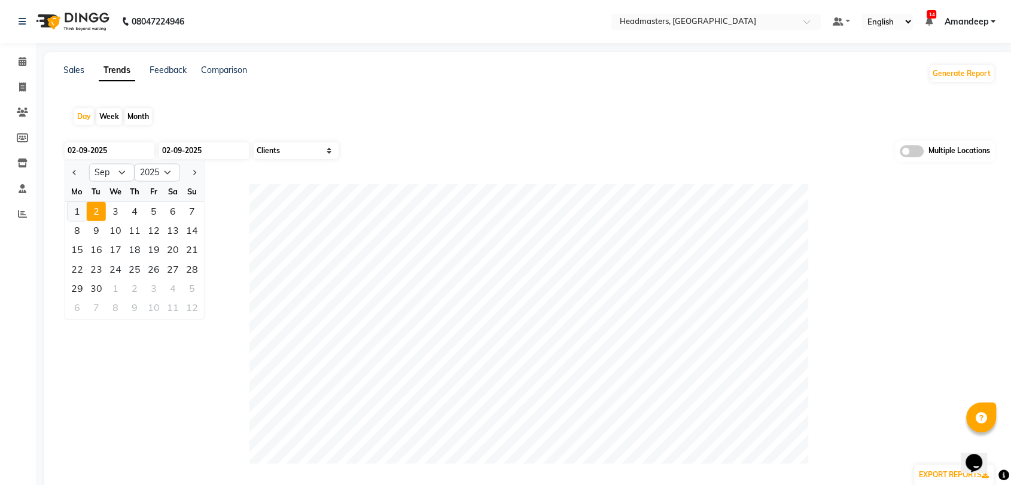
click at [75, 214] on div "1" at bounding box center [77, 211] width 19 height 19
type input "01-09-2025"
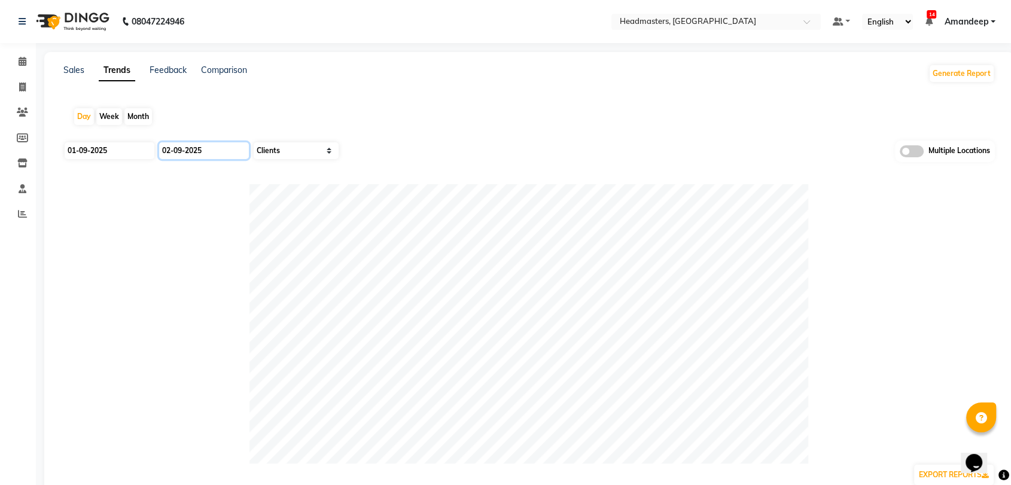
click at [203, 150] on input "02-09-2025" at bounding box center [204, 150] width 90 height 17
select select "9"
select select "2025"
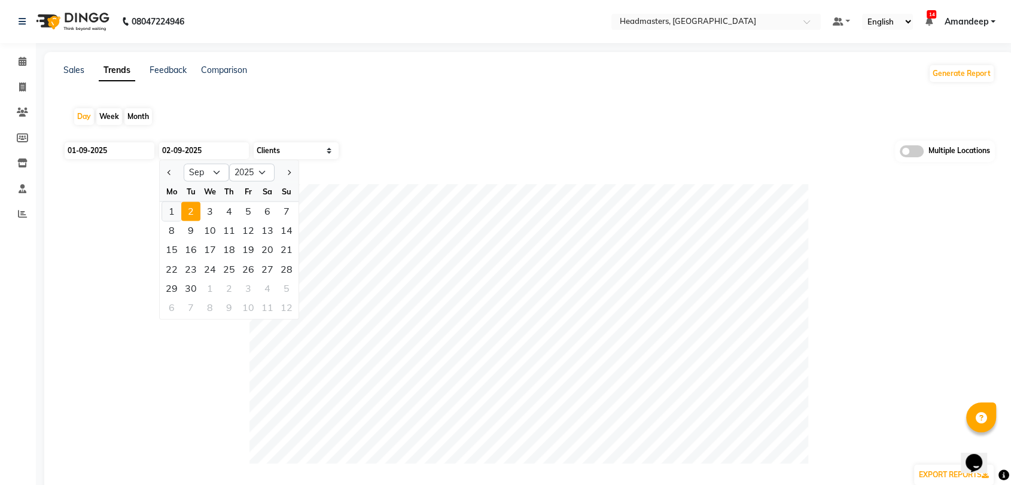
click at [175, 205] on div "1" at bounding box center [171, 211] width 19 height 19
type input "01-09-2025"
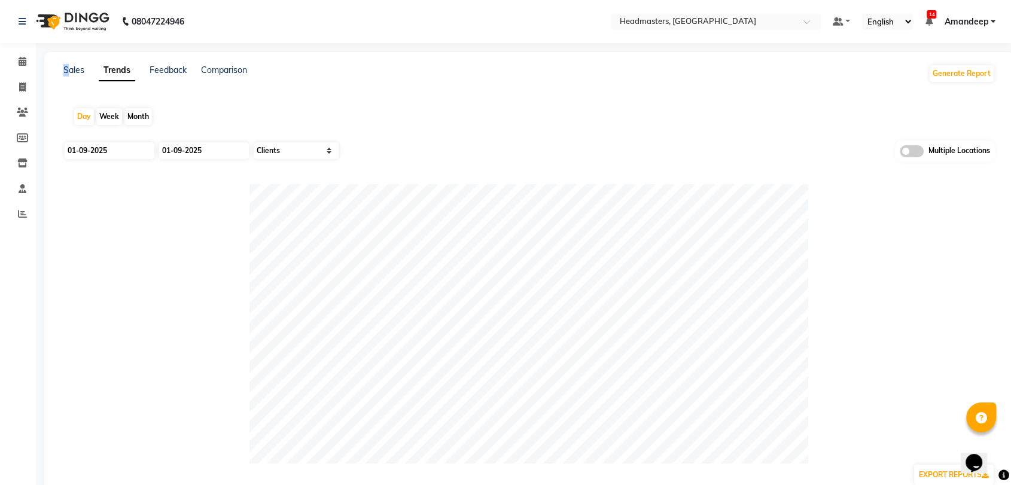
drag, startPoint x: 63, startPoint y: 81, endPoint x: 69, endPoint y: 75, distance: 8.5
click at [69, 75] on div "Sales" at bounding box center [73, 73] width 21 height 19
click at [74, 70] on link "Sales" at bounding box center [73, 70] width 21 height 11
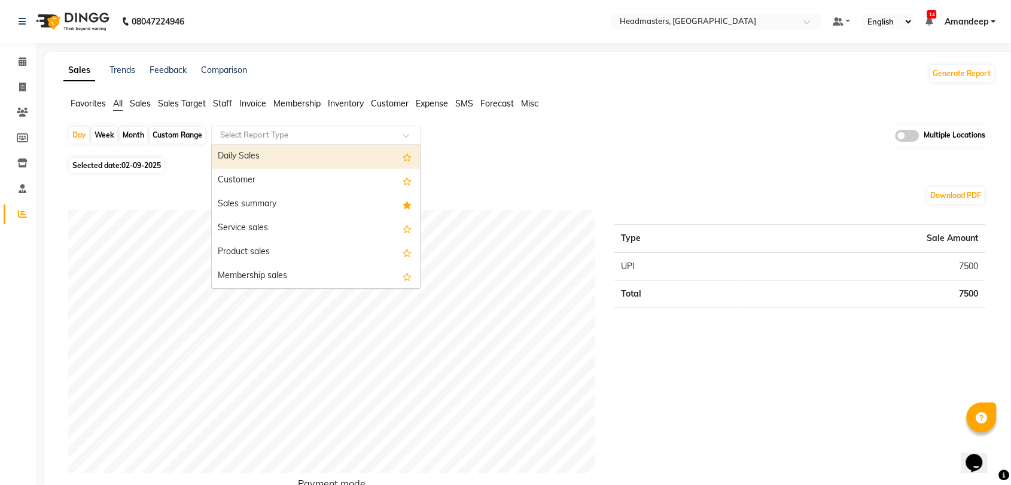
click at [259, 127] on div "Select Report Type" at bounding box center [315, 135] width 209 height 19
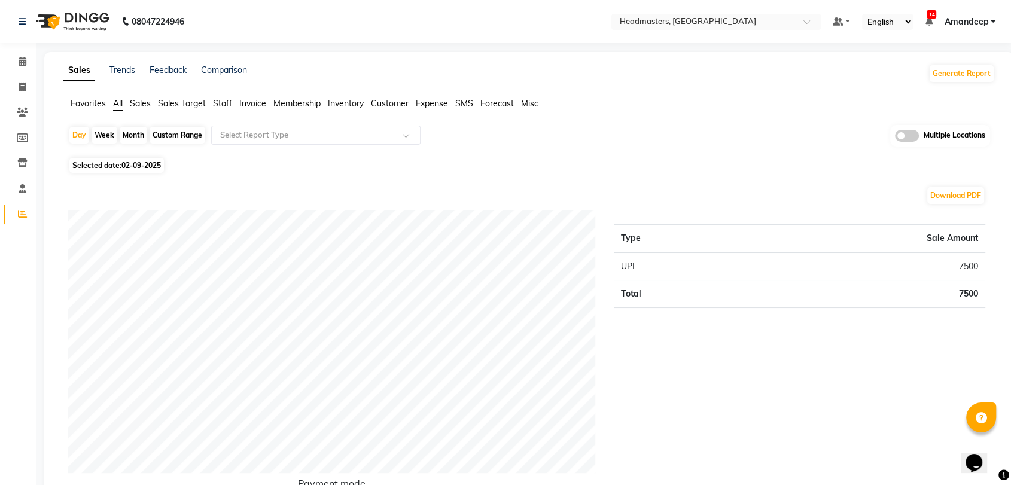
click at [84, 104] on span "Favorites" at bounding box center [88, 103] width 35 height 11
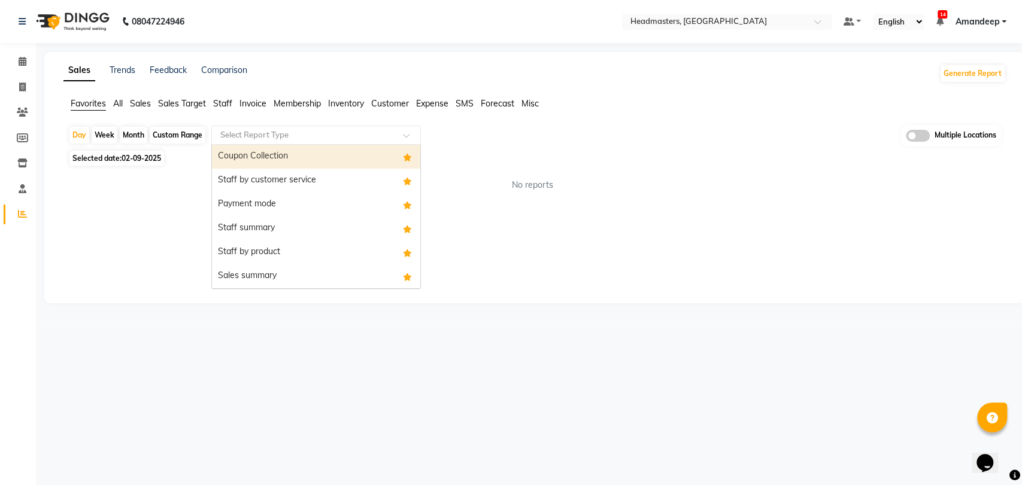
click at [264, 131] on input "text" at bounding box center [304, 135] width 172 height 12
click at [272, 151] on div "Coupon Collection" at bounding box center [316, 157] width 208 height 24
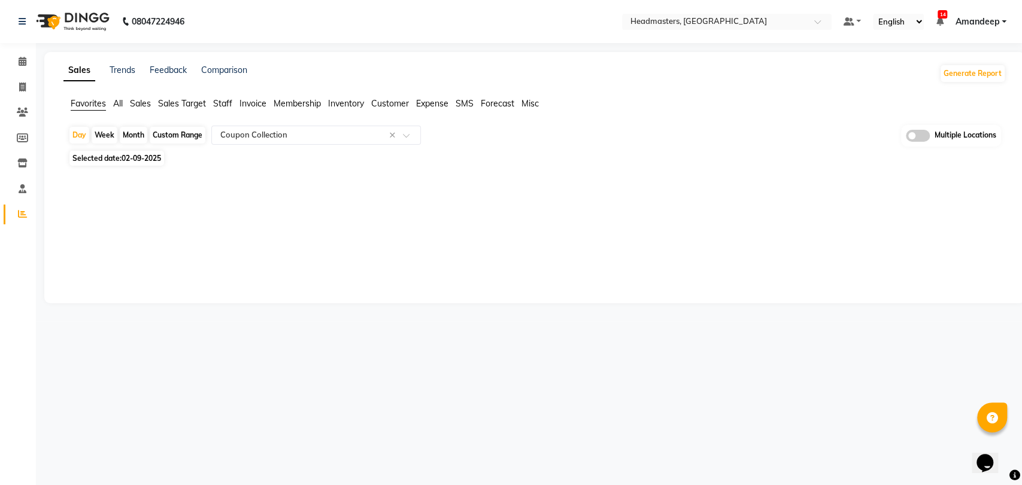
click at [124, 155] on span "02-09-2025" at bounding box center [140, 158] width 39 height 9
select select "9"
select select "2025"
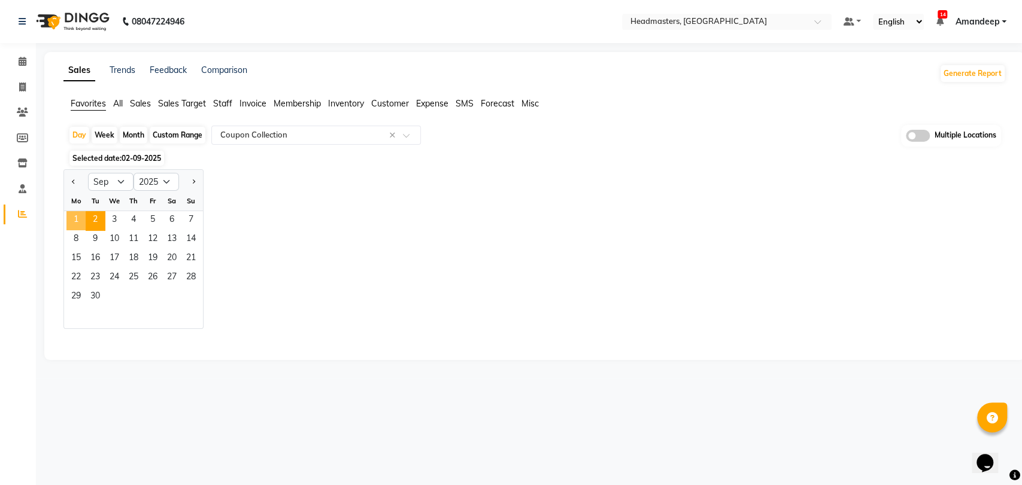
click at [75, 226] on span "1" at bounding box center [75, 220] width 19 height 19
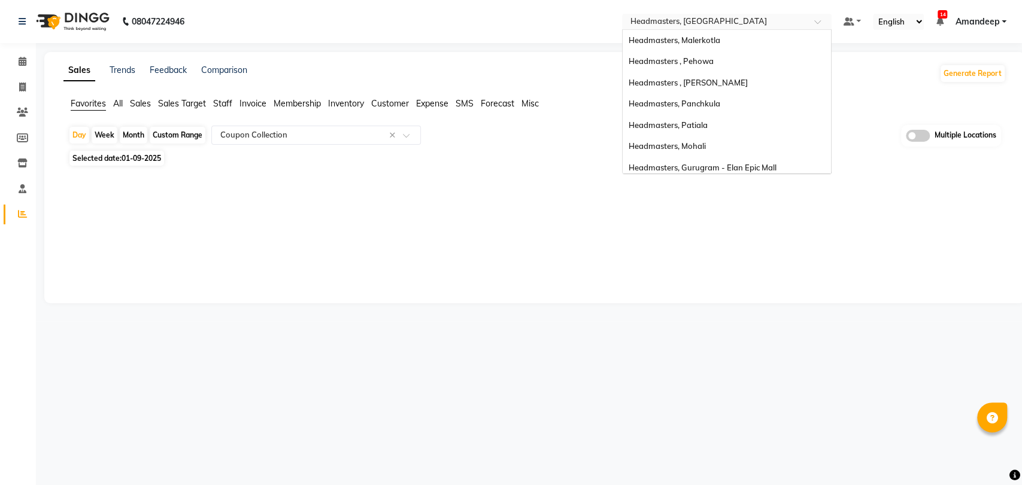
click at [680, 23] on input "text" at bounding box center [715, 23] width 174 height 12
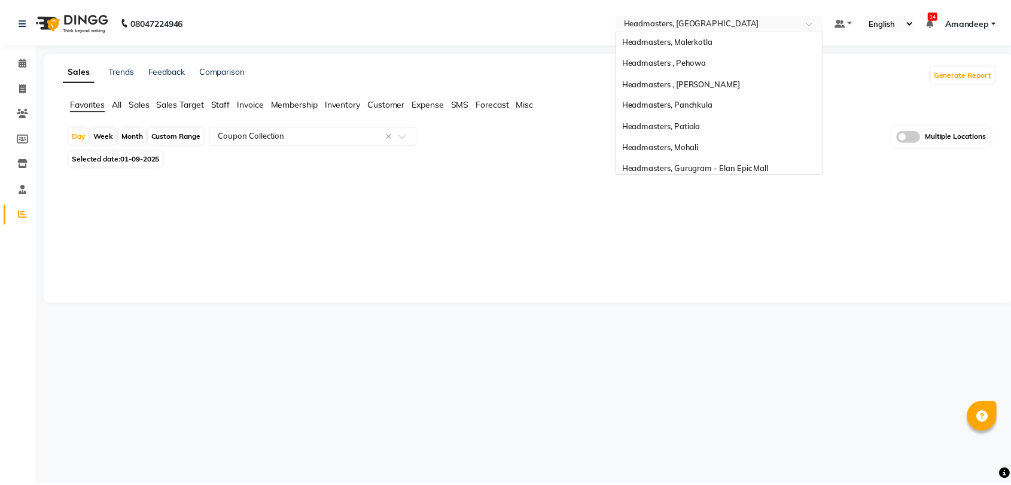
scroll to position [132, 0]
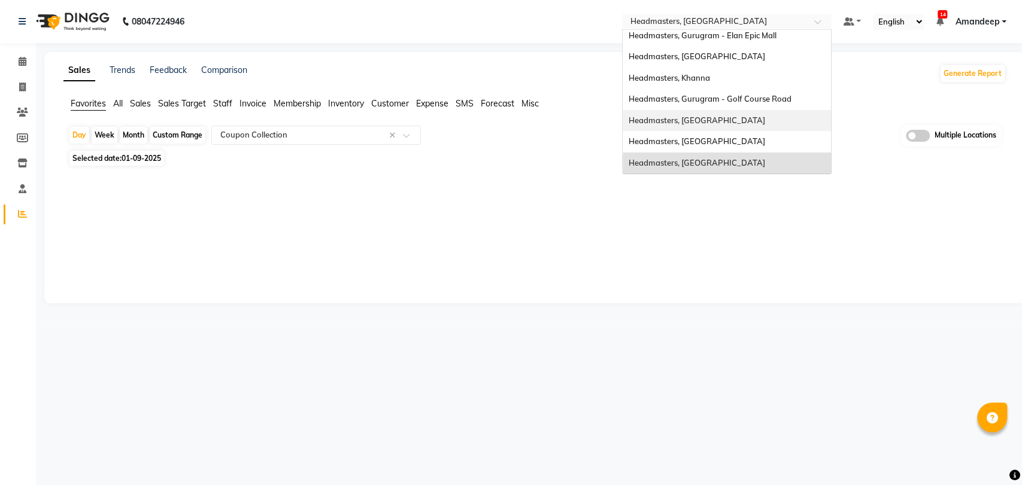
click at [697, 127] on div "Headmasters, [GEOGRAPHIC_DATA]" at bounding box center [726, 121] width 208 height 22
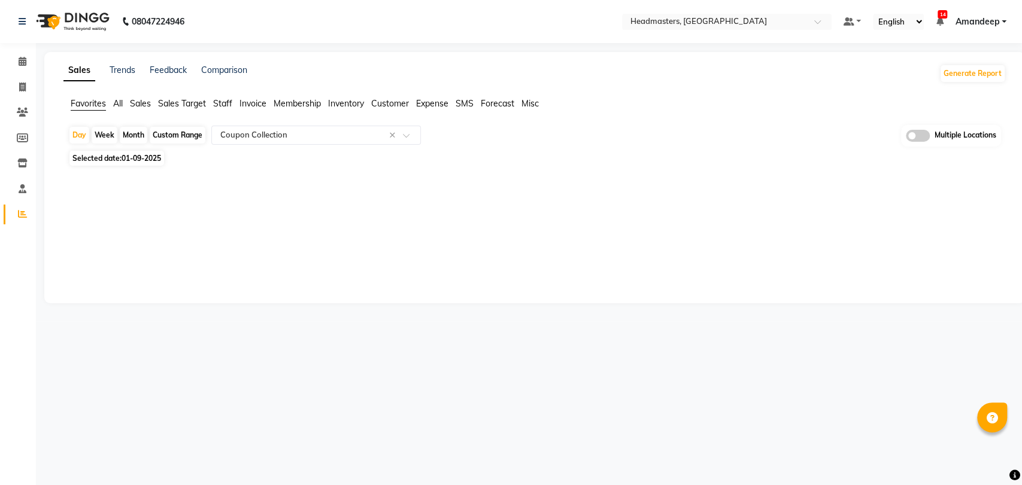
click at [560, 29] on nav "08047224946 Select Location × Headmasters, Batala Default Panel My Panel Englis…" at bounding box center [511, 21] width 1022 height 43
click at [146, 101] on span "Sales" at bounding box center [140, 103] width 21 height 11
click at [150, 163] on span "Selected date: 01-09-2025" at bounding box center [116, 158] width 95 height 15
select select "9"
select select "2025"
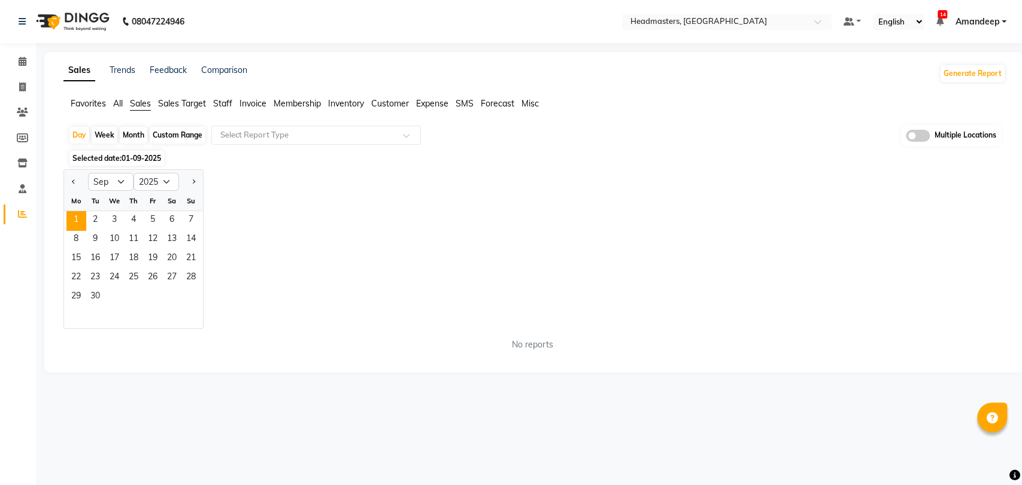
click at [271, 224] on div "Jan Feb Mar Apr May Jun Jul Aug Sep Oct Nov Dec 2015 2016 2017 2018 2019 2020 2…" at bounding box center [534, 249] width 942 height 160
click at [272, 187] on div "Jan Feb Mar Apr May Jun Jul Aug Sep Oct Nov Dec 2015 2016 2017 2018 2019 2020 2…" at bounding box center [534, 249] width 942 height 160
click at [84, 217] on span "1" at bounding box center [75, 220] width 19 height 19
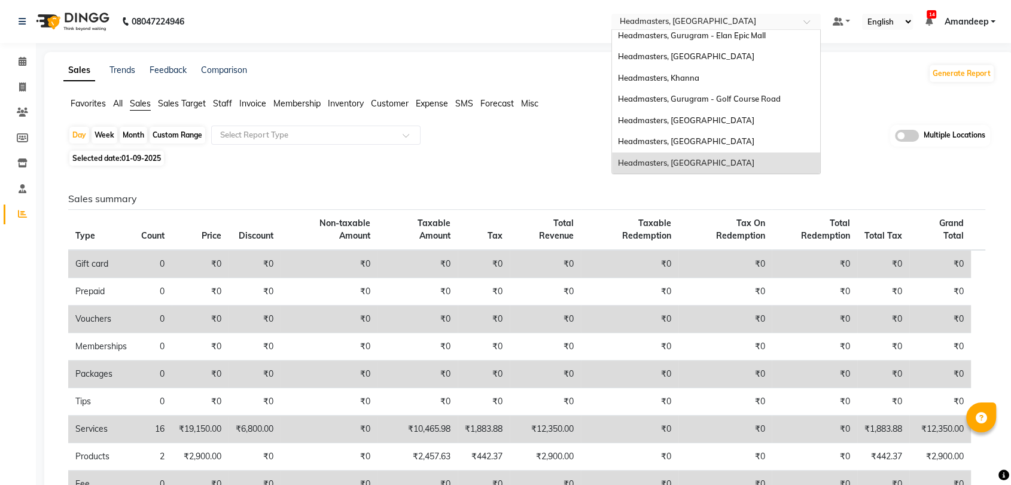
click at [709, 19] on input "text" at bounding box center [705, 23] width 174 height 12
click at [683, 119] on span "Headmasters, [GEOGRAPHIC_DATA]" at bounding box center [686, 121] width 136 height 10
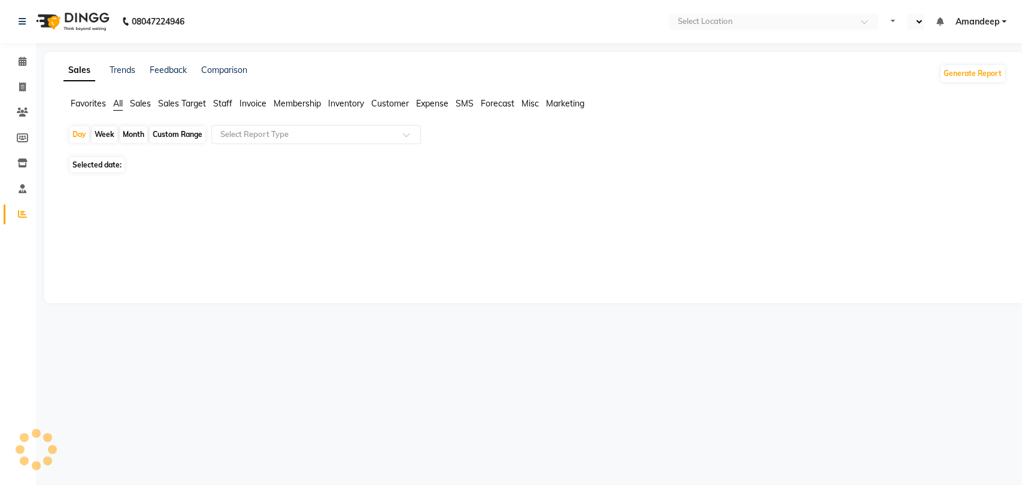
select select "en"
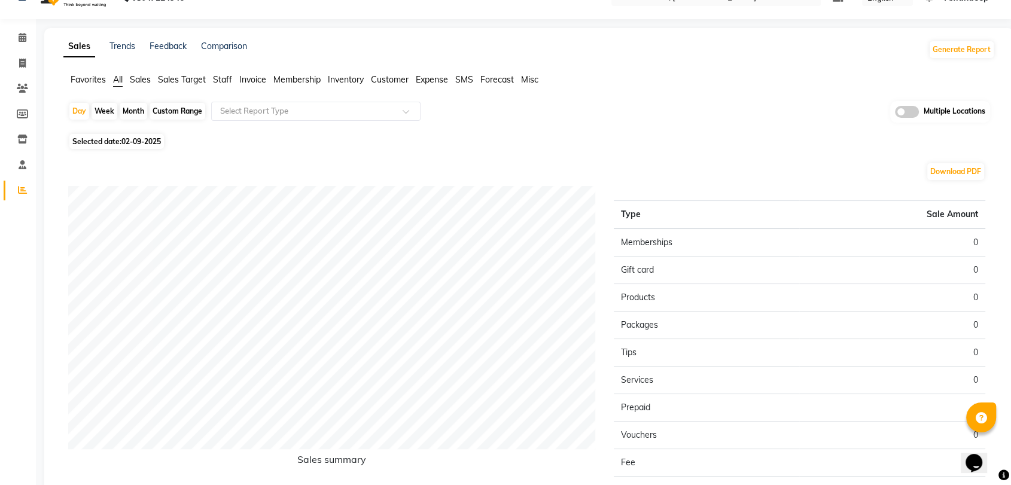
scroll to position [25, 0]
click at [140, 142] on span "02-09-2025" at bounding box center [140, 140] width 39 height 9
select select "9"
select select "2025"
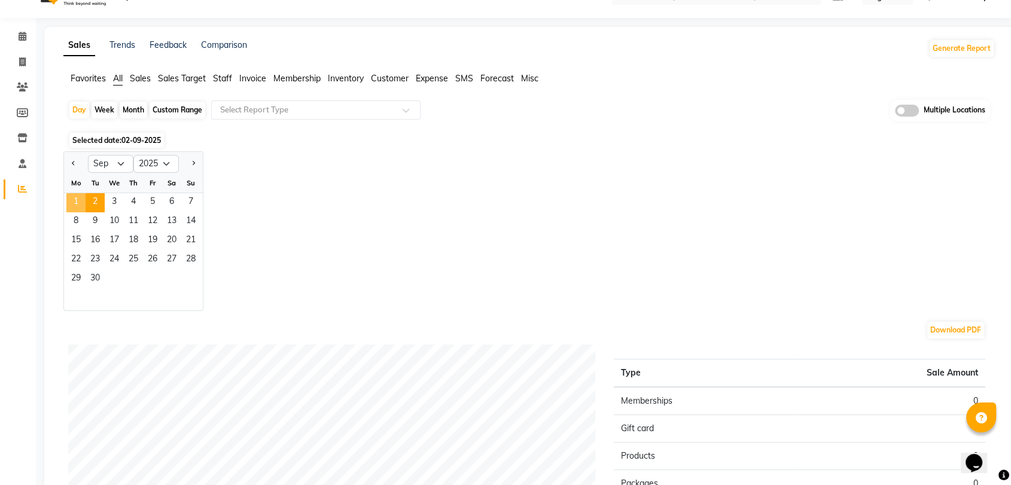
click at [80, 199] on span "1" at bounding box center [75, 202] width 19 height 19
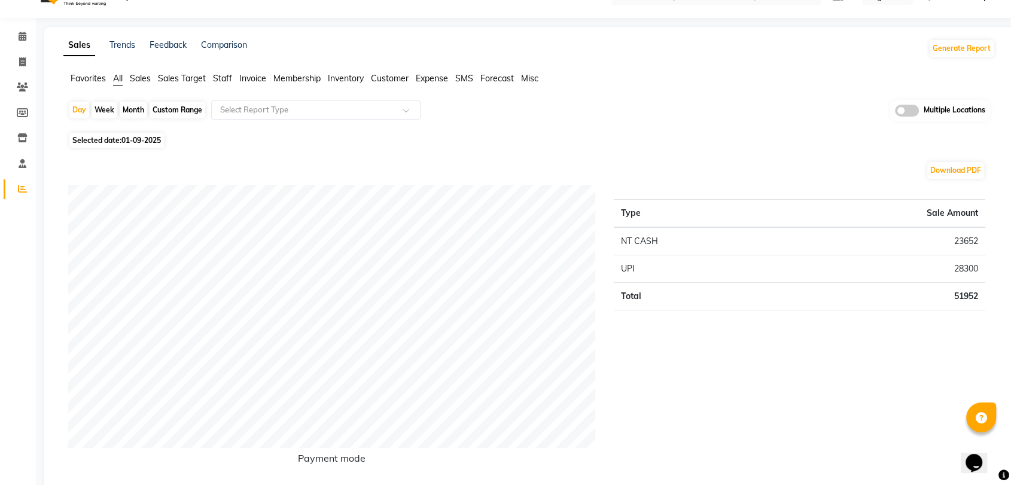
click at [144, 81] on span "Sales" at bounding box center [140, 78] width 21 height 11
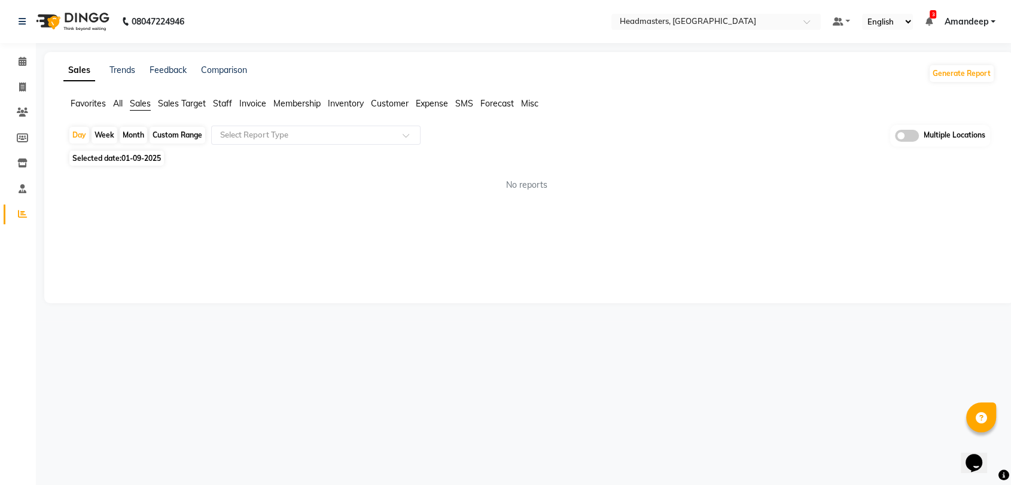
scroll to position [0, 0]
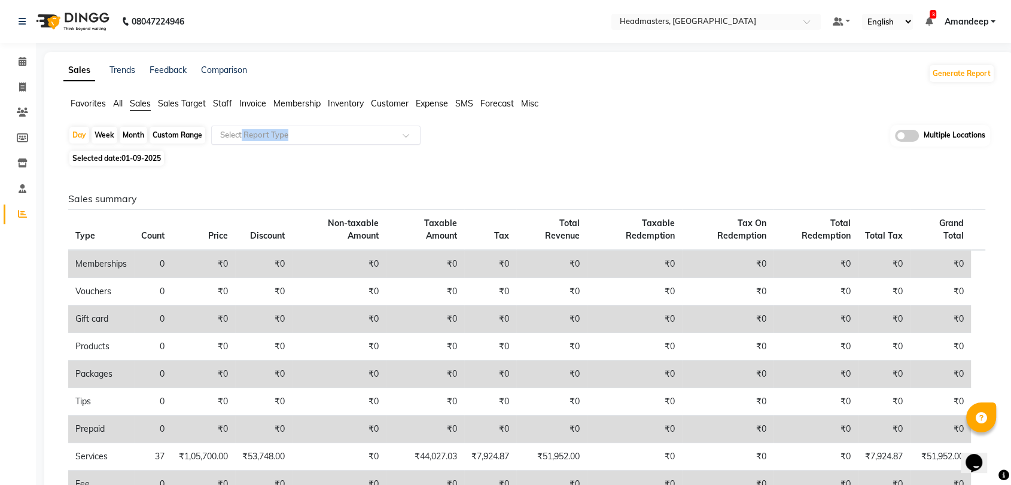
drag, startPoint x: 242, startPoint y: 123, endPoint x: 259, endPoint y: 133, distance: 19.6
click at [259, 133] on app-reports "Favorites All Sales Sales Target Staff Invoice Membership Inventory Customer Ex…" at bounding box center [529, 377] width 946 height 558
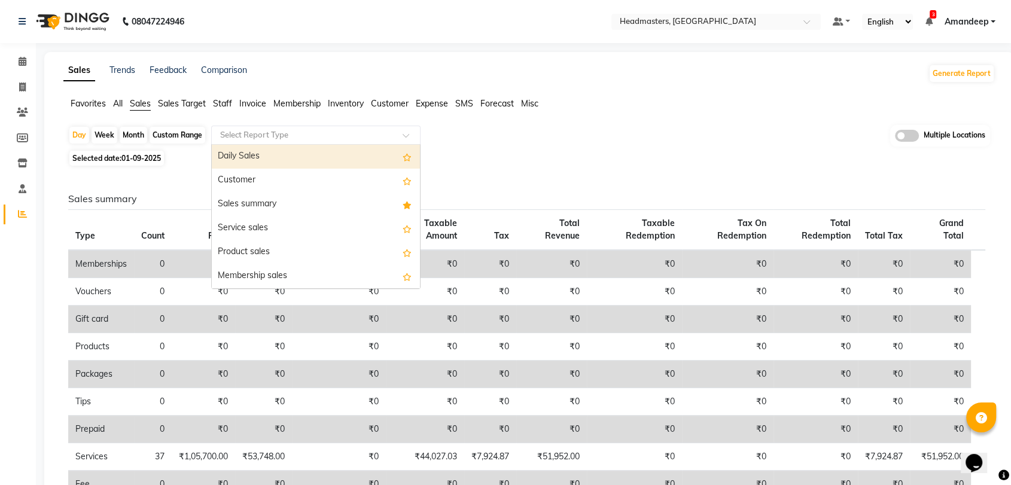
click at [259, 133] on input "text" at bounding box center [304, 135] width 172 height 12
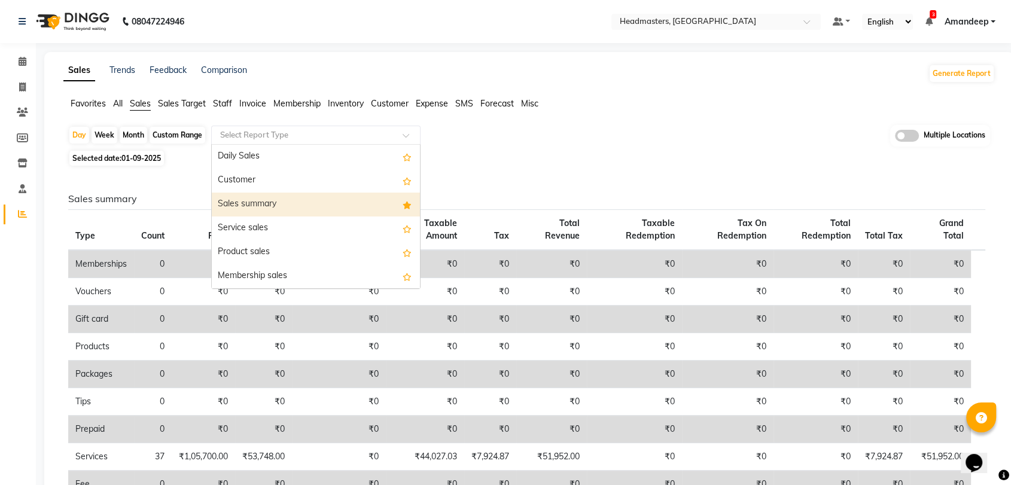
click at [260, 212] on div "Sales summary" at bounding box center [316, 205] width 208 height 24
select select "full_report"
select select "csv"
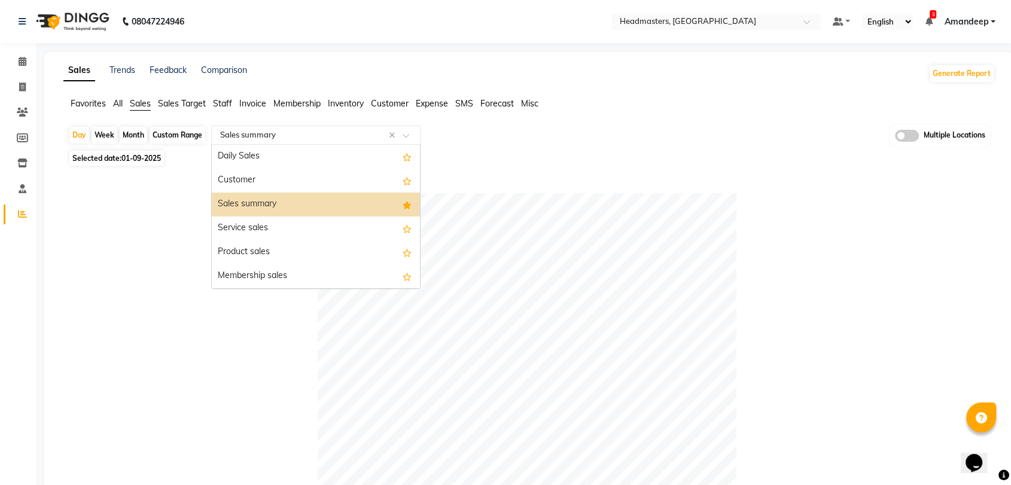
click at [275, 141] on div "Select Report Type × Sales summary ×" at bounding box center [315, 135] width 209 height 19
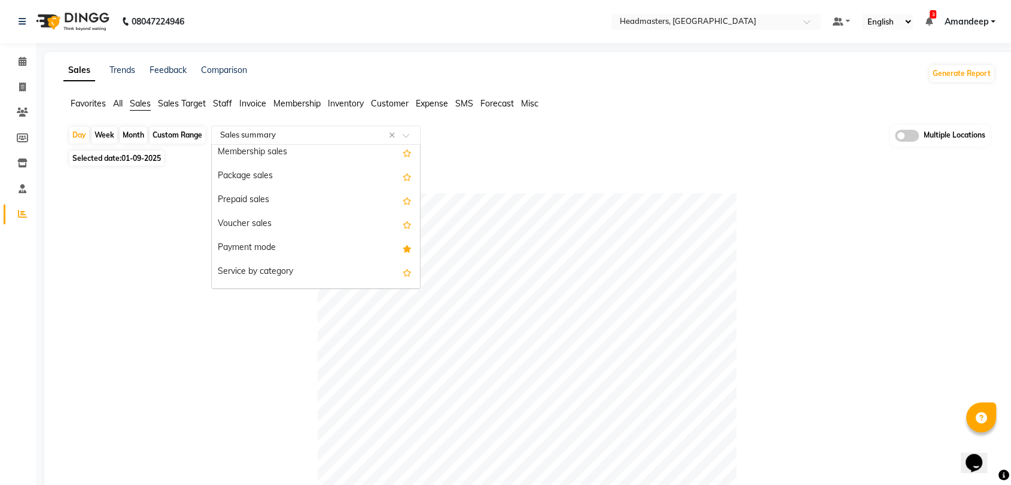
scroll to position [122, 0]
click at [287, 258] on div "Payment mode" at bounding box center [316, 250] width 208 height 24
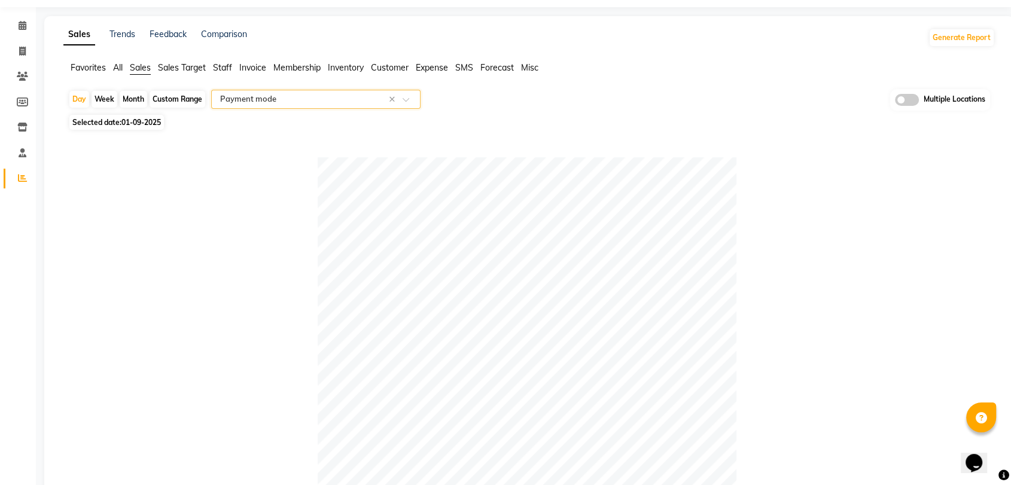
scroll to position [0, 0]
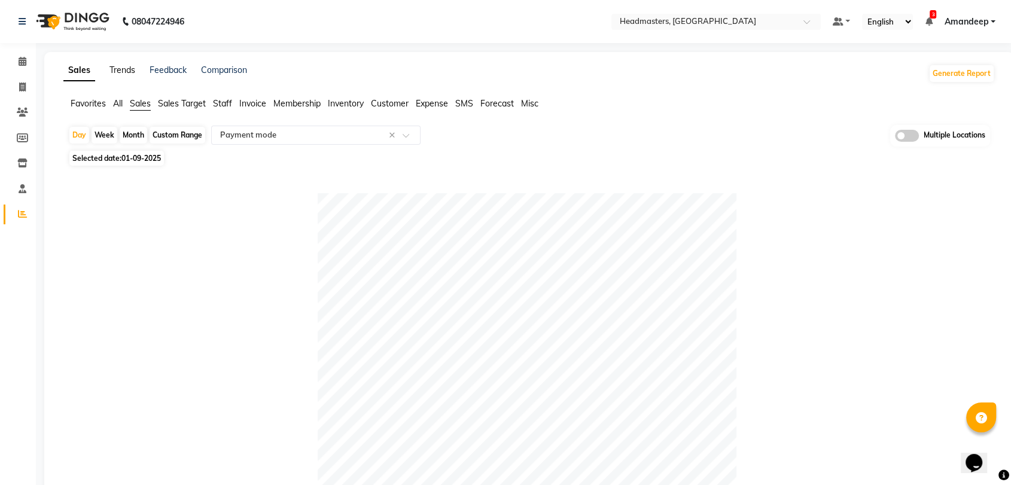
click at [115, 75] on link "Trends" at bounding box center [123, 70] width 26 height 11
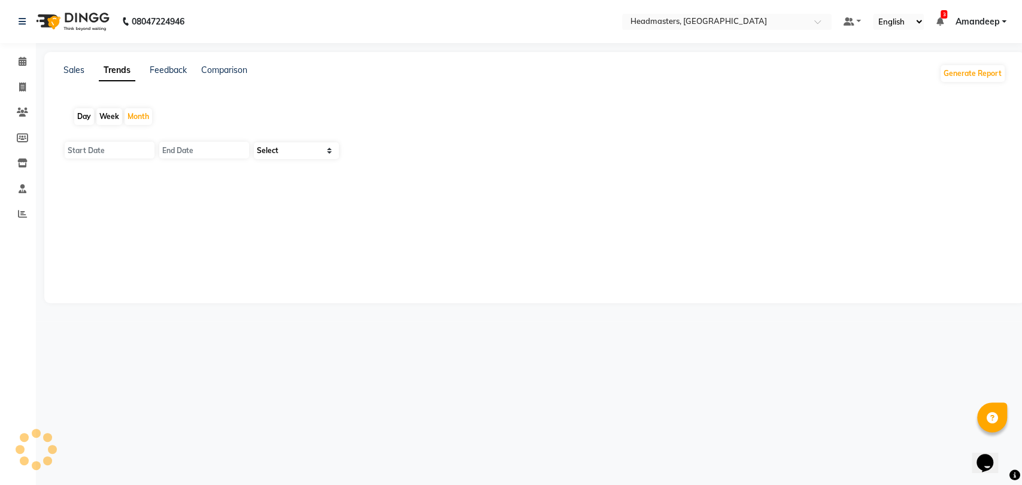
type input "01-09-2025"
type input "[DATE]"
select select "by_client"
click at [99, 159] on div "01-09-2025" at bounding box center [108, 150] width 90 height 19
click at [80, 119] on div "Day" at bounding box center [84, 116] width 20 height 17
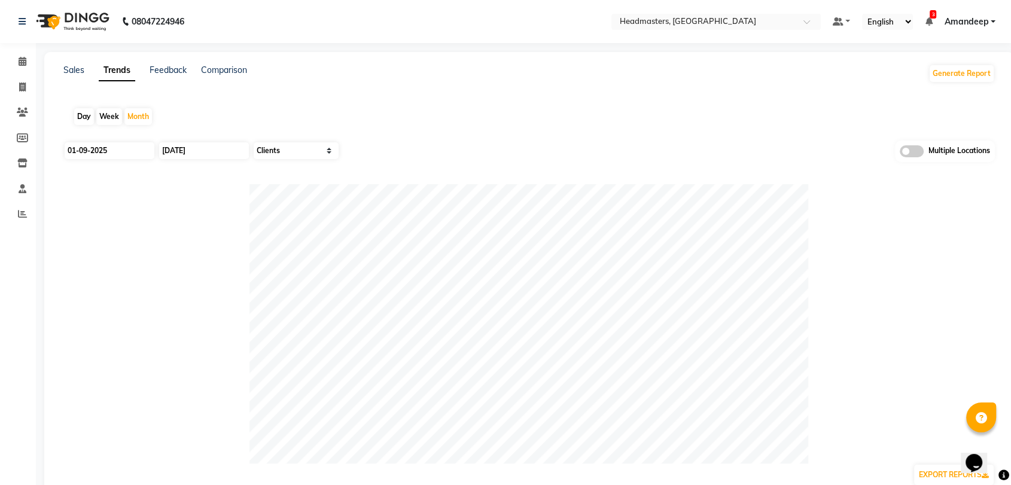
type input "02-09-2025"
click at [111, 158] on input "02-09-2025" at bounding box center [110, 150] width 90 height 17
select select "9"
select select "2025"
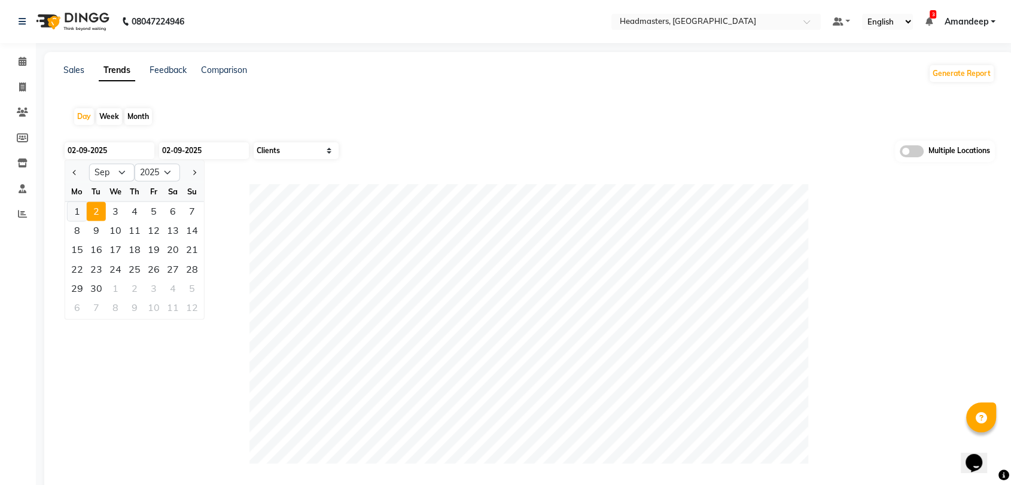
click at [79, 214] on div "1" at bounding box center [77, 211] width 19 height 19
type input "01-09-2025"
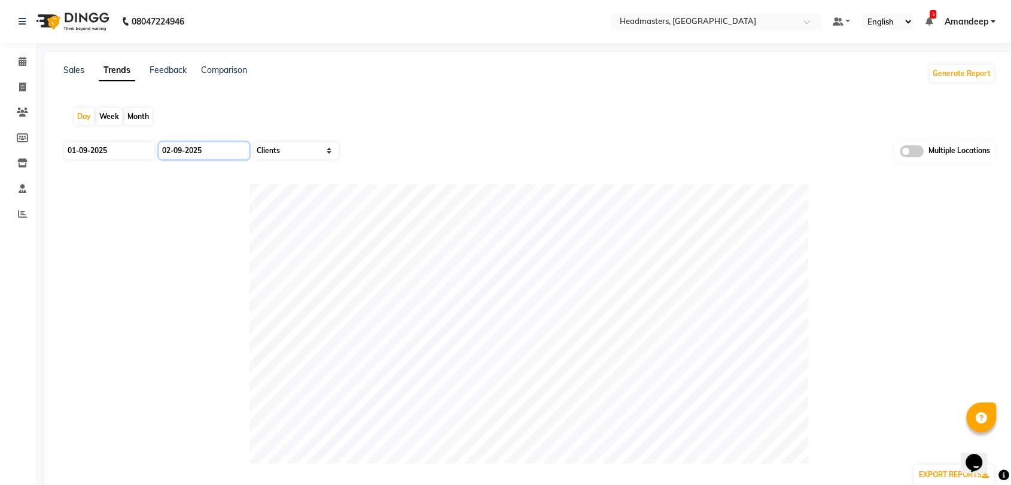
click at [209, 144] on input "02-09-2025" at bounding box center [204, 150] width 90 height 17
select select "9"
select select "2025"
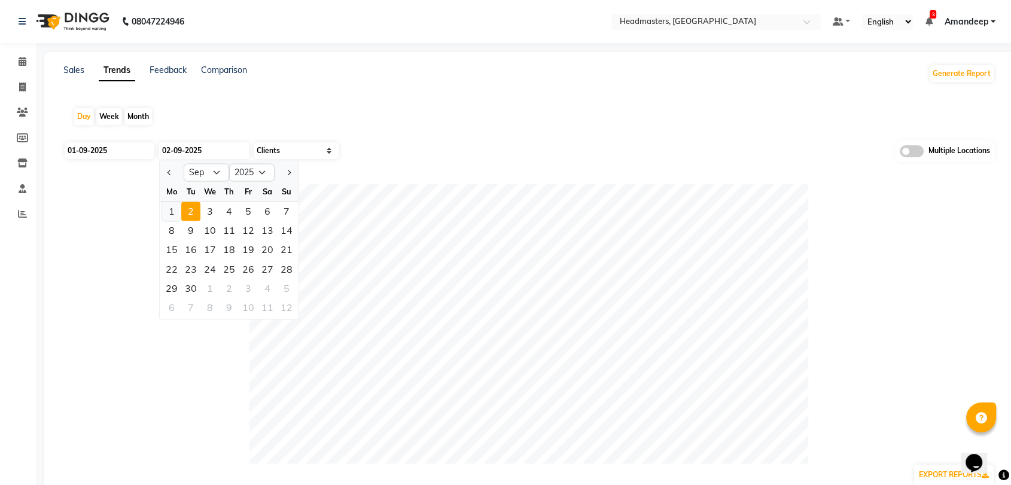
click at [171, 207] on div "1" at bounding box center [171, 211] width 19 height 19
type input "01-09-2025"
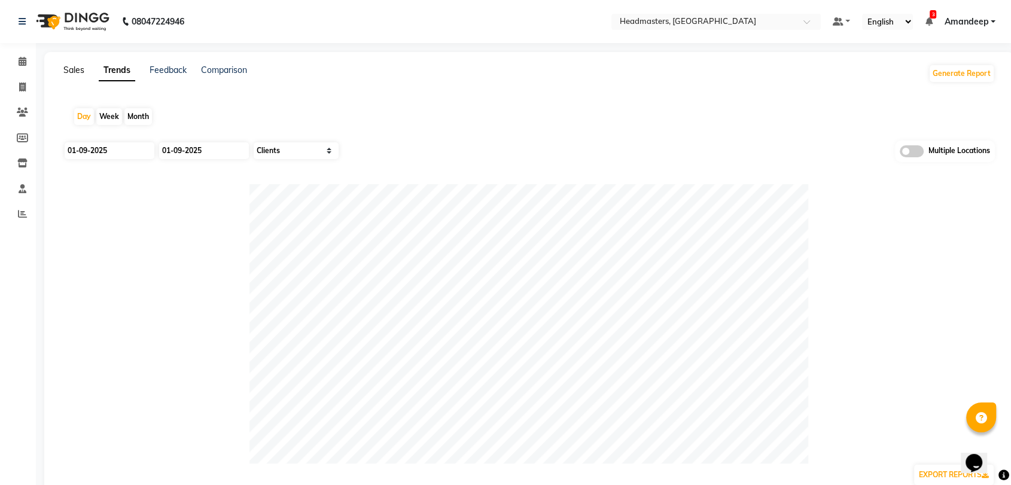
click at [72, 68] on link "Sales" at bounding box center [73, 70] width 21 height 11
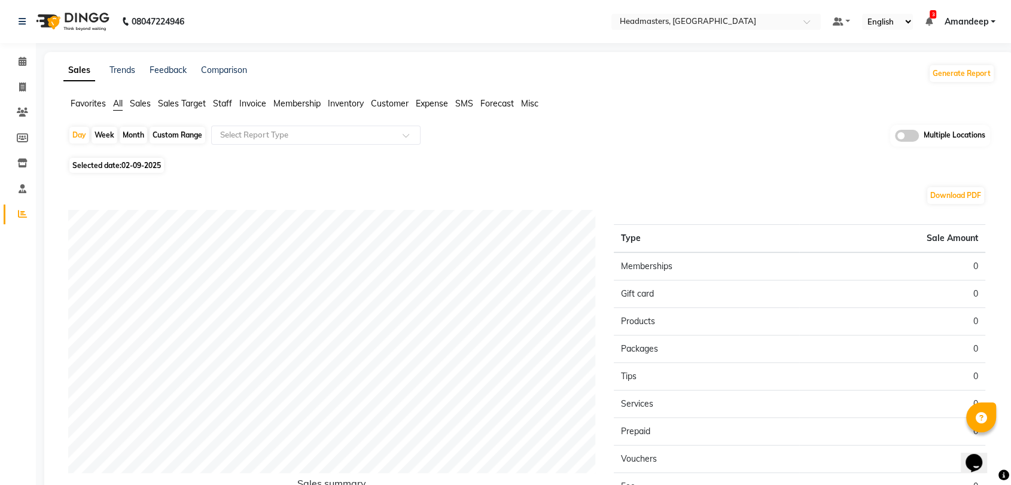
click at [89, 102] on span "Favorites" at bounding box center [88, 103] width 35 height 11
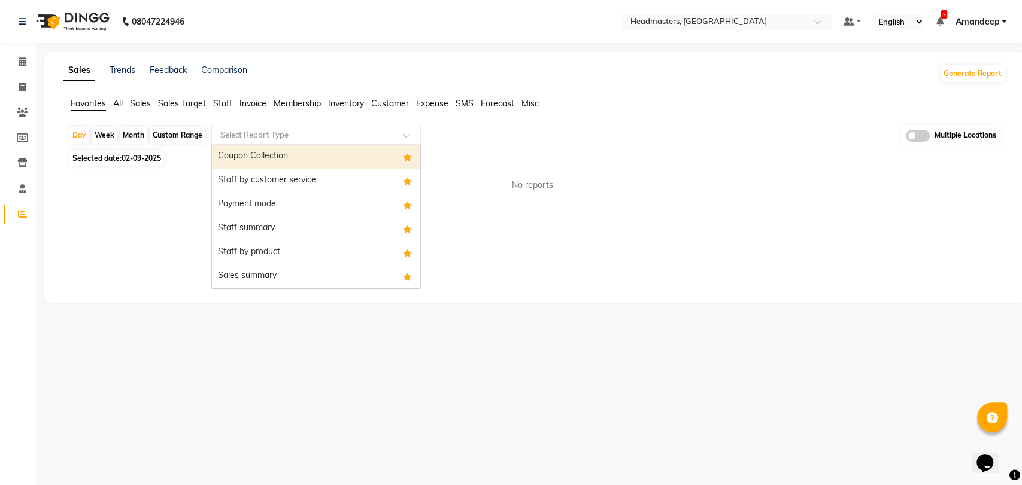
click at [289, 135] on input "text" at bounding box center [304, 135] width 172 height 12
click at [286, 160] on div "Coupon Collection" at bounding box center [316, 157] width 208 height 24
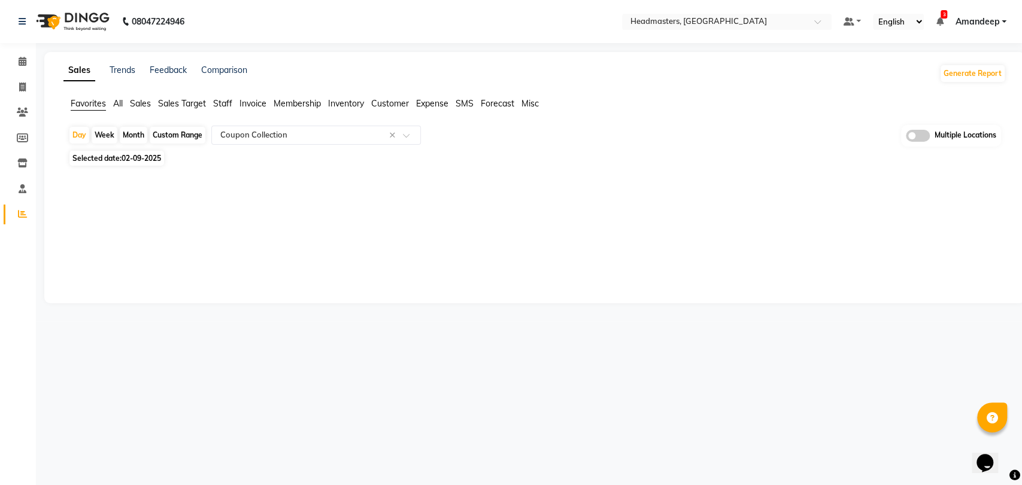
click at [146, 159] on span "02-09-2025" at bounding box center [140, 158] width 39 height 9
select select "9"
select select "2025"
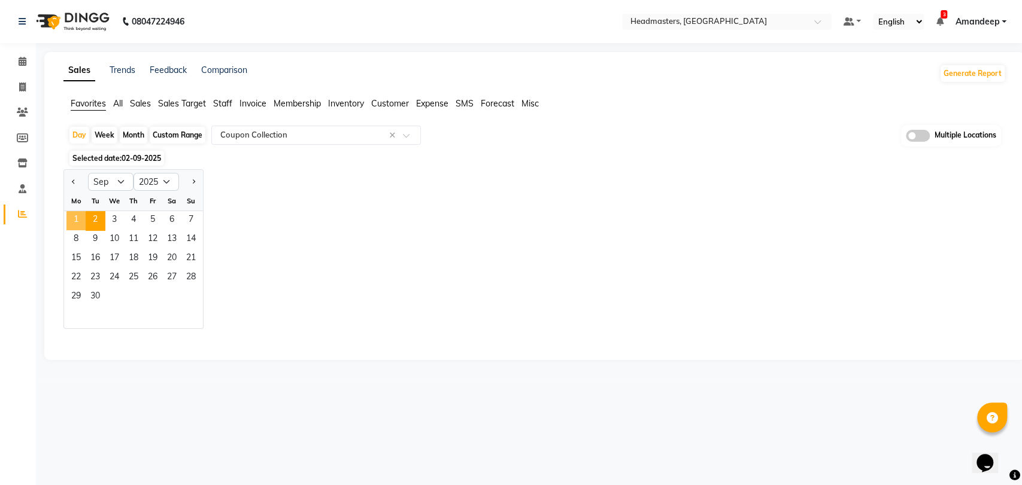
click at [75, 217] on span "1" at bounding box center [75, 220] width 19 height 19
